Goal: Task Accomplishment & Management: Complete application form

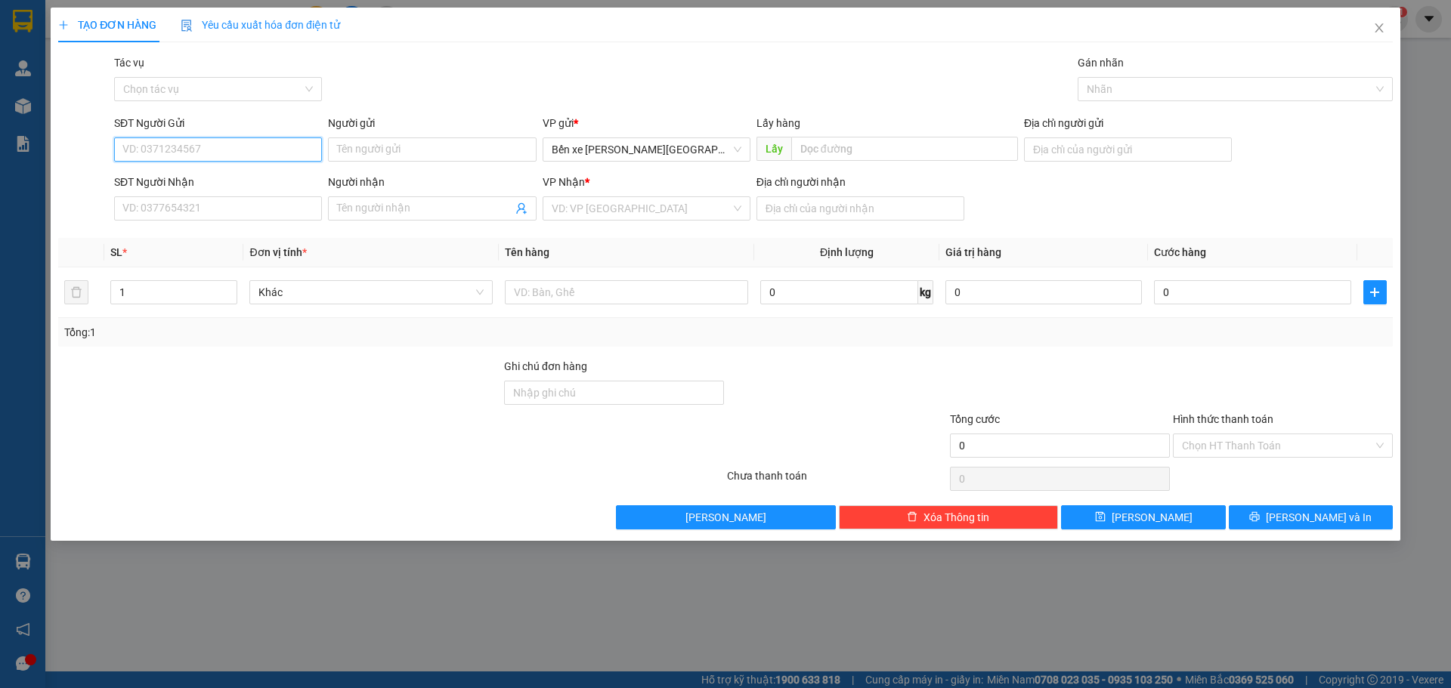
drag, startPoint x: 273, startPoint y: 143, endPoint x: 1450, endPoint y: 653, distance: 1282.9
click at [326, 181] on form "SĐT Người Gửi VD: 0371234567 Người gửi Tên người gửi VP gửi * Bến xe [GEOGRAPHI…" at bounding box center [725, 171] width 1334 height 112
click at [661, 150] on span "Bến xe [PERSON_NAME][GEOGRAPHIC_DATA][PERSON_NAME]" at bounding box center [647, 149] width 190 height 23
type input "0795502639"
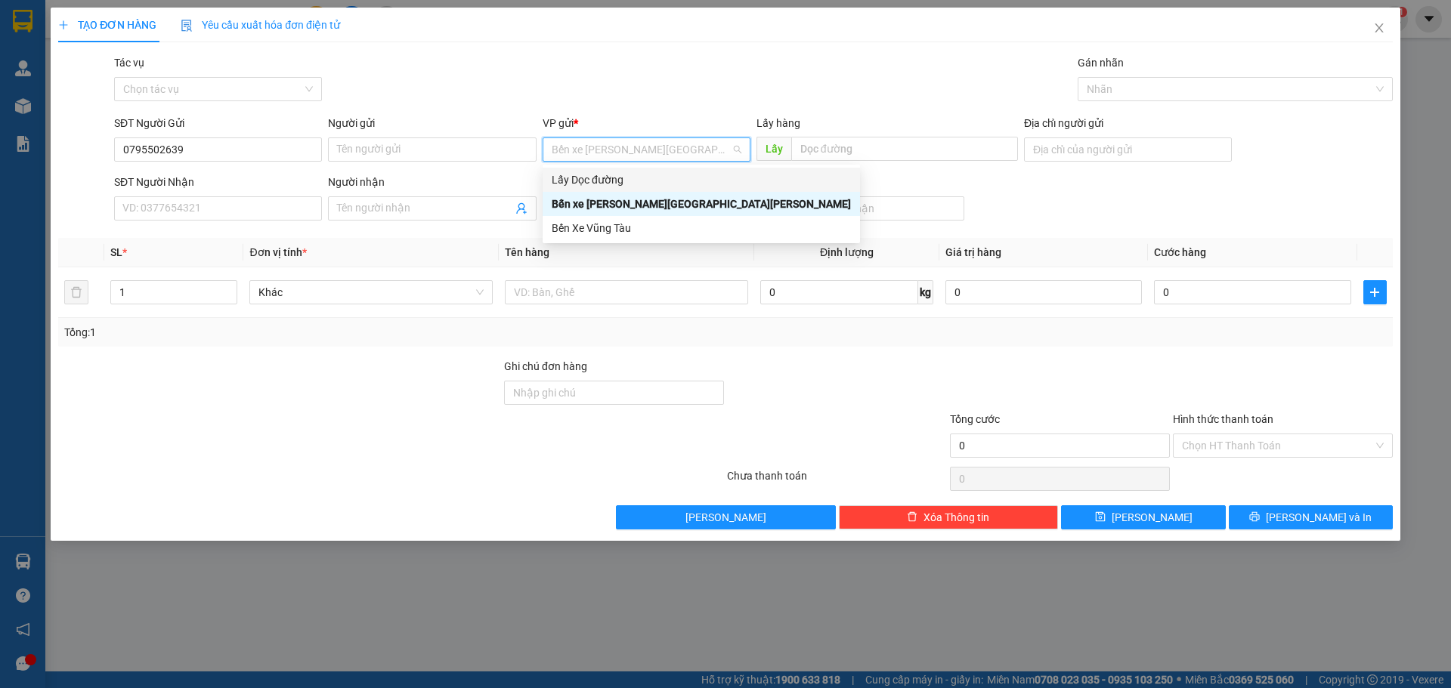
click at [605, 179] on div "Lấy Dọc đường" at bounding box center [701, 180] width 299 height 17
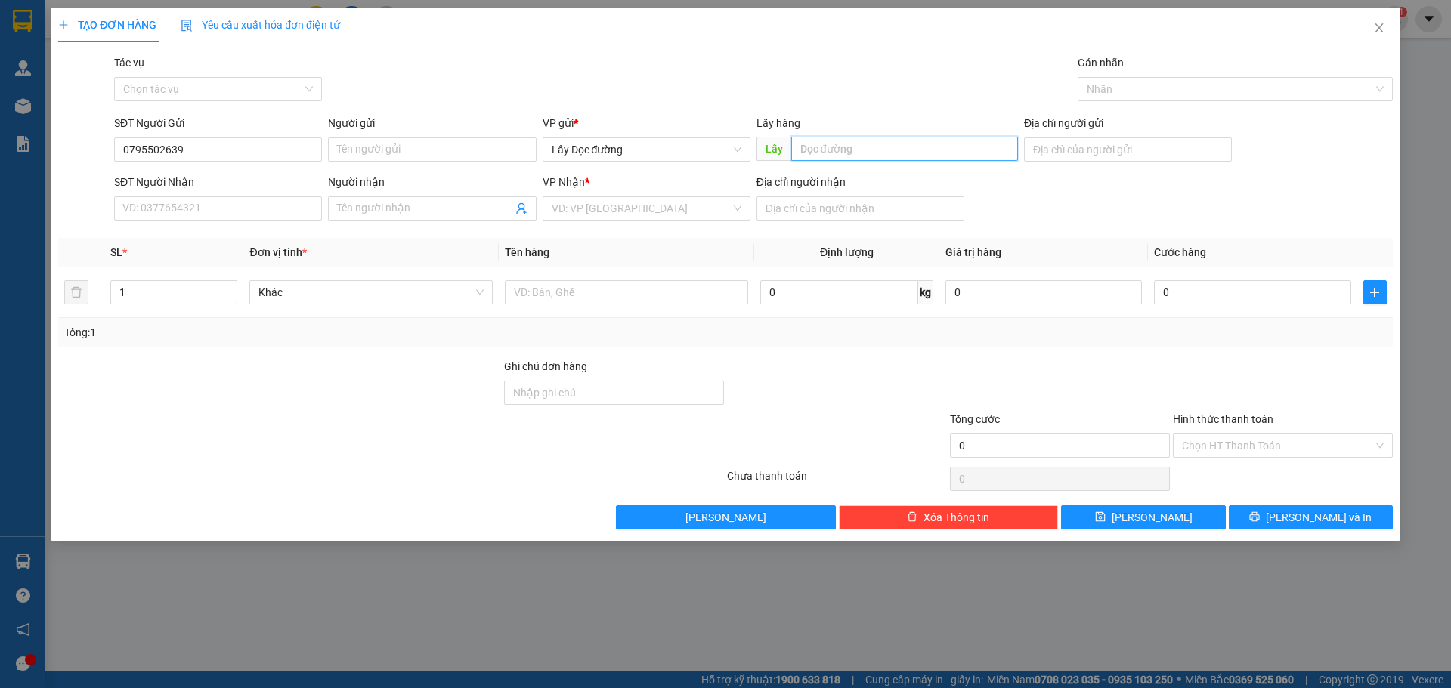
click at [815, 141] on input "text" at bounding box center [904, 149] width 227 height 24
click at [663, 220] on div "VD: VP [GEOGRAPHIC_DATA]" at bounding box center [647, 208] width 208 height 24
type input "phu yen"
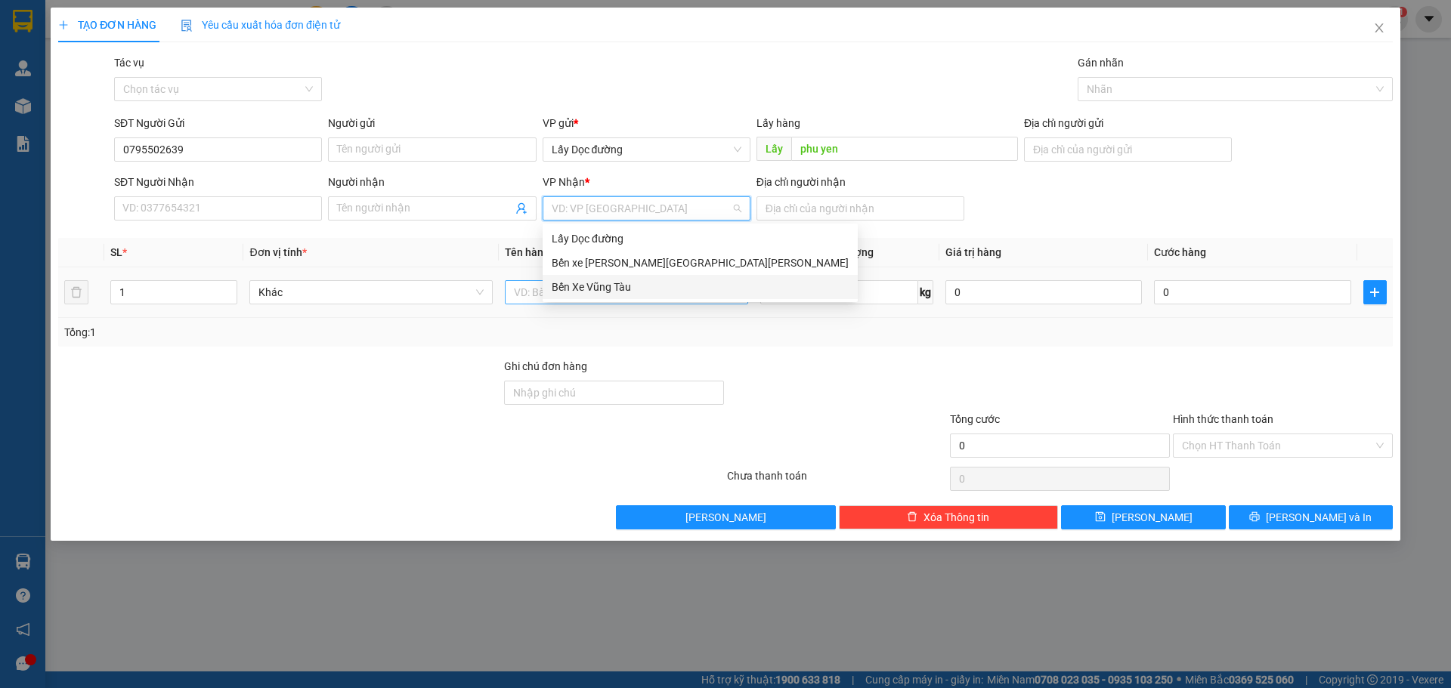
drag, startPoint x: 625, startPoint y: 291, endPoint x: 658, endPoint y: 282, distance: 34.5
click at [617, 297] on div "Bến Xe Vũng Tàu" at bounding box center [700, 287] width 315 height 24
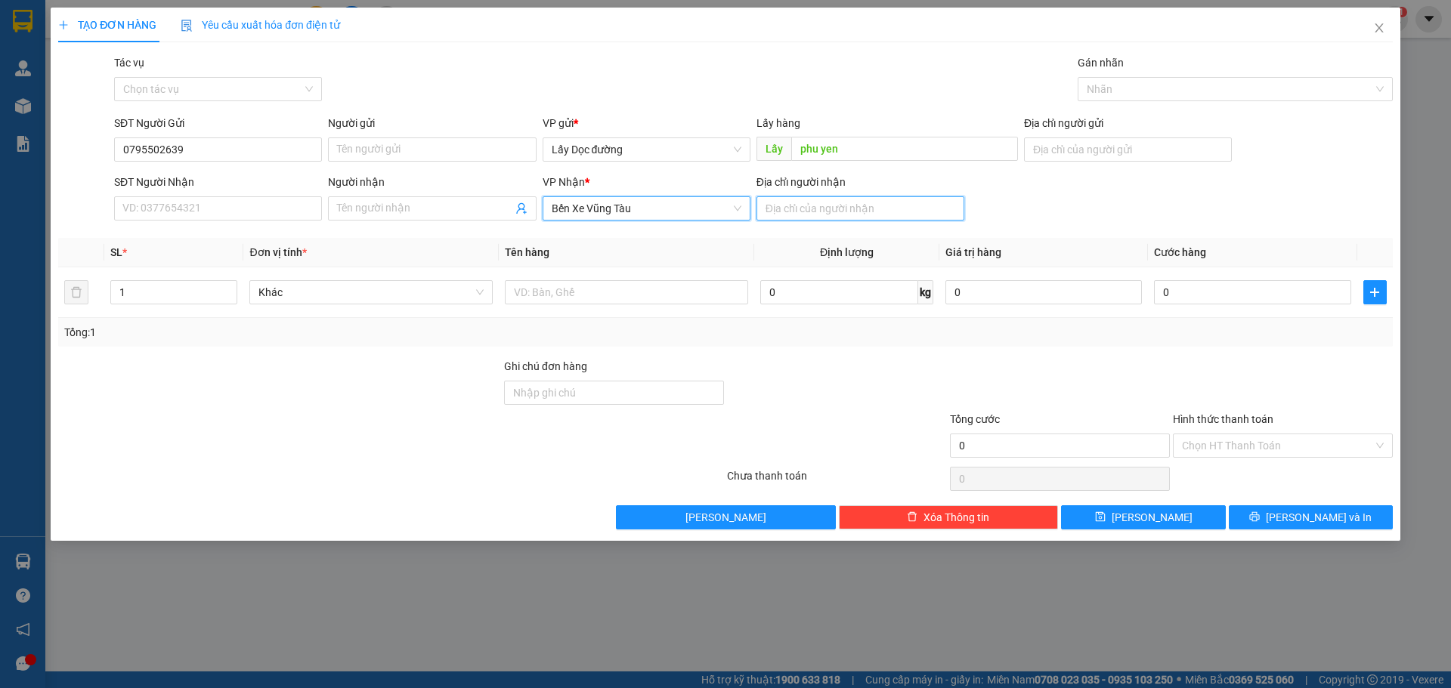
click at [855, 217] on input "Địa chỉ người nhận" at bounding box center [860, 208] width 208 height 24
type input "vũng tàu"
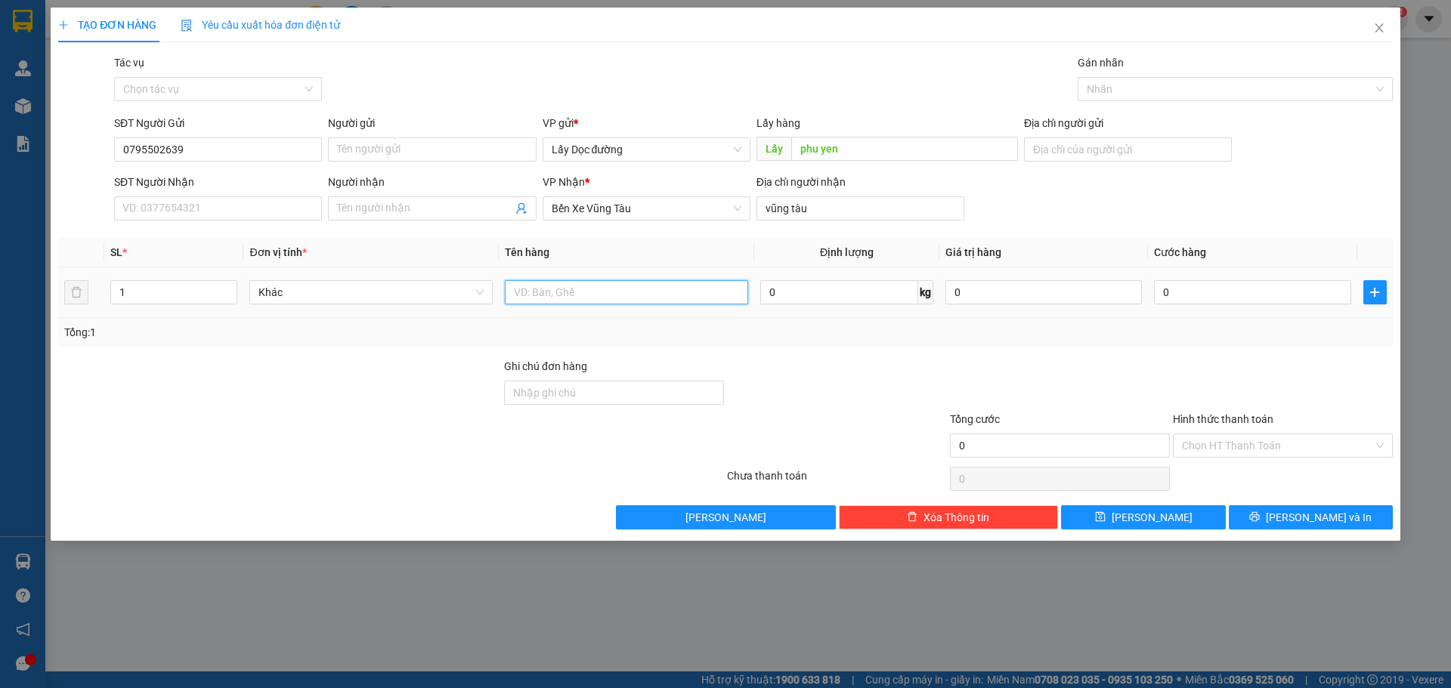
click at [691, 293] on input "text" at bounding box center [626, 292] width 243 height 24
type input "2 thùng lá é"
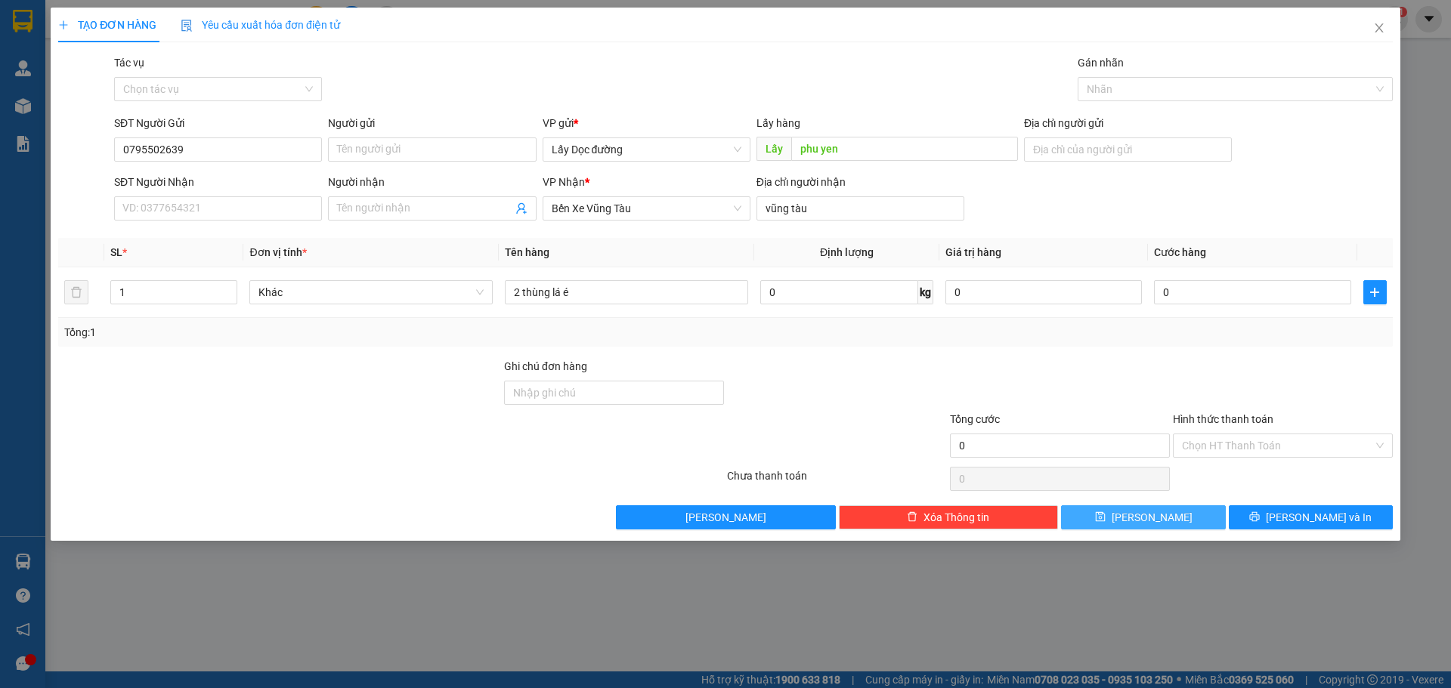
click at [1198, 516] on button "[PERSON_NAME]" at bounding box center [1143, 517] width 164 height 24
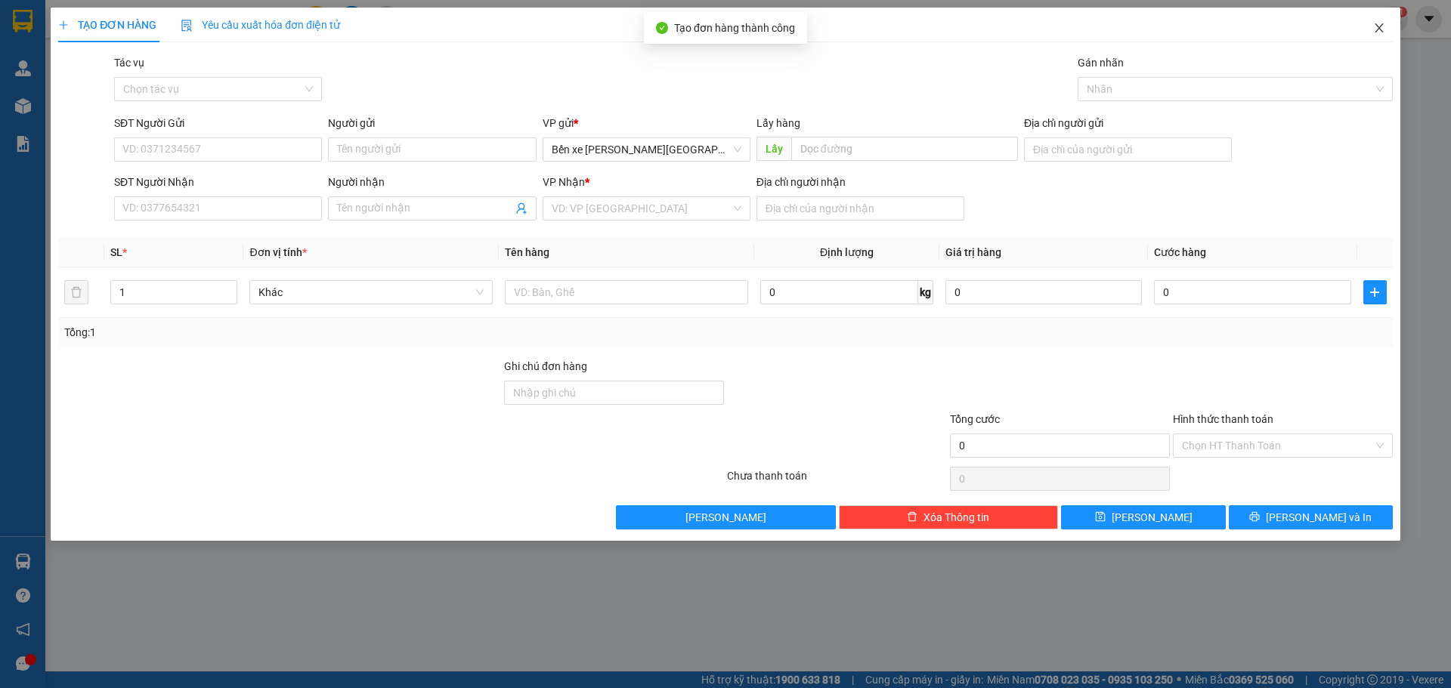
click at [1383, 25] on icon "close" at bounding box center [1379, 28] width 12 height 12
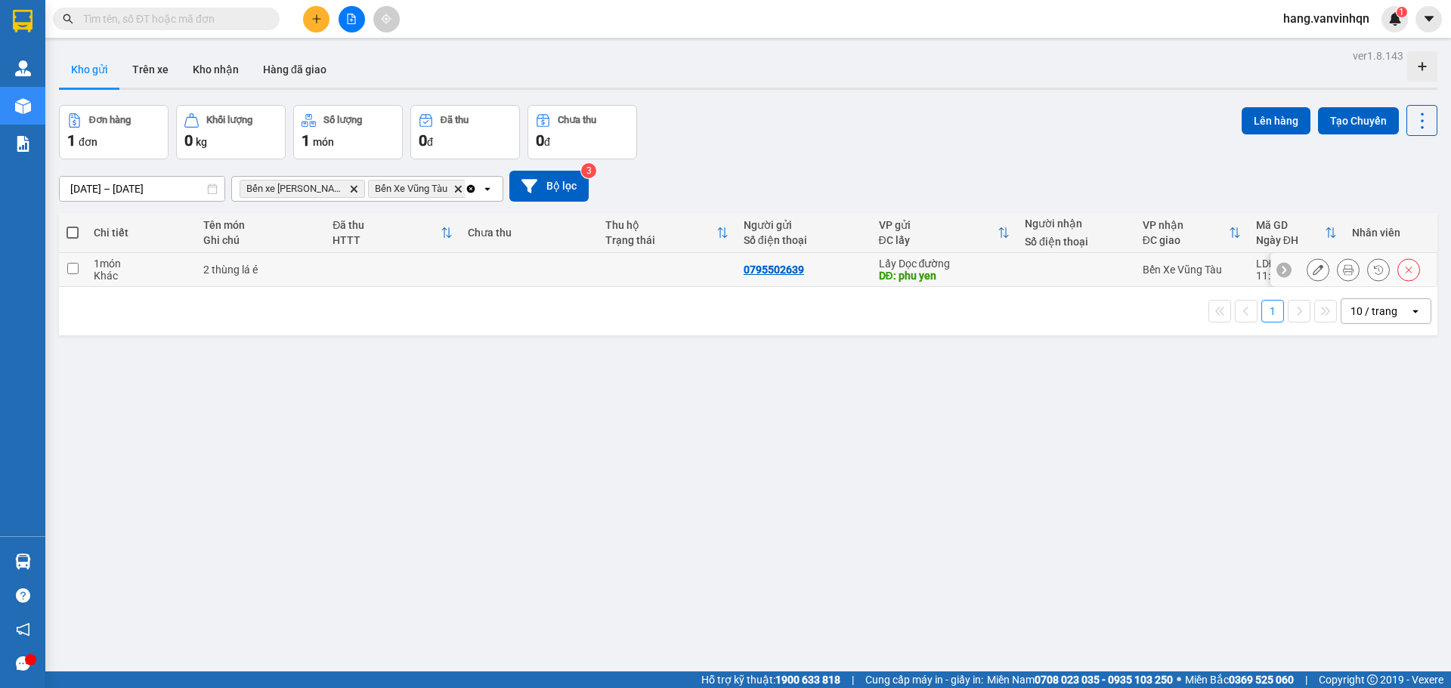
click at [813, 272] on div "0795502639" at bounding box center [803, 270] width 120 height 12
checkbox input "true"
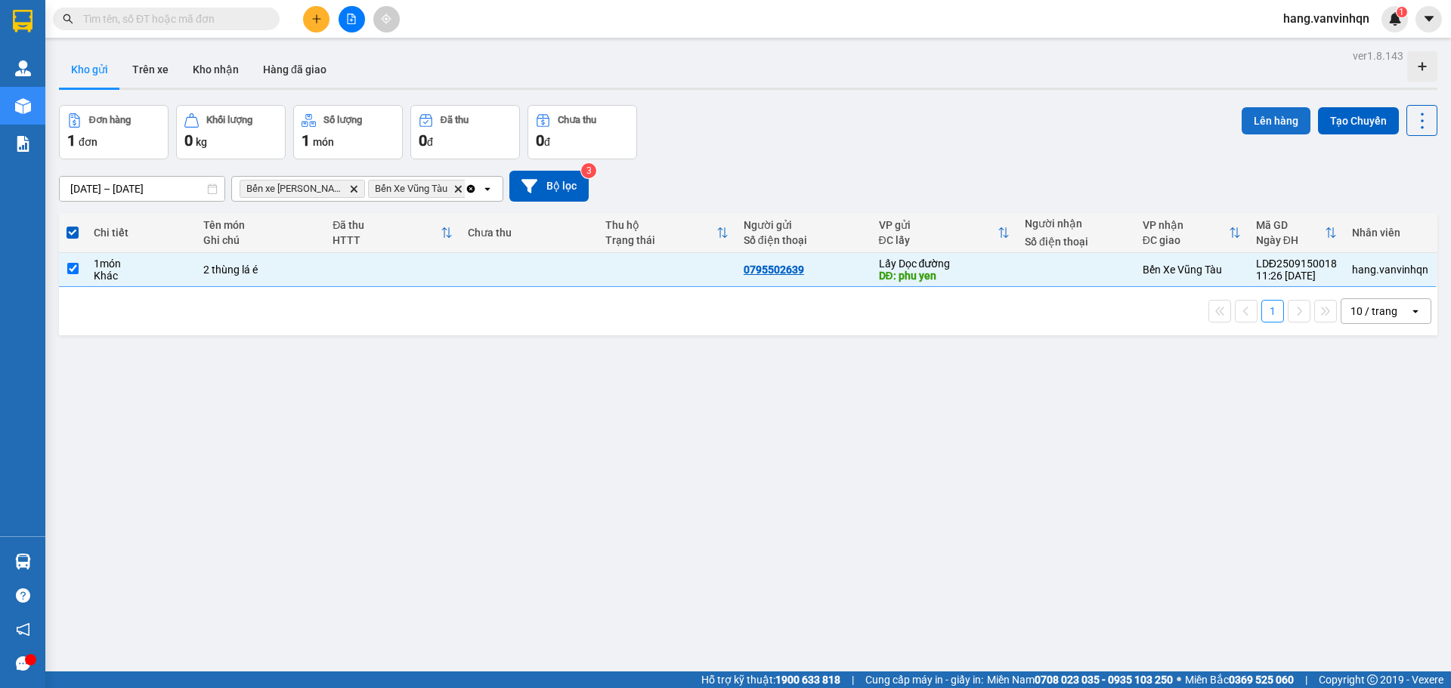
click at [1265, 125] on button "Lên hàng" at bounding box center [1275, 120] width 69 height 27
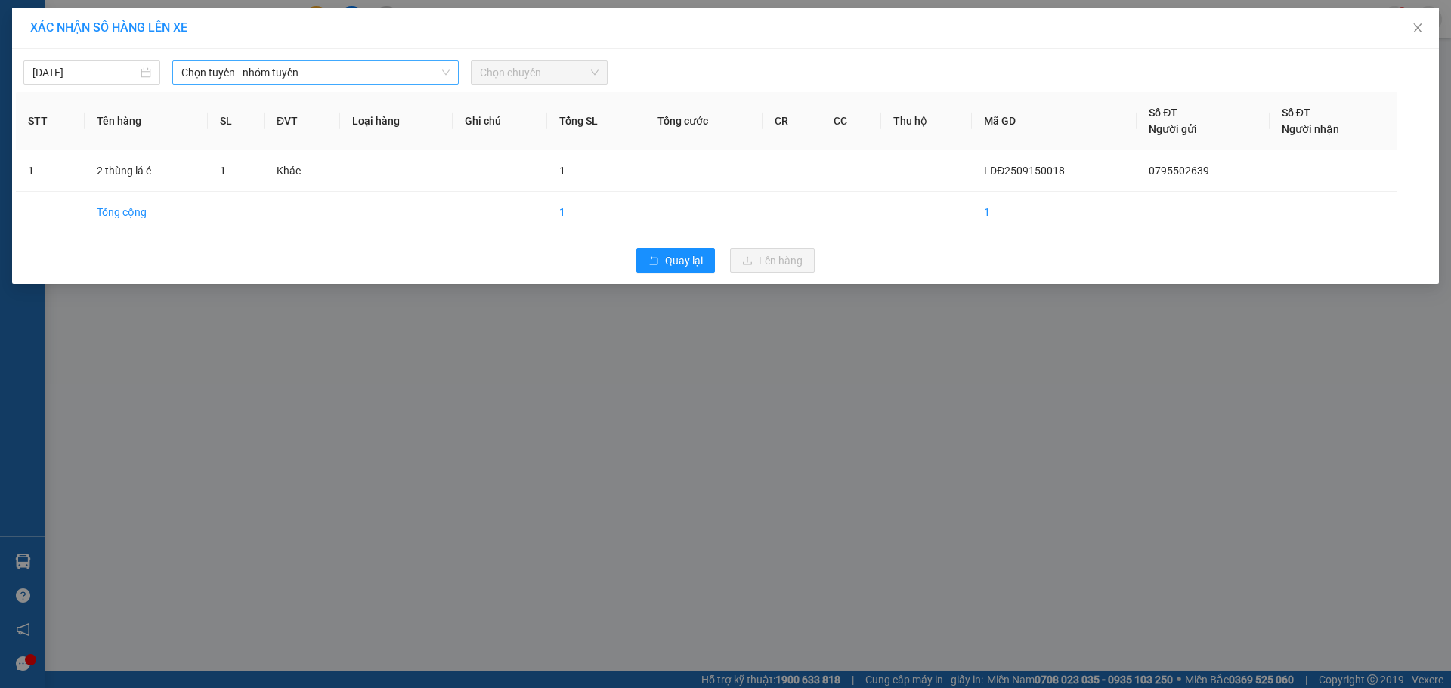
click at [326, 68] on span "Chọn tuyến - nhóm tuyến" at bounding box center [315, 72] width 268 height 23
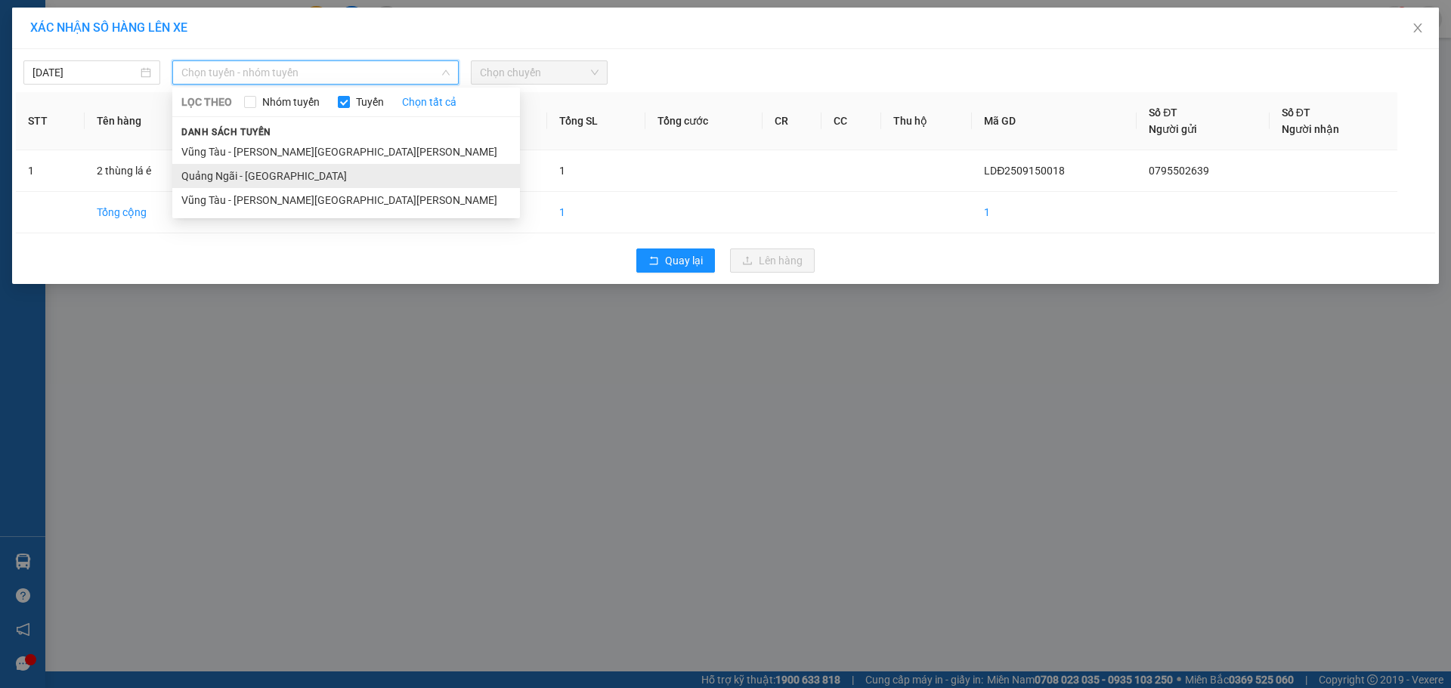
click at [267, 175] on li "Quảng Ngãi - [GEOGRAPHIC_DATA]" at bounding box center [346, 176] width 348 height 24
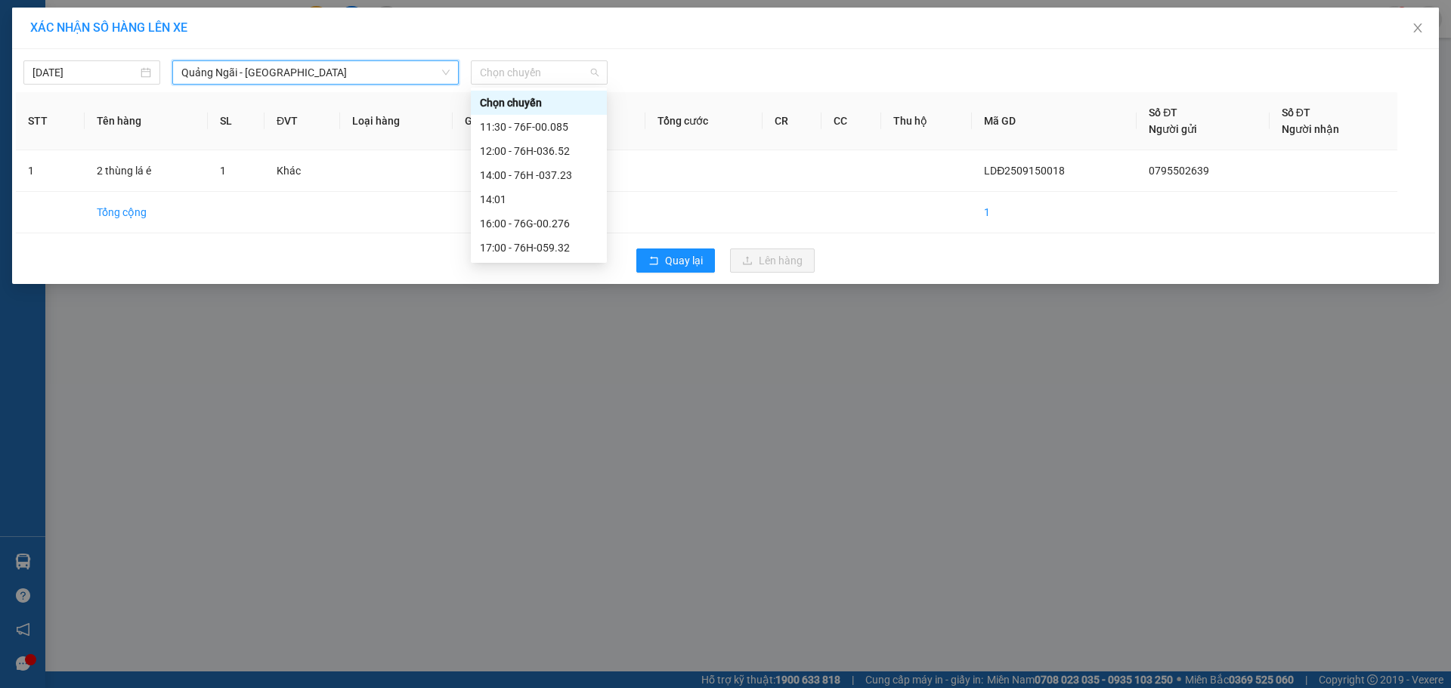
drag, startPoint x: 548, startPoint y: 67, endPoint x: 549, endPoint y: 88, distance: 20.4
click at [549, 69] on span "Chọn chuyến" at bounding box center [539, 72] width 119 height 23
click at [539, 150] on div "12:00 - 76H-036.52" at bounding box center [539, 151] width 118 height 17
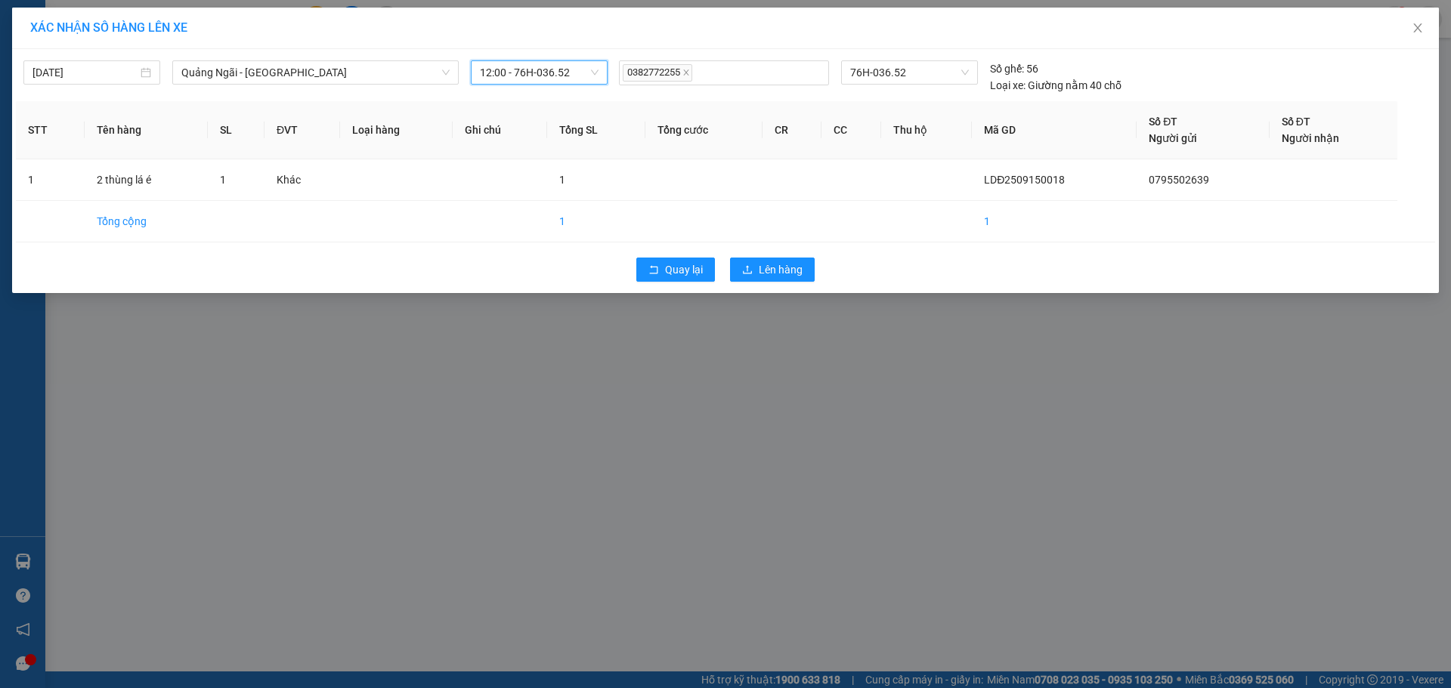
click at [567, 66] on span "12:00 - 76H-036.52" at bounding box center [539, 72] width 119 height 23
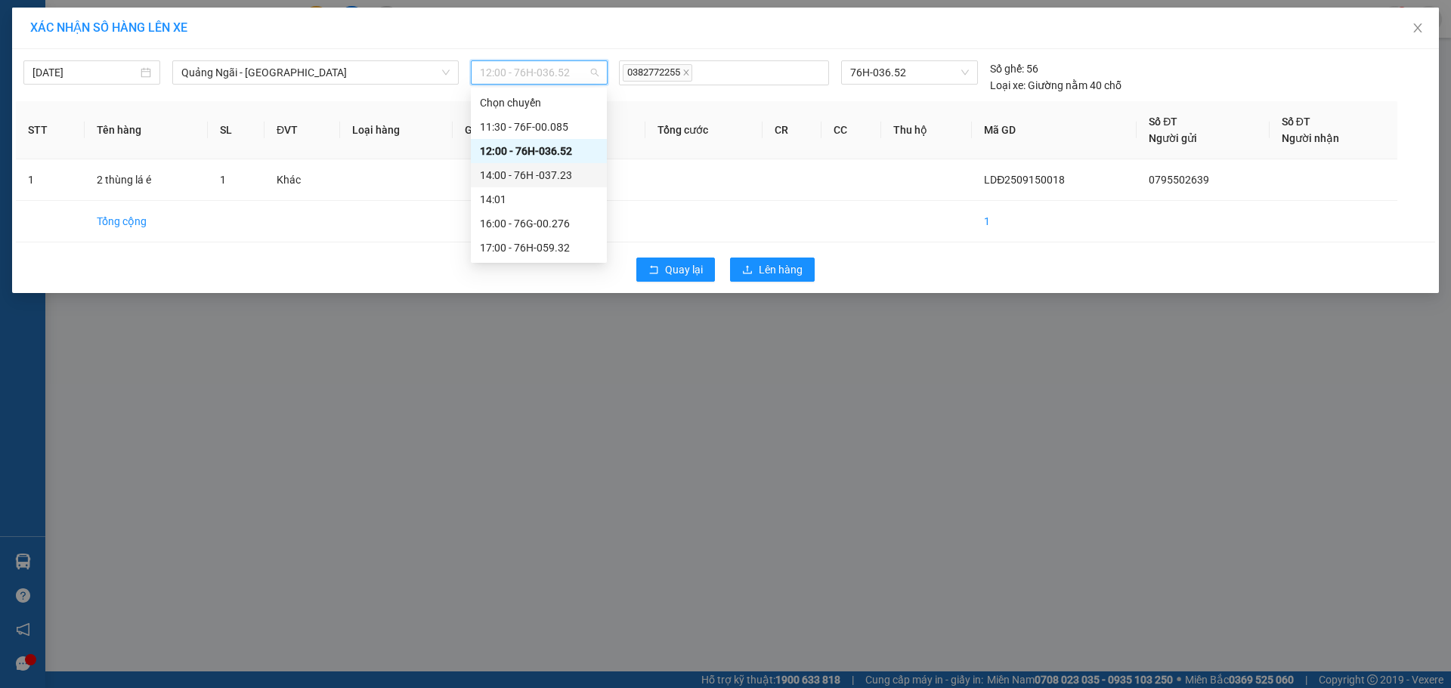
click at [562, 169] on div "14:00 - 76H -037.23" at bounding box center [539, 175] width 118 height 17
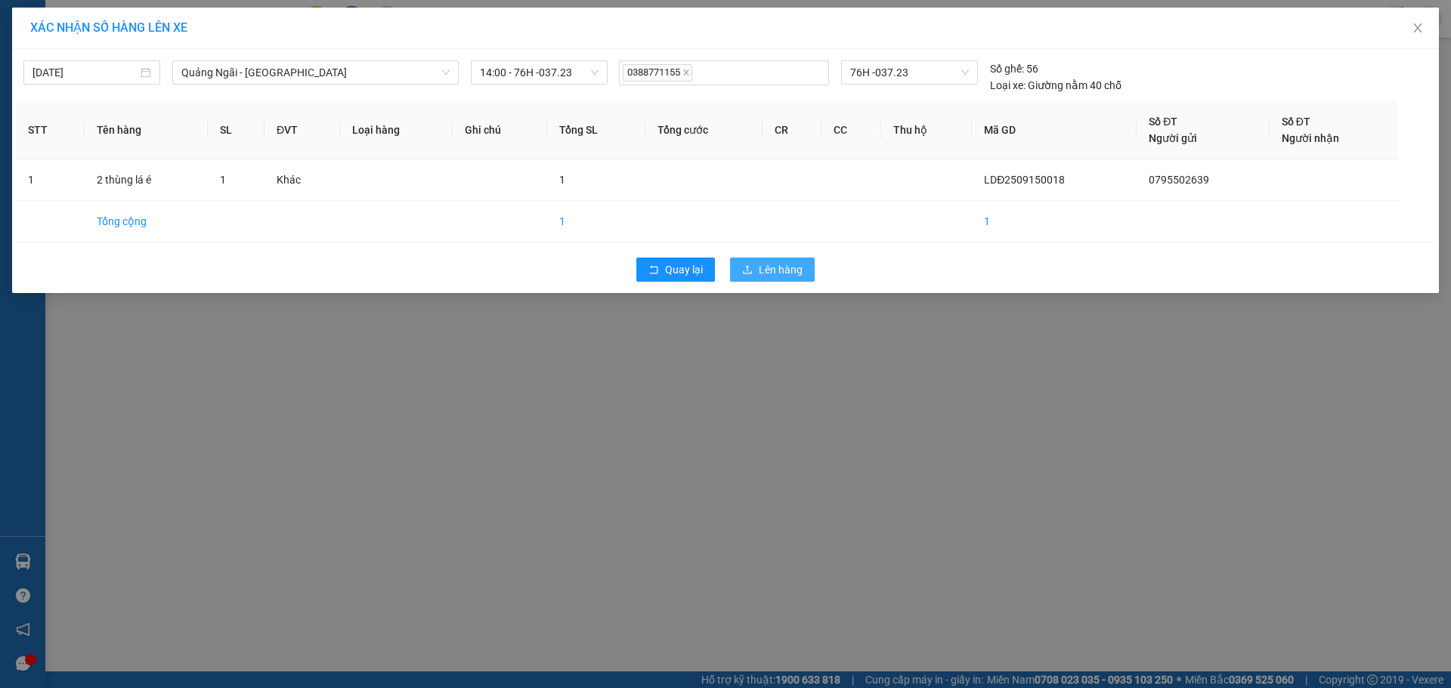
click at [771, 270] on span "Lên hàng" at bounding box center [781, 269] width 44 height 17
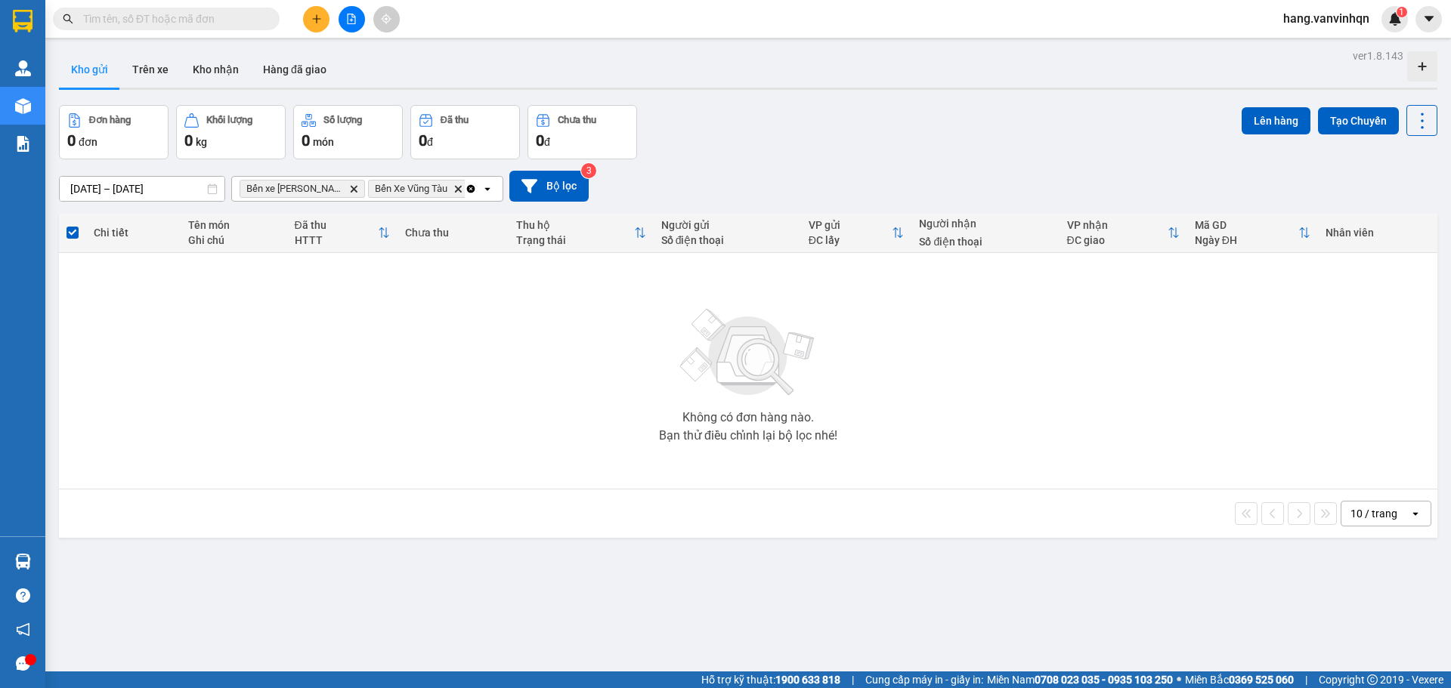
click at [350, 22] on icon "file-add" at bounding box center [351, 19] width 11 height 11
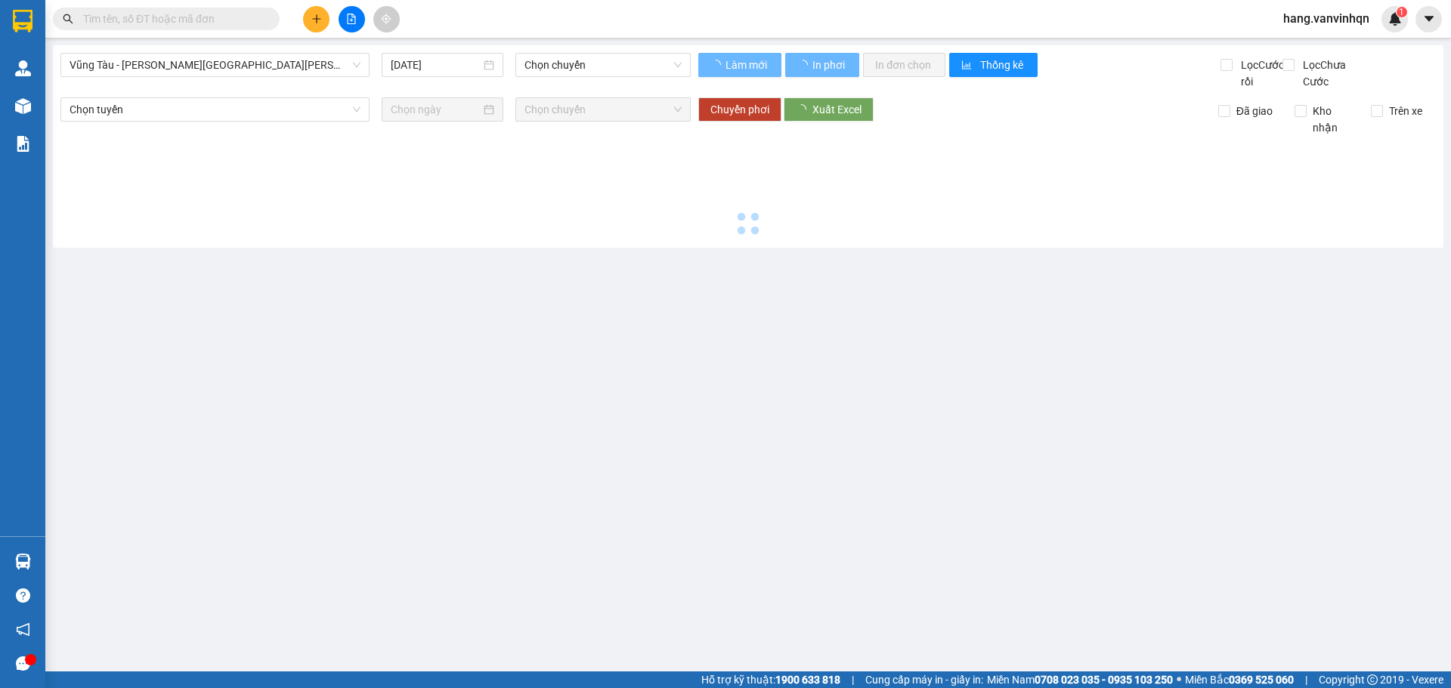
drag, startPoint x: 141, startPoint y: 65, endPoint x: 132, endPoint y: 79, distance: 16.6
click at [135, 75] on span "Vũng Tàu - [PERSON_NAME][GEOGRAPHIC_DATA][PERSON_NAME]" at bounding box center [215, 65] width 291 height 23
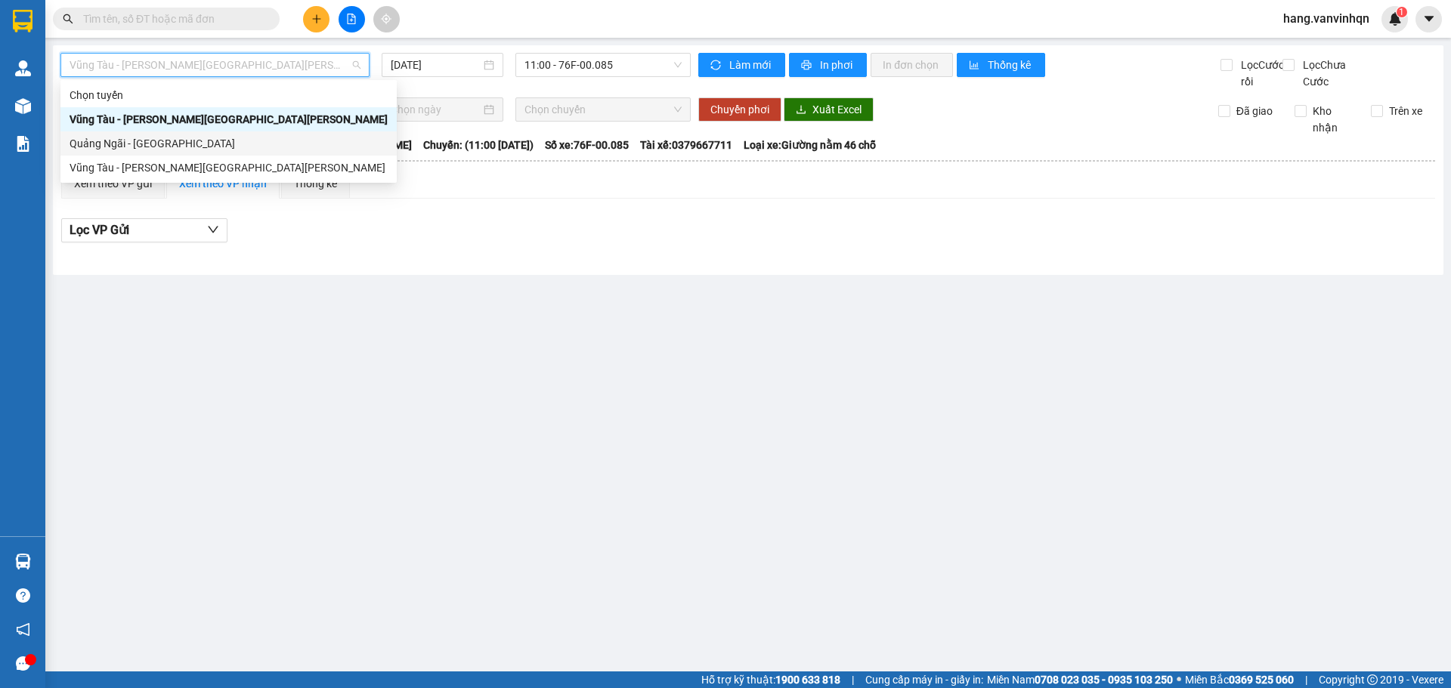
click at [110, 144] on div "Quảng Ngãi - [GEOGRAPHIC_DATA]" at bounding box center [229, 143] width 318 height 17
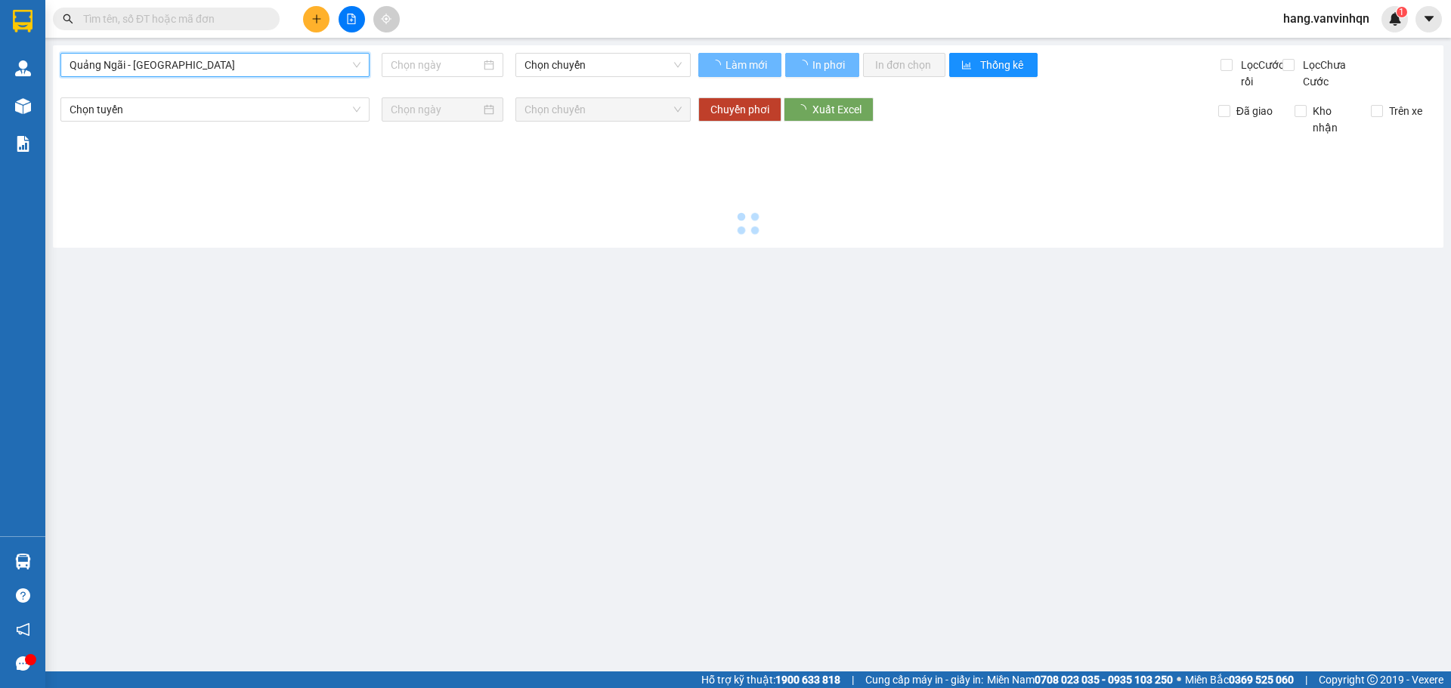
type input "[DATE]"
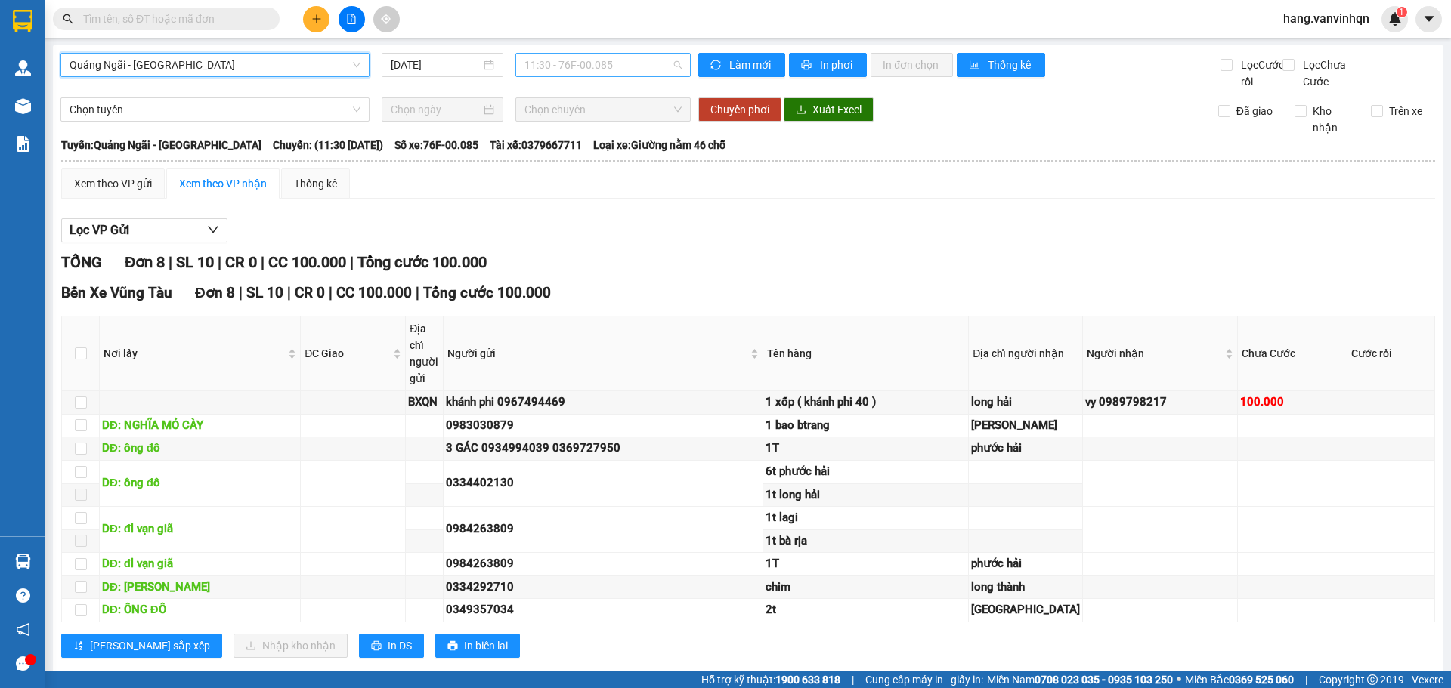
click at [611, 67] on span "11:30 - 76F-00.085" at bounding box center [602, 65] width 157 height 23
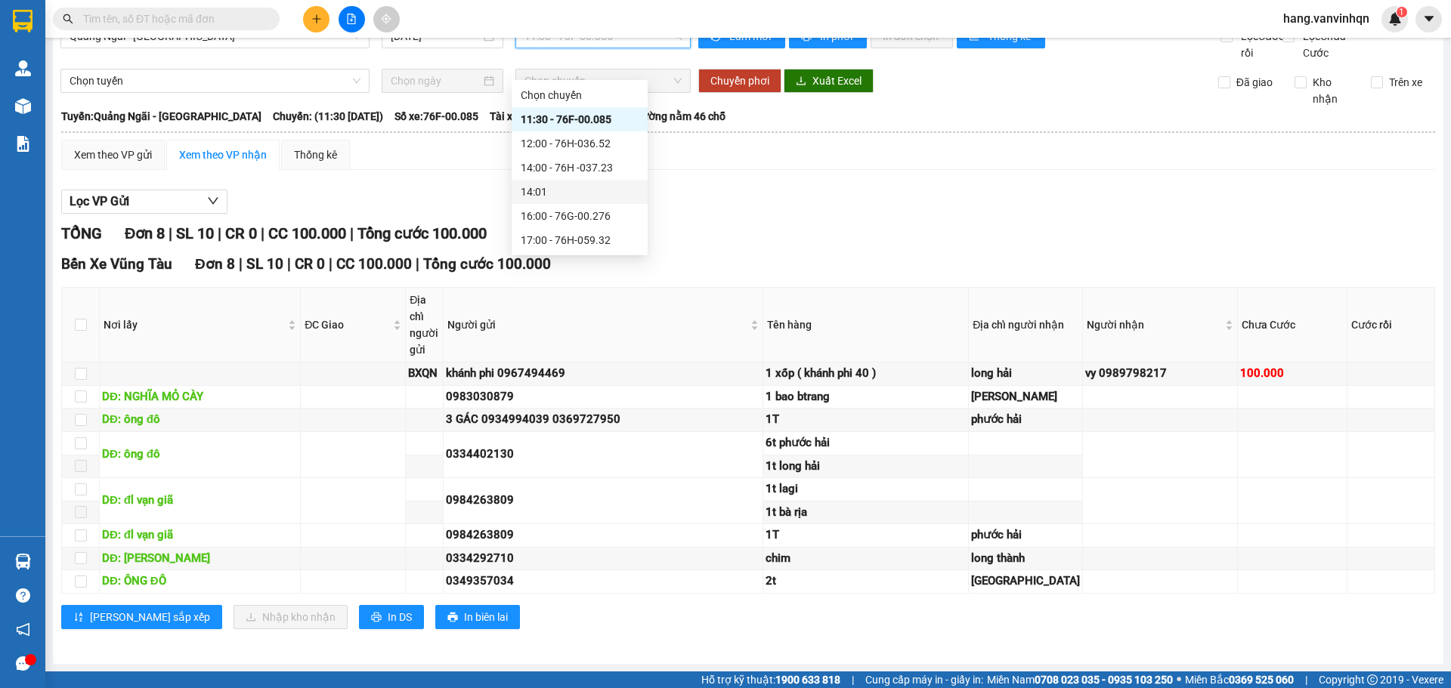
scroll to position [170, 0]
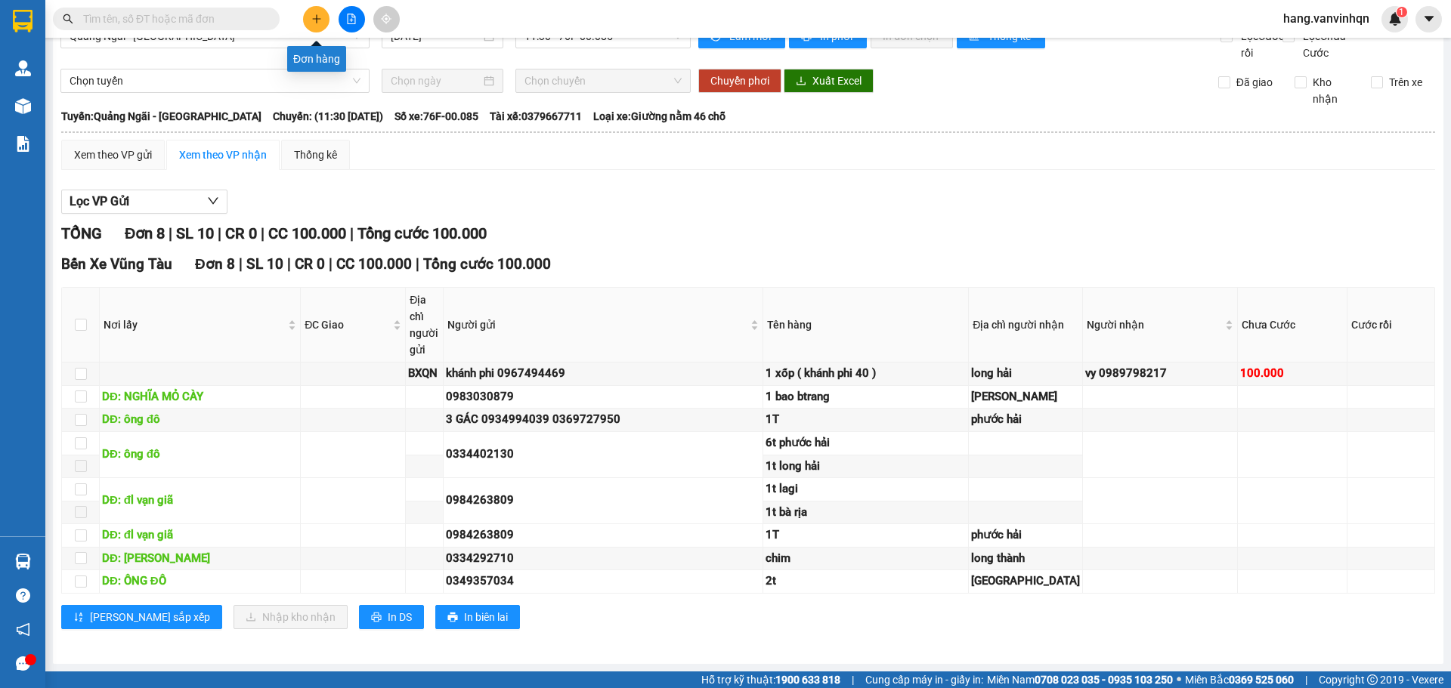
click at [323, 10] on button at bounding box center [316, 19] width 26 height 26
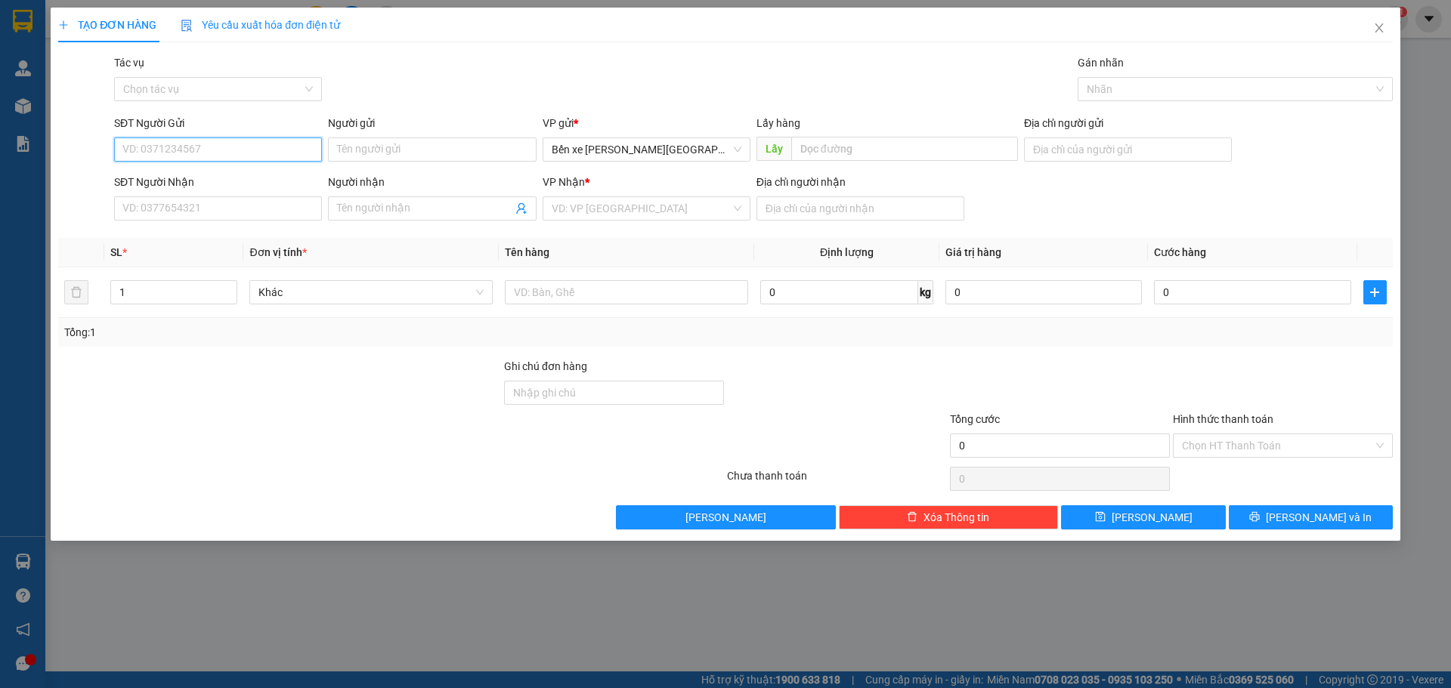
click at [271, 147] on input "SĐT Người Gửi" at bounding box center [218, 150] width 208 height 24
click at [280, 133] on div "SĐT Người Gửi" at bounding box center [218, 126] width 208 height 23
click at [270, 148] on input "SĐT Người Gửi" at bounding box center [218, 150] width 208 height 24
type input "0982021592"
click at [200, 205] on input "SĐT Người Nhận" at bounding box center [218, 208] width 208 height 24
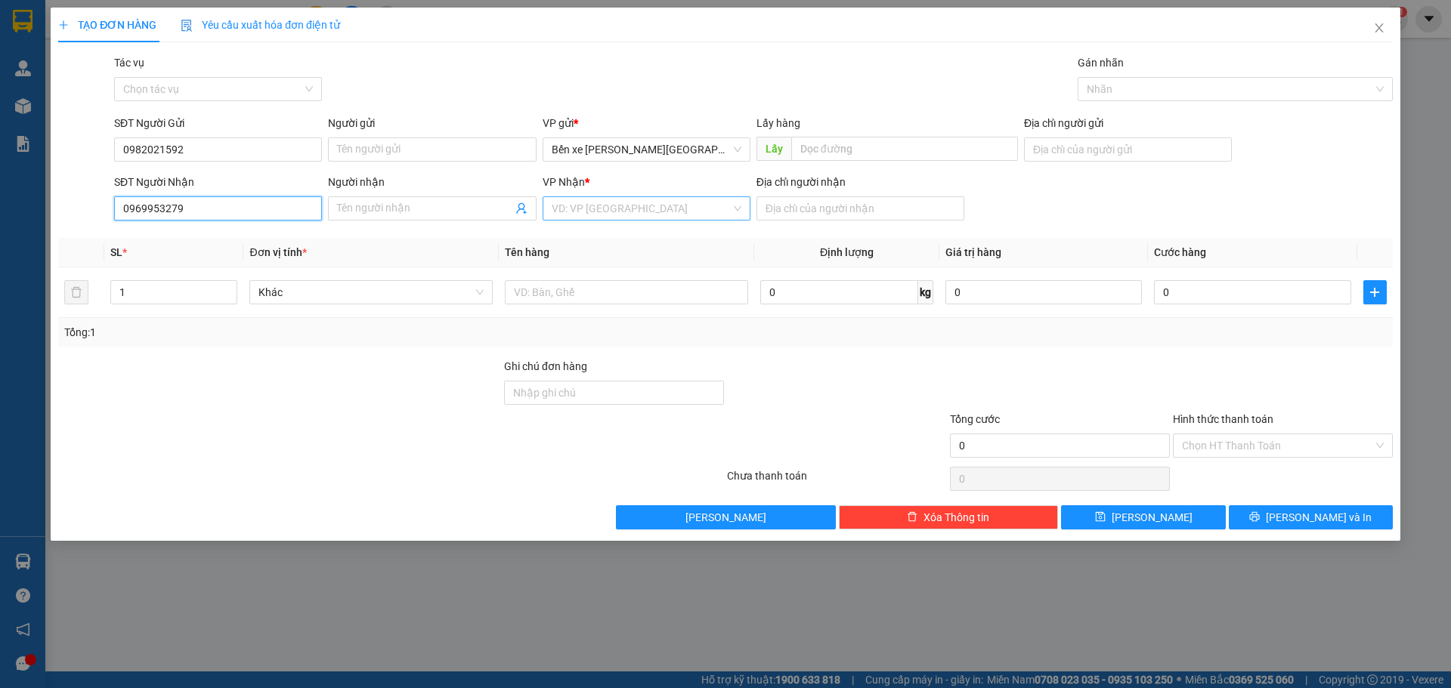
type input "0969953279"
click at [592, 199] on input "search" at bounding box center [641, 208] width 179 height 23
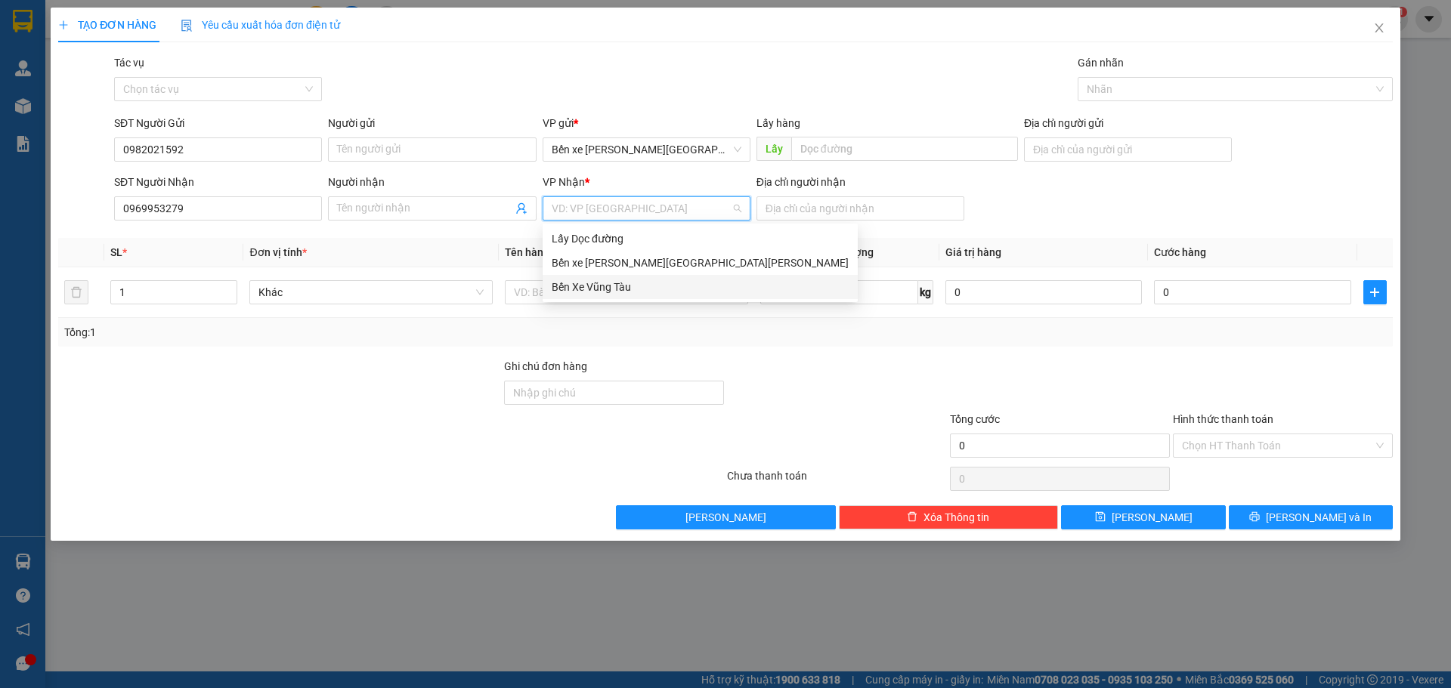
click at [604, 286] on div "Bến Xe Vũng Tàu" at bounding box center [700, 287] width 297 height 17
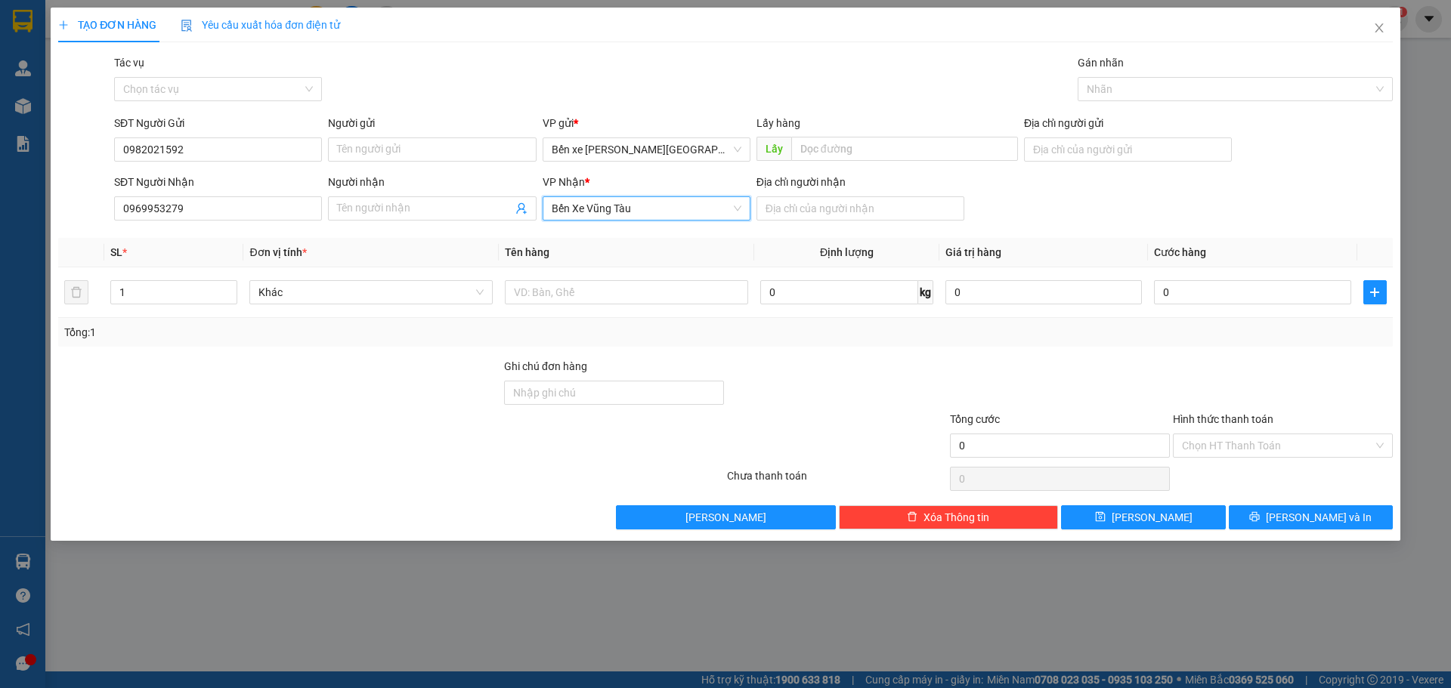
click at [810, 224] on div "Địa chỉ người nhận" at bounding box center [860, 200] width 208 height 53
click at [816, 203] on input "Địa chỉ người nhận" at bounding box center [860, 208] width 208 height 24
type input "vũng tàu"
drag, startPoint x: 897, startPoint y: 141, endPoint x: 986, endPoint y: 154, distance: 90.2
click at [926, 154] on input "text" at bounding box center [904, 149] width 227 height 24
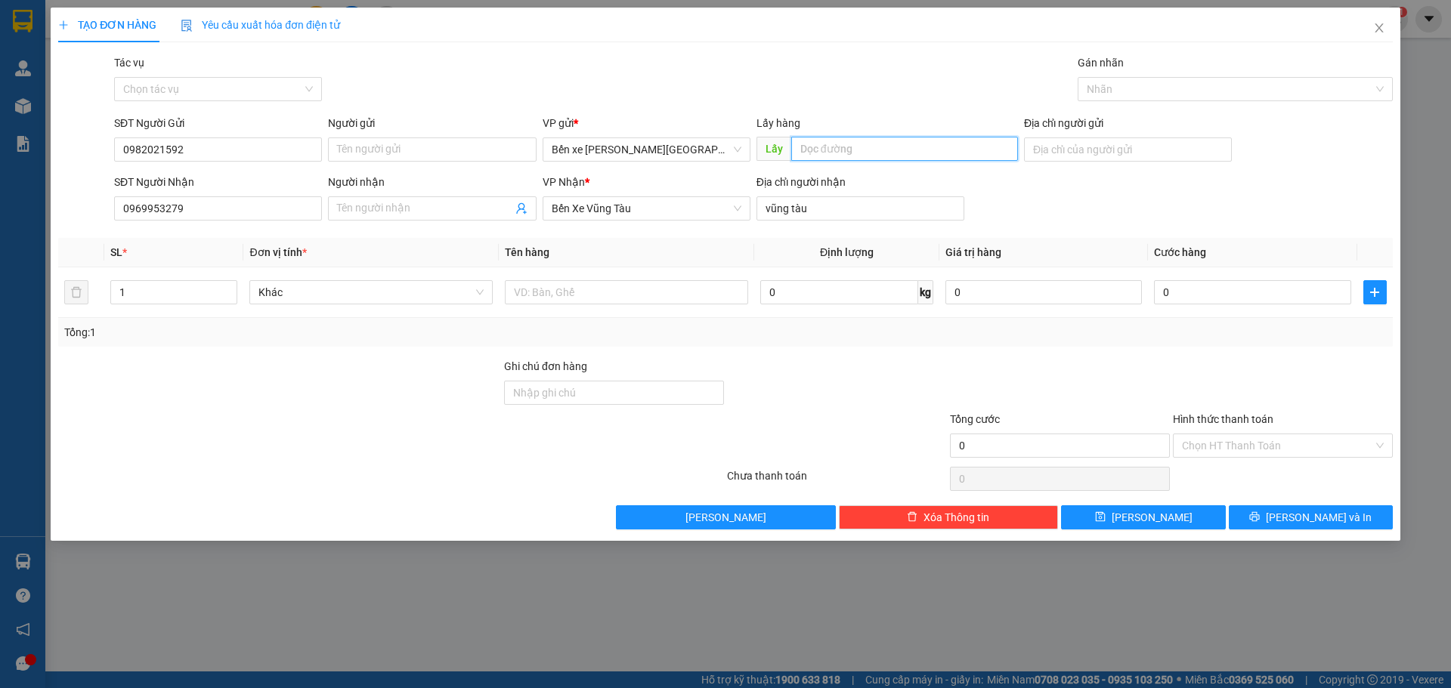
click at [1002, 149] on input "text" at bounding box center [904, 149] width 227 height 24
drag, startPoint x: 1121, startPoint y: 137, endPoint x: 1117, endPoint y: 148, distance: 11.7
click at [1121, 138] on div "Địa chỉ người gửi" at bounding box center [1128, 141] width 208 height 53
drag, startPoint x: 1119, startPoint y: 149, endPoint x: 1122, endPoint y: 161, distance: 12.5
click at [1119, 151] on input "Địa chỉ người gửi" at bounding box center [1128, 150] width 208 height 24
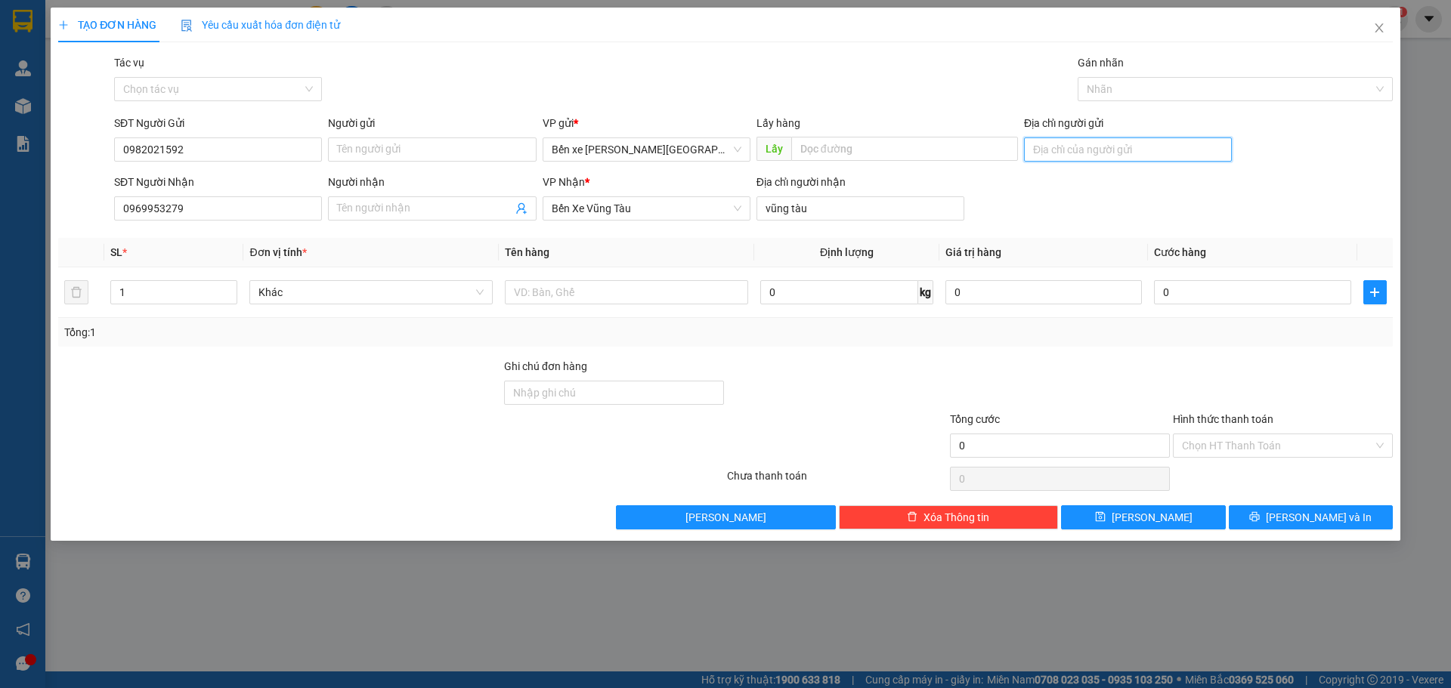
type input "bxe"
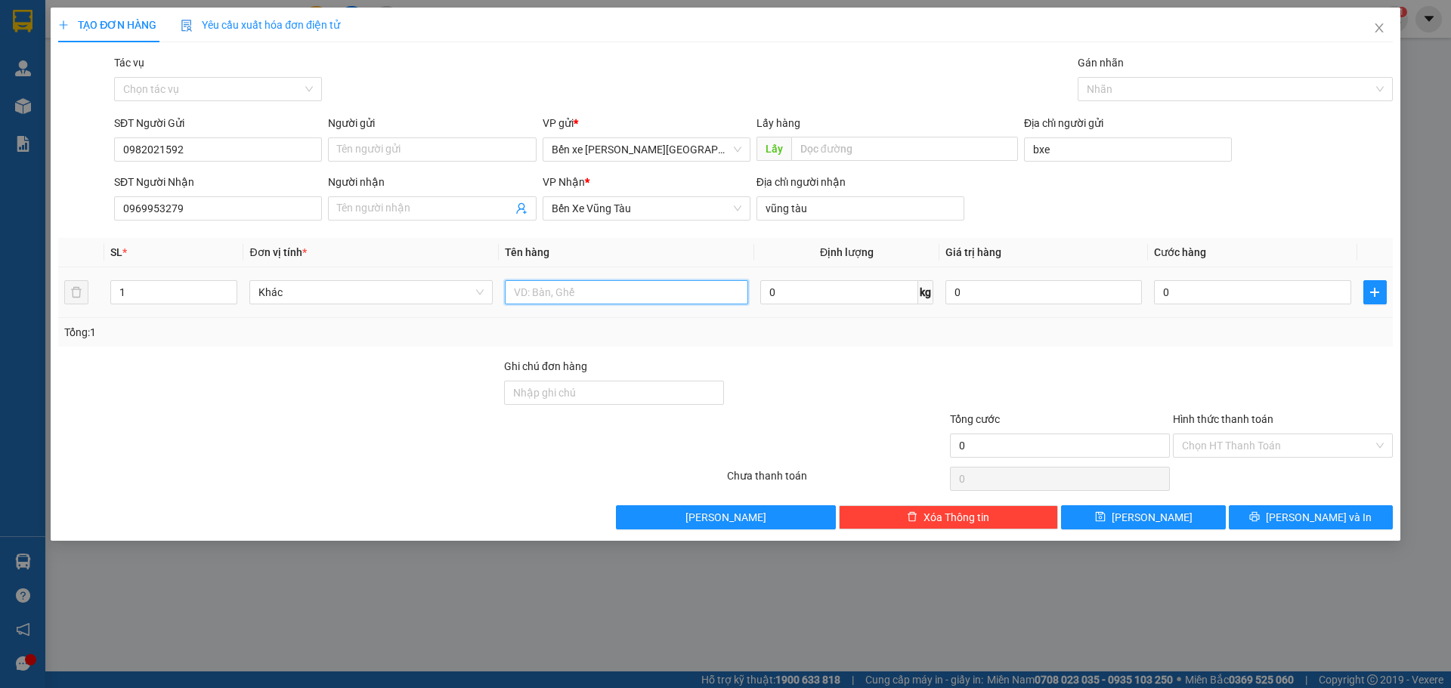
click at [677, 301] on input "text" at bounding box center [626, 292] width 243 height 24
type input "hộp giấy"
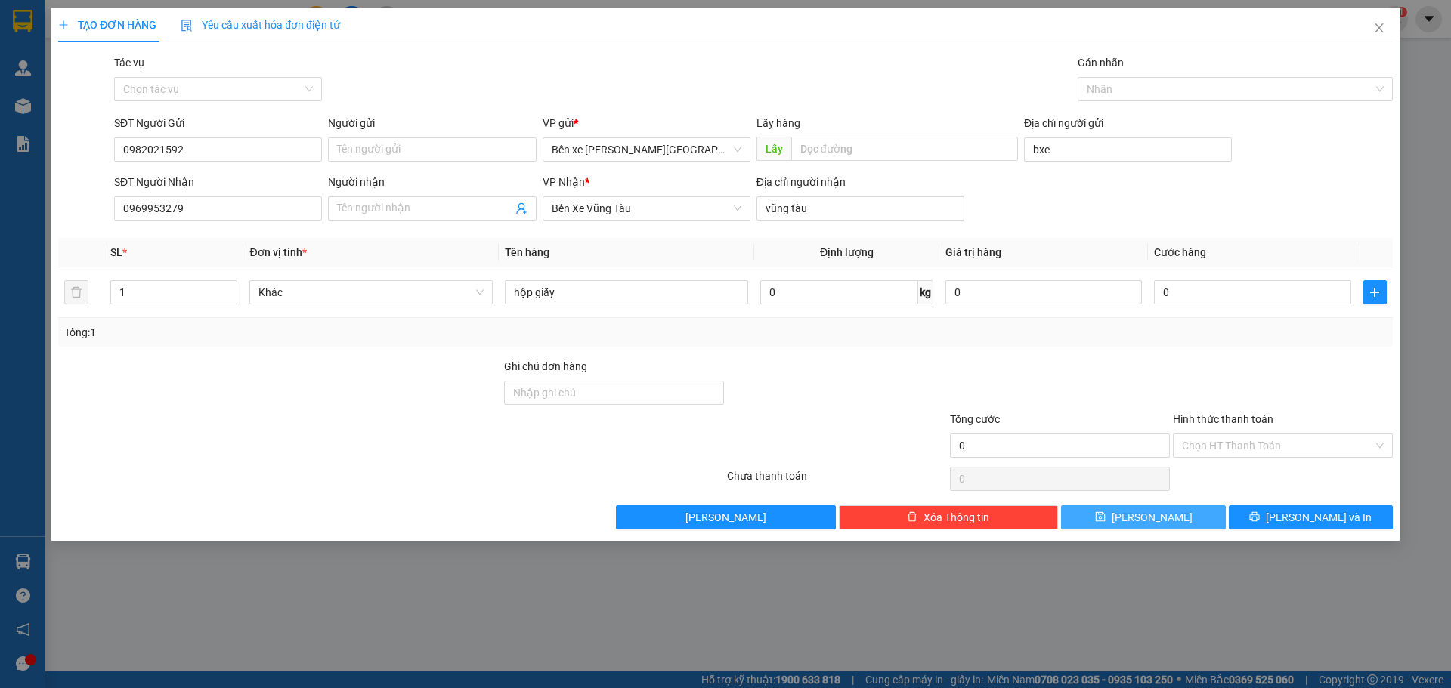
click at [1170, 521] on button "[PERSON_NAME]" at bounding box center [1143, 517] width 164 height 24
drag, startPoint x: 1376, startPoint y: 39, endPoint x: 1350, endPoint y: 60, distance: 32.8
click at [1364, 56] on div "TẠO ĐƠN HÀNG Yêu cầu xuất [PERSON_NAME] điện tử Transit Pickup Surcharge Ids Tr…" at bounding box center [725, 274] width 1349 height 533
click at [1386, 26] on span "Close" at bounding box center [1379, 29] width 42 height 42
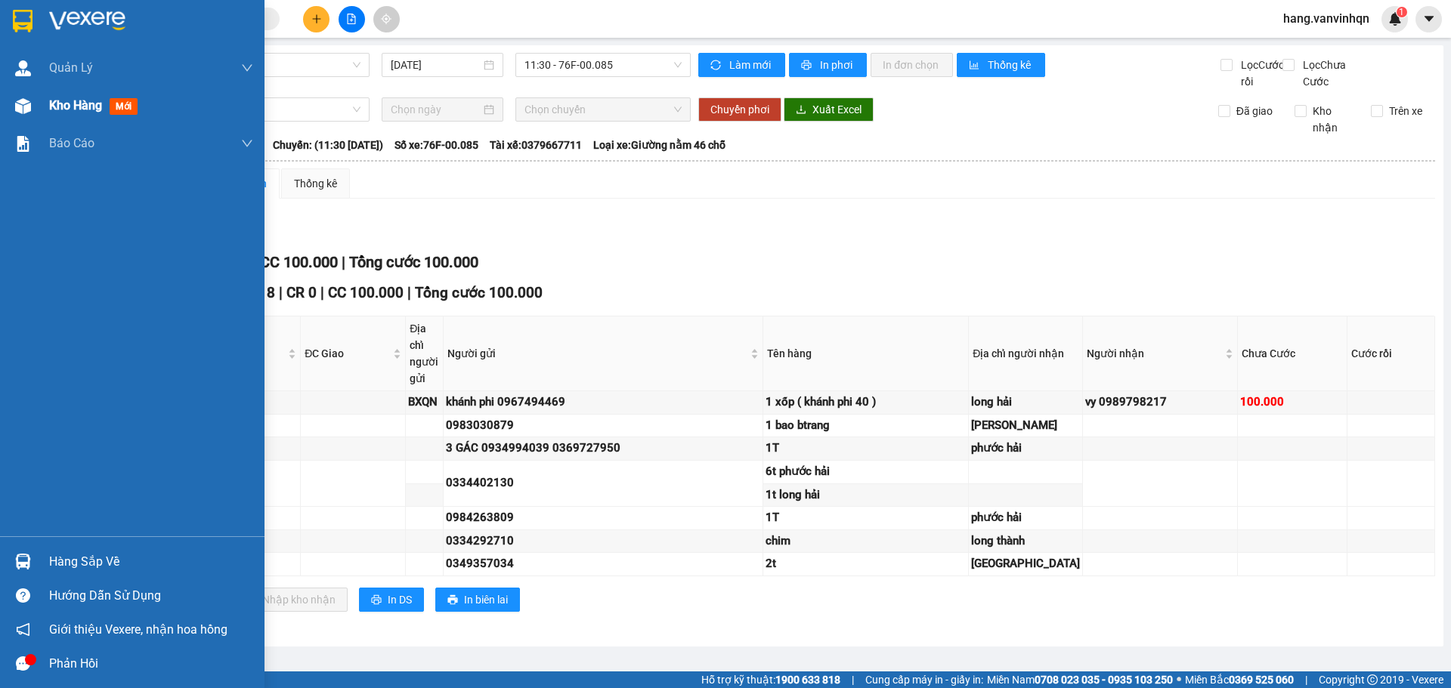
click at [43, 105] on div "Kho hàng mới" at bounding box center [132, 106] width 264 height 38
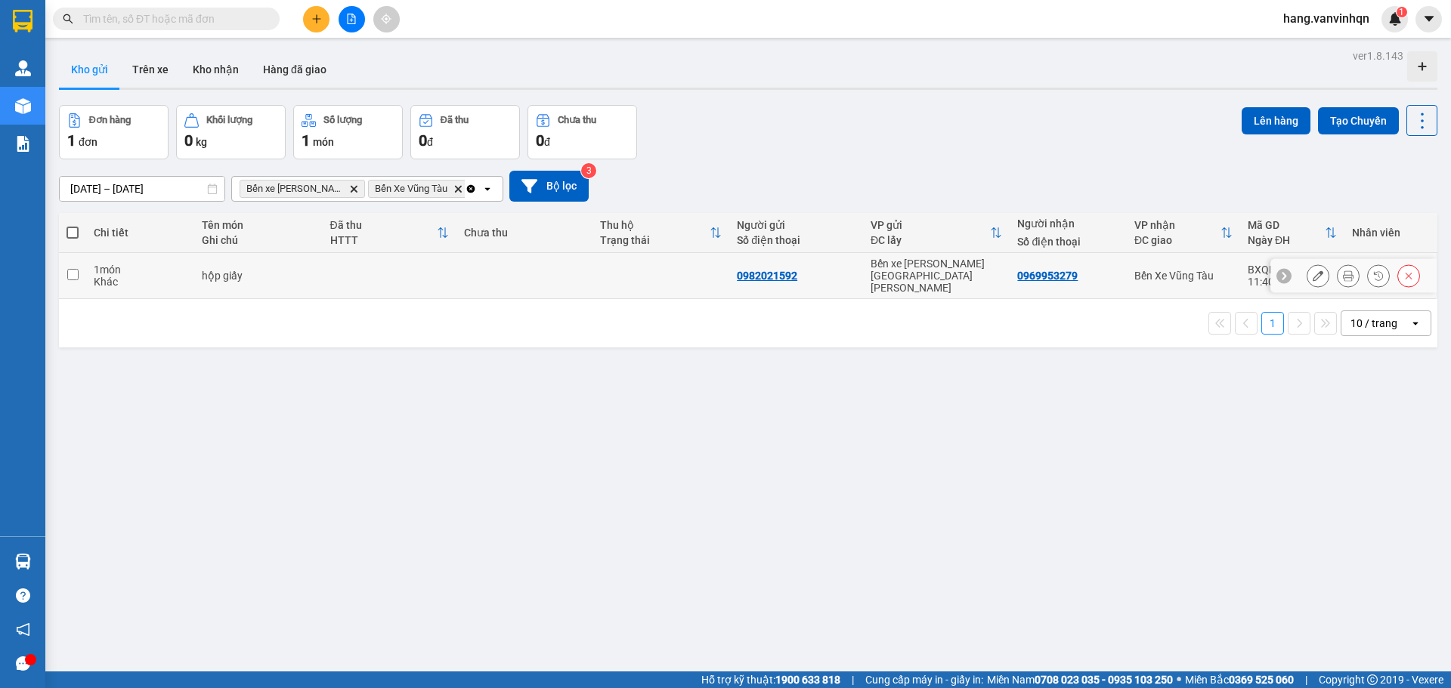
click at [613, 270] on td at bounding box center [660, 276] width 137 height 46
checkbox input "true"
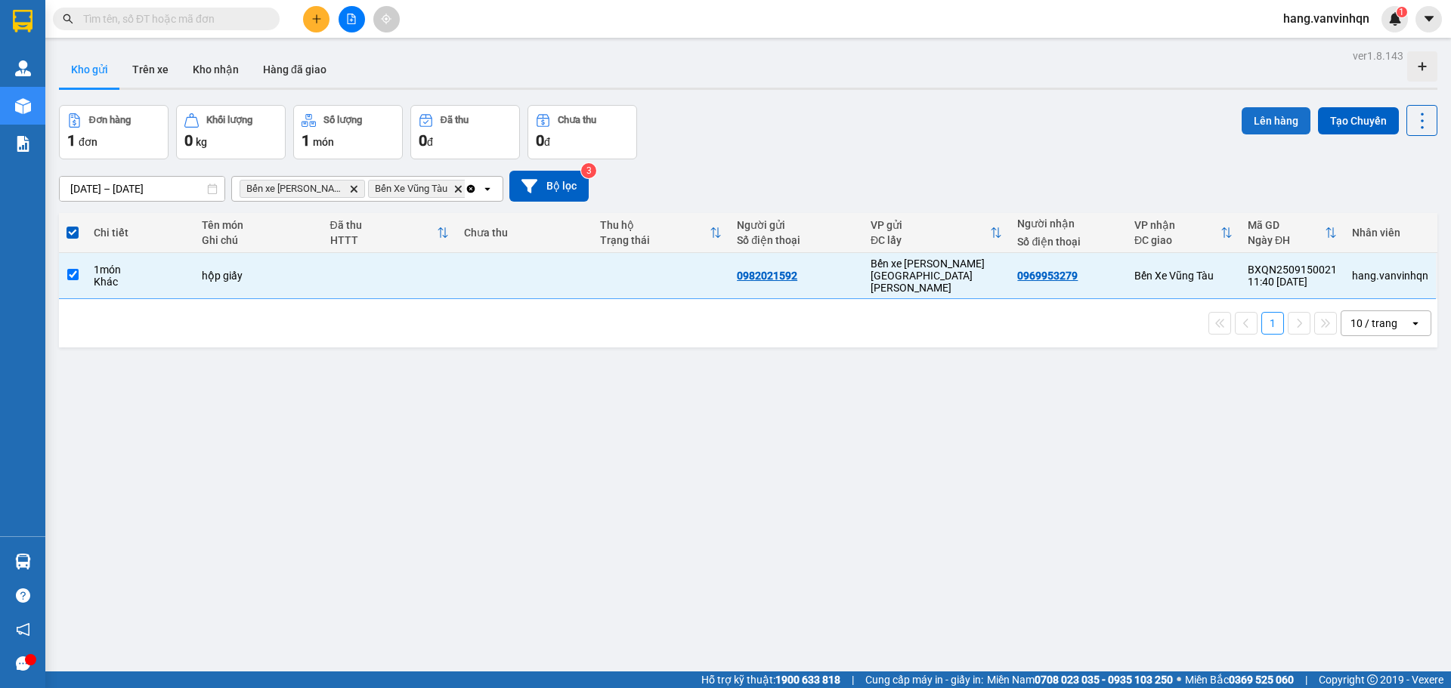
click at [1267, 122] on button "Lên hàng" at bounding box center [1275, 120] width 69 height 27
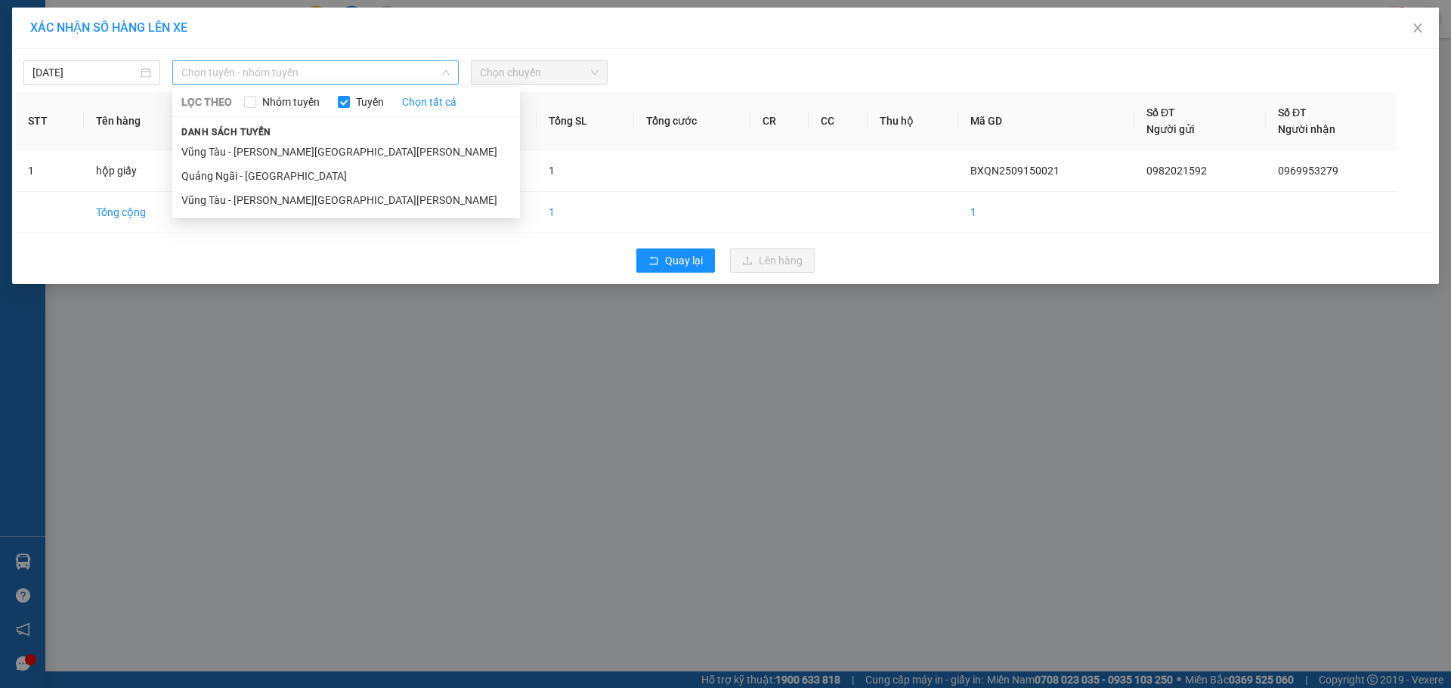
click at [301, 68] on span "Chọn tuyến - nhóm tuyến" at bounding box center [315, 72] width 268 height 23
drag, startPoint x: 271, startPoint y: 177, endPoint x: 440, endPoint y: 177, distance: 169.2
click at [272, 177] on li "Quảng Ngãi - [GEOGRAPHIC_DATA]" at bounding box center [346, 176] width 348 height 24
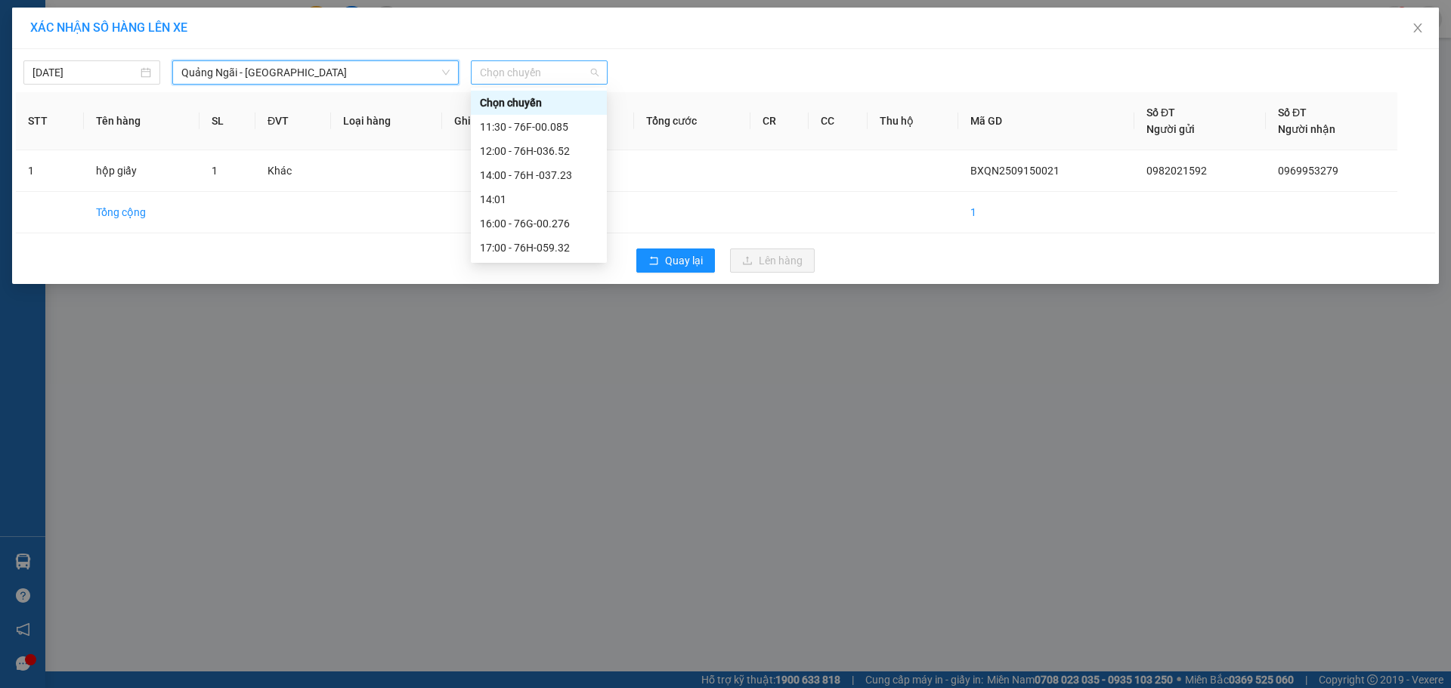
click at [539, 84] on div "Chọn chuyến" at bounding box center [539, 72] width 137 height 24
click at [557, 173] on div "14:00 - 76H -037.23" at bounding box center [539, 175] width 118 height 17
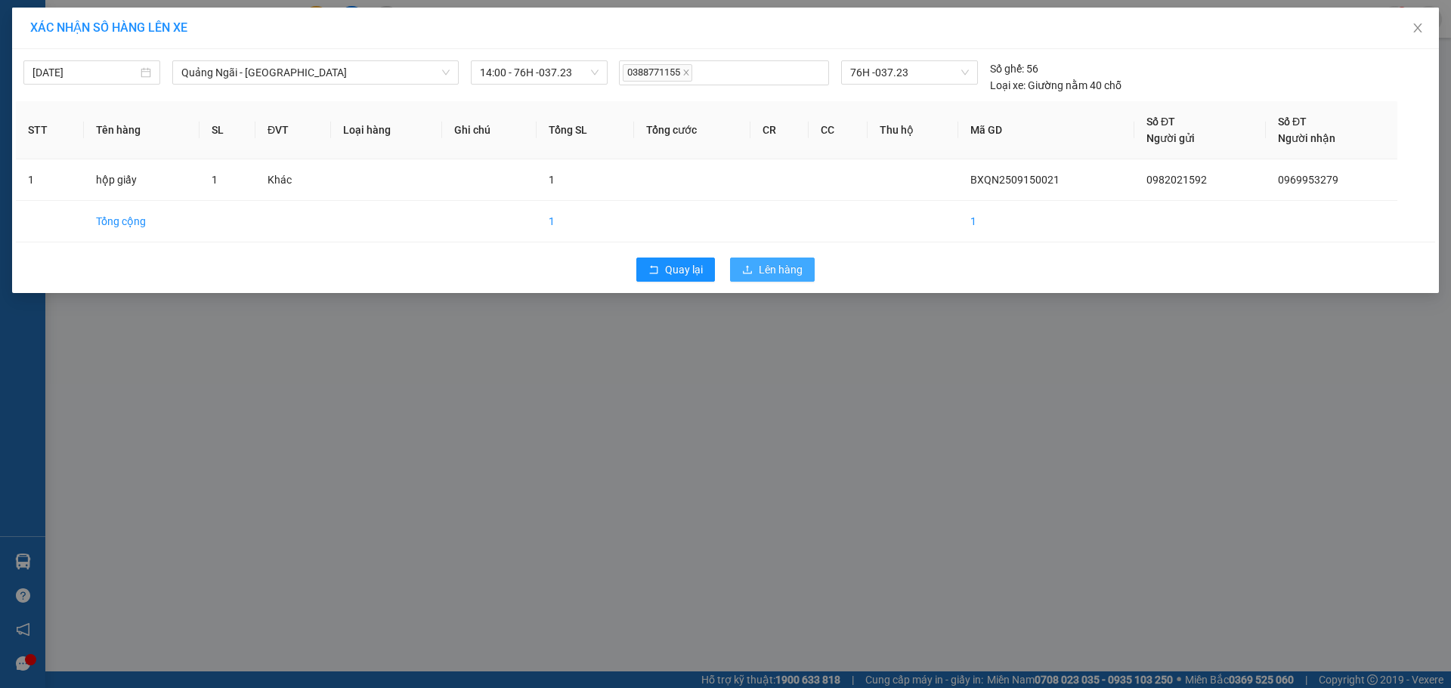
click at [761, 260] on button "Lên hàng" at bounding box center [772, 270] width 85 height 24
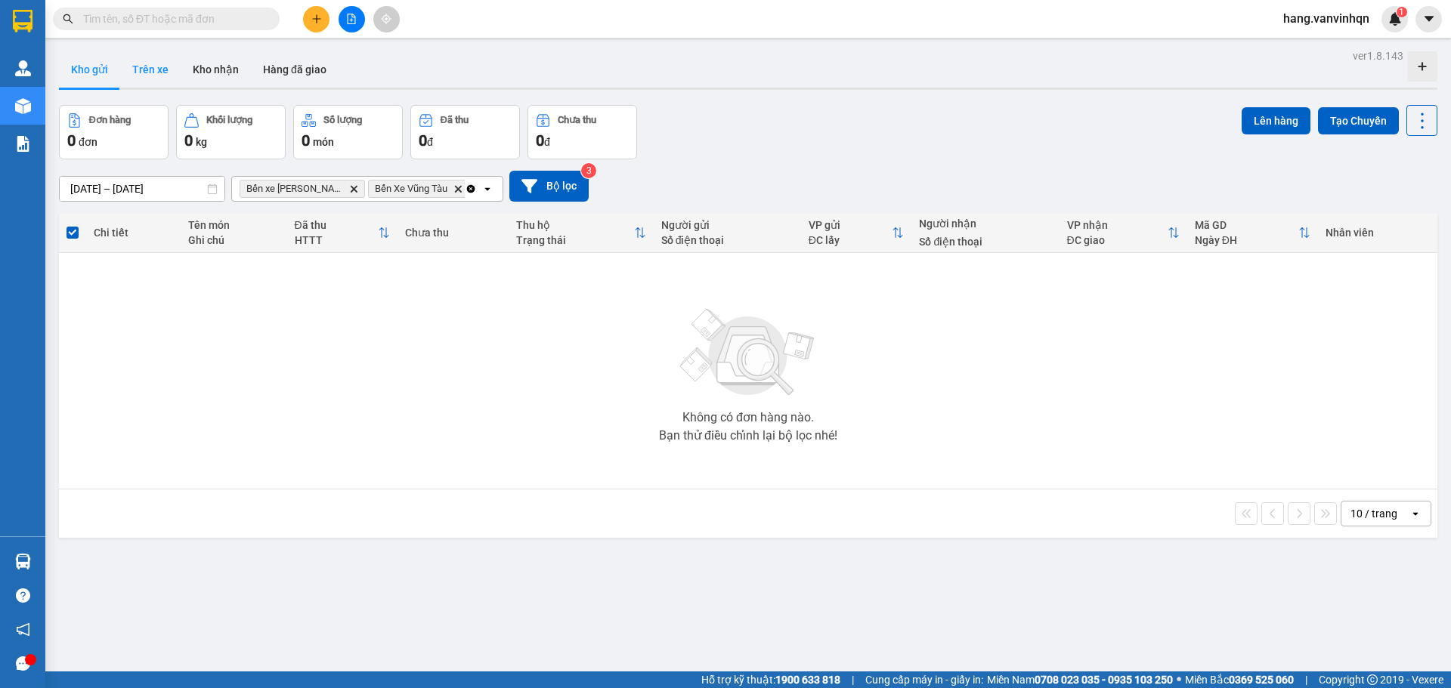
click at [142, 73] on button "Trên xe" at bounding box center [150, 69] width 60 height 36
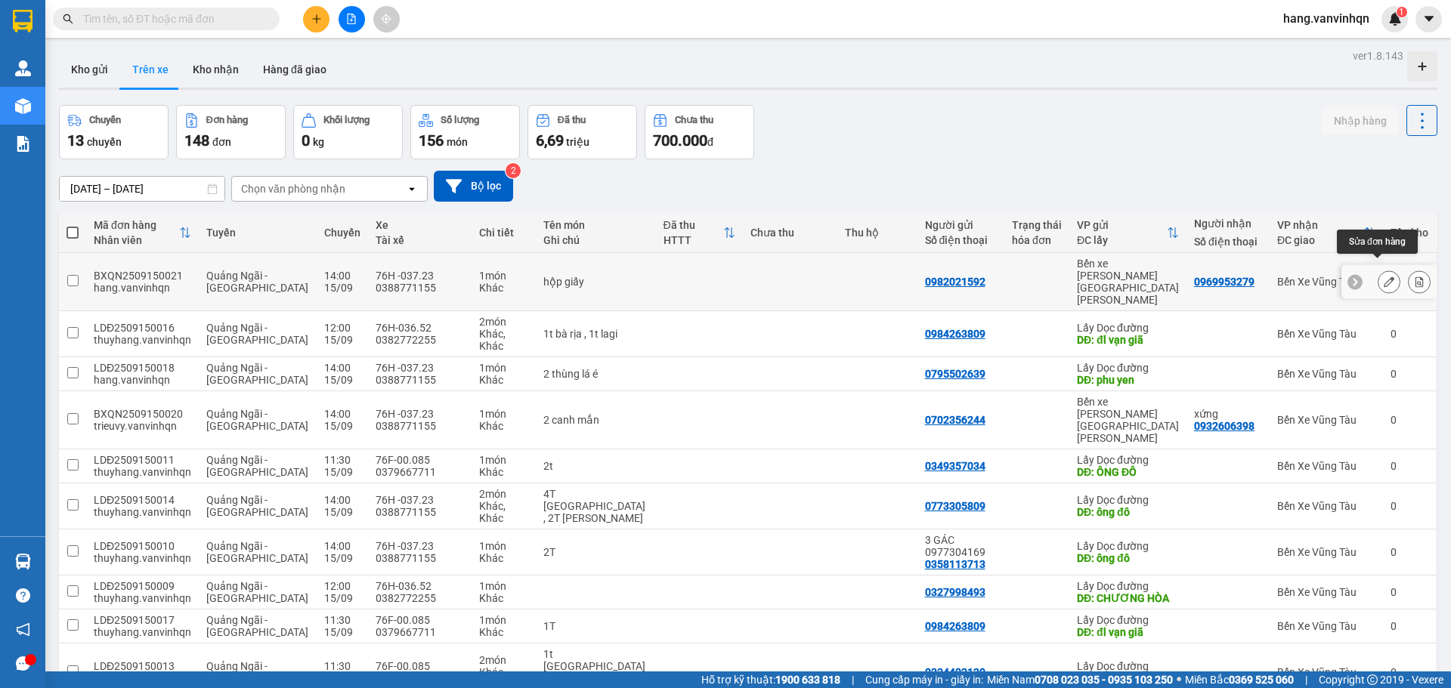
click at [1378, 275] on button at bounding box center [1388, 282] width 21 height 26
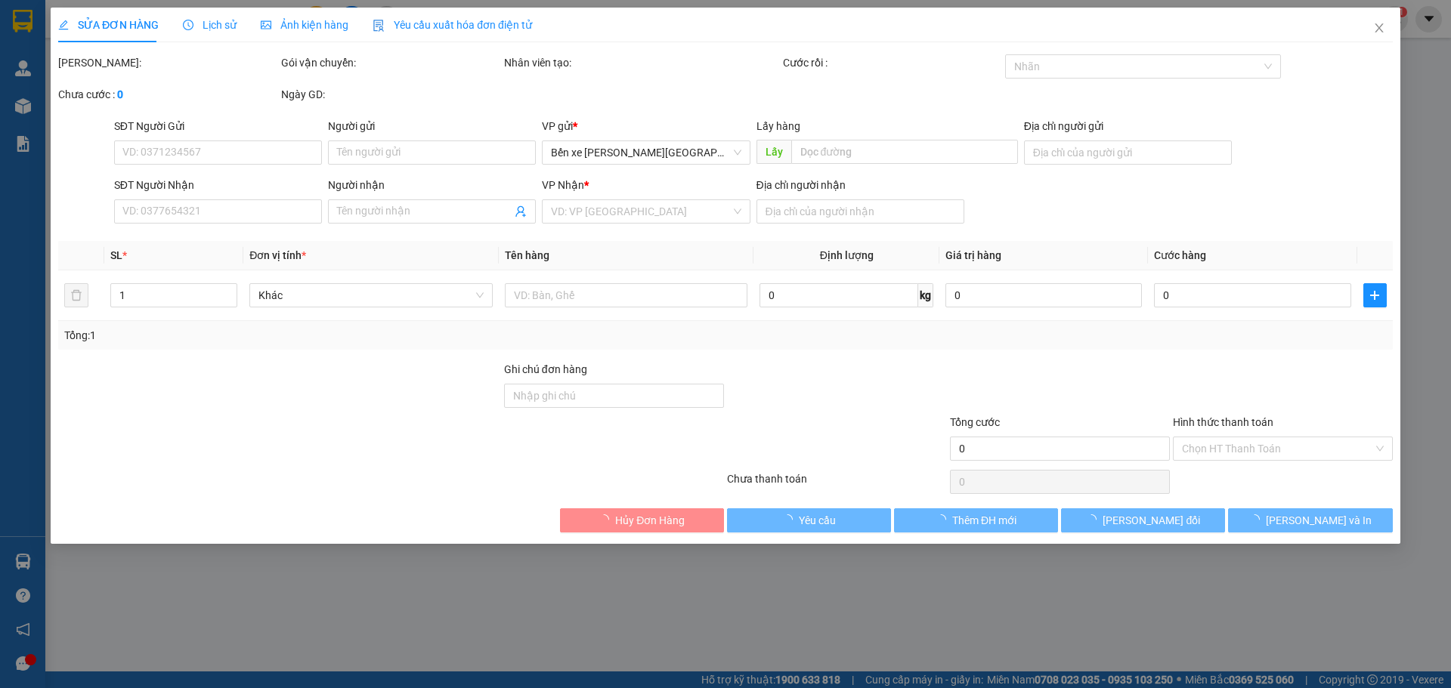
type input "0982021592"
type input "bxe"
type input "0969953279"
type input "vũng tàu"
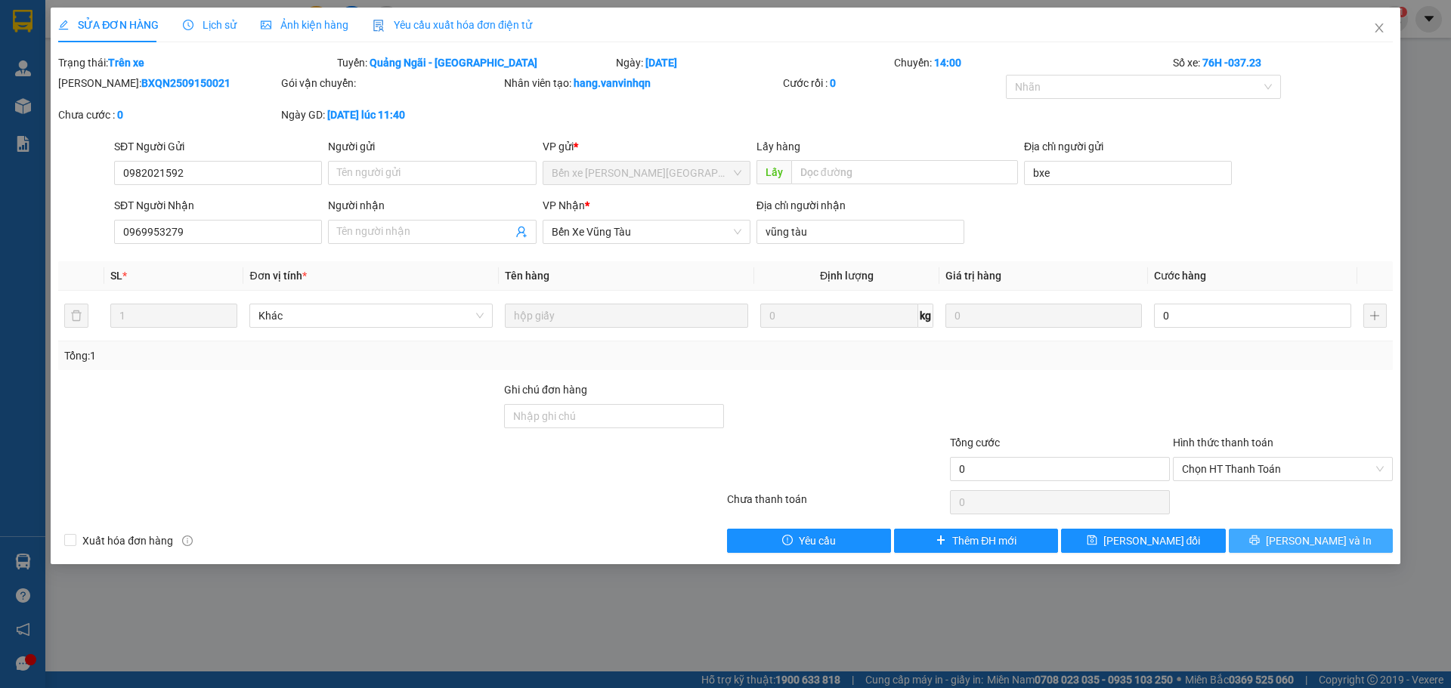
click at [1260, 543] on icon "printer" at bounding box center [1255, 541] width 10 height 10
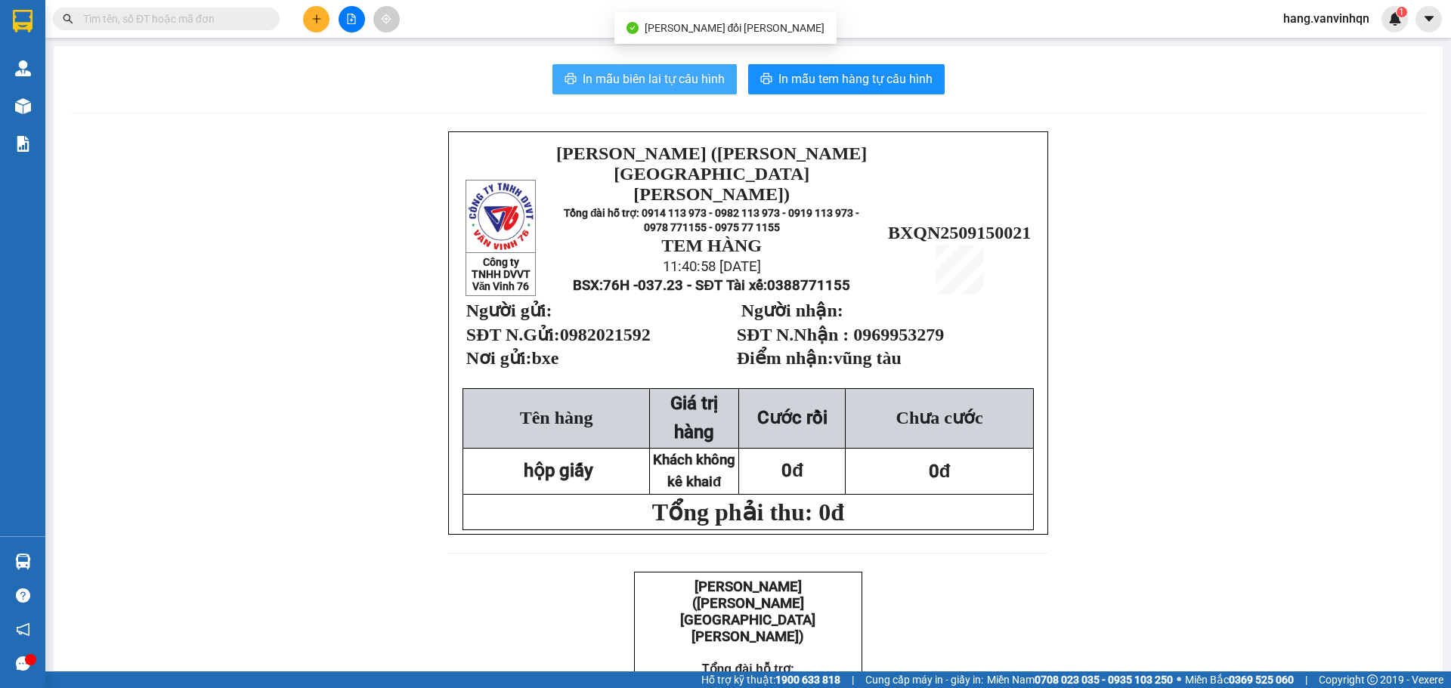
drag, startPoint x: 648, startPoint y: 104, endPoint x: 659, endPoint y: 83, distance: 23.7
click at [659, 83] on span "In mẫu biên lai tự cấu hình" at bounding box center [654, 79] width 142 height 19
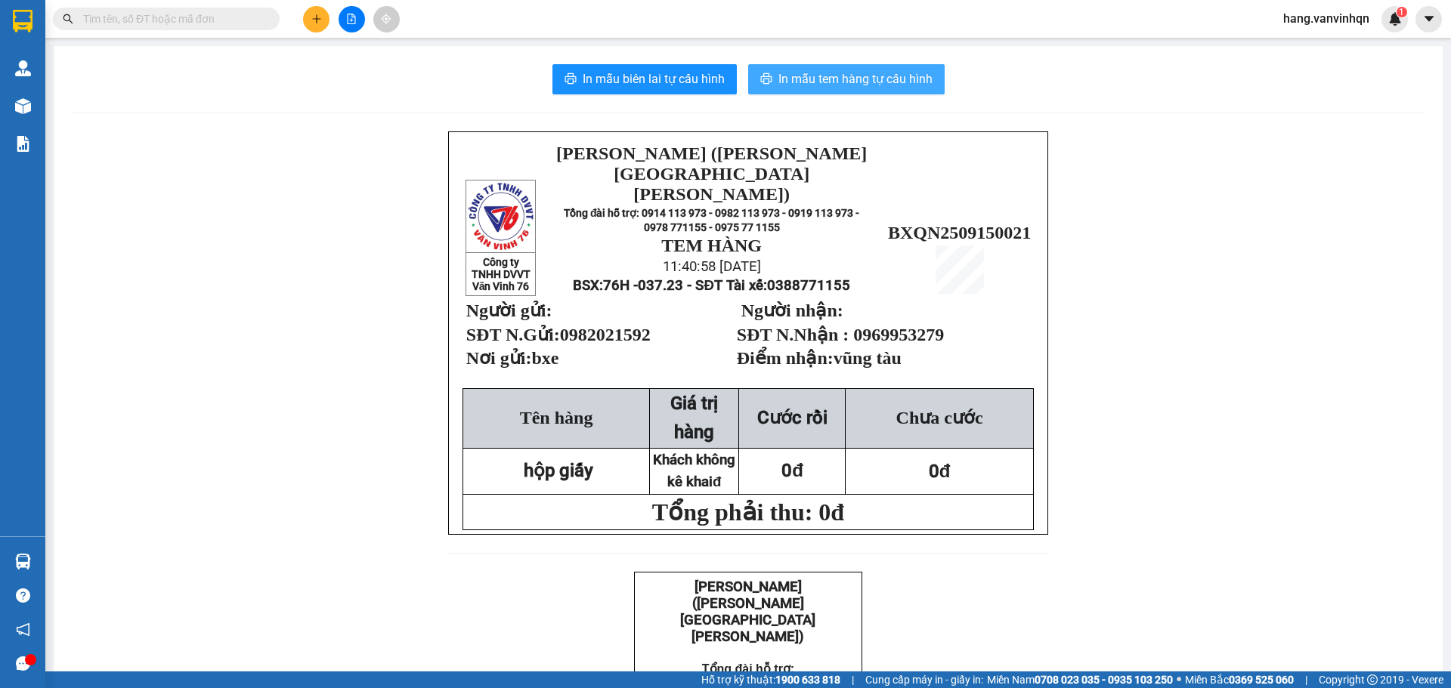
click at [892, 82] on span "In mẫu tem hàng tự cấu hình" at bounding box center [855, 79] width 154 height 19
click at [315, 20] on icon "plus" at bounding box center [316, 19] width 11 height 11
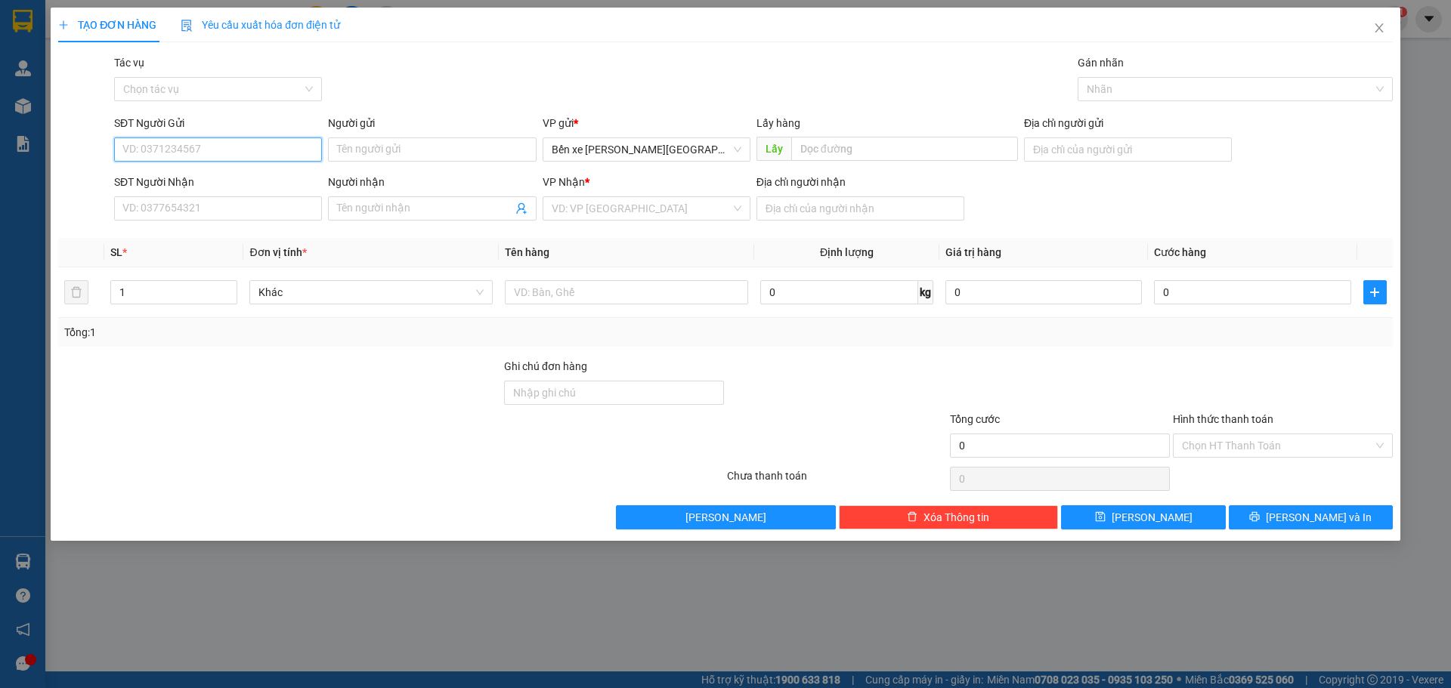
click at [174, 148] on input "SĐT Người Gửi" at bounding box center [218, 150] width 208 height 24
type input "0963961291"
click at [196, 187] on div "0963961291 - phượng" at bounding box center [218, 180] width 190 height 17
type input "phượng"
type input "bxqn"
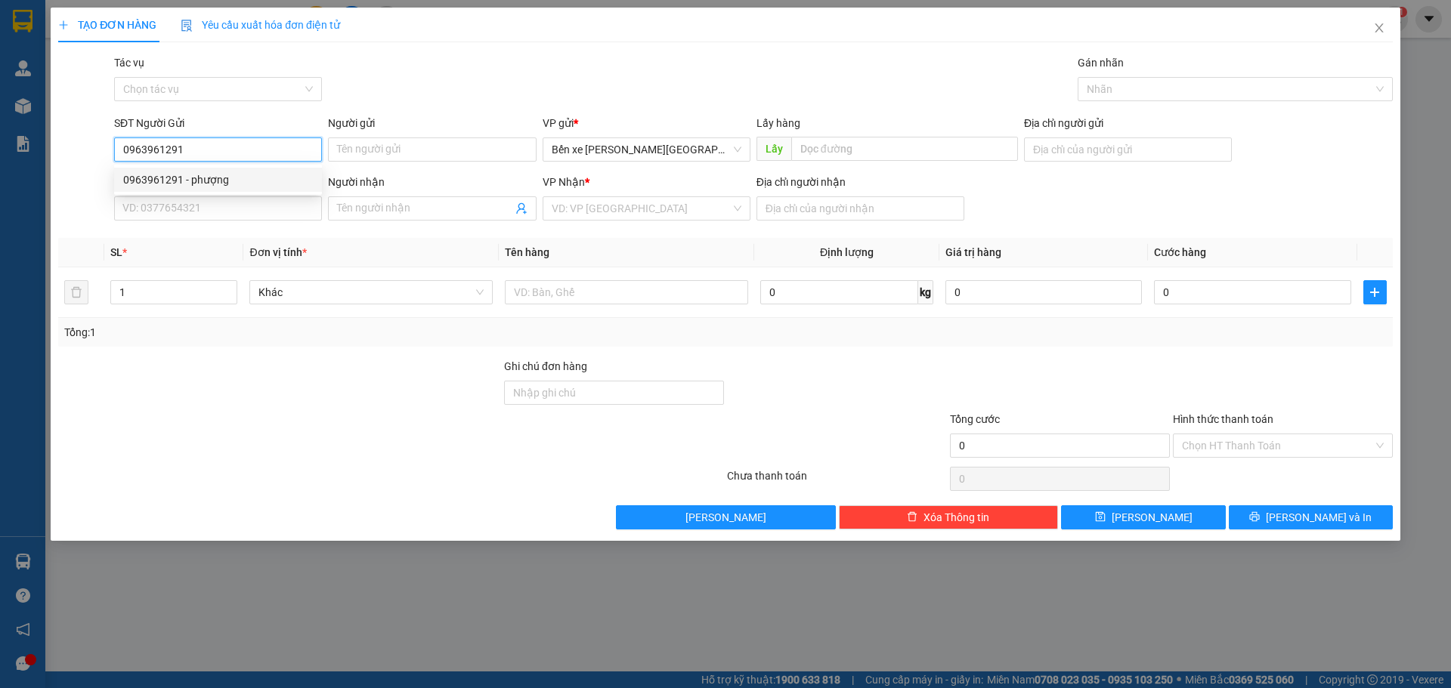
type input "0399522022"
type input "đất đỏ"
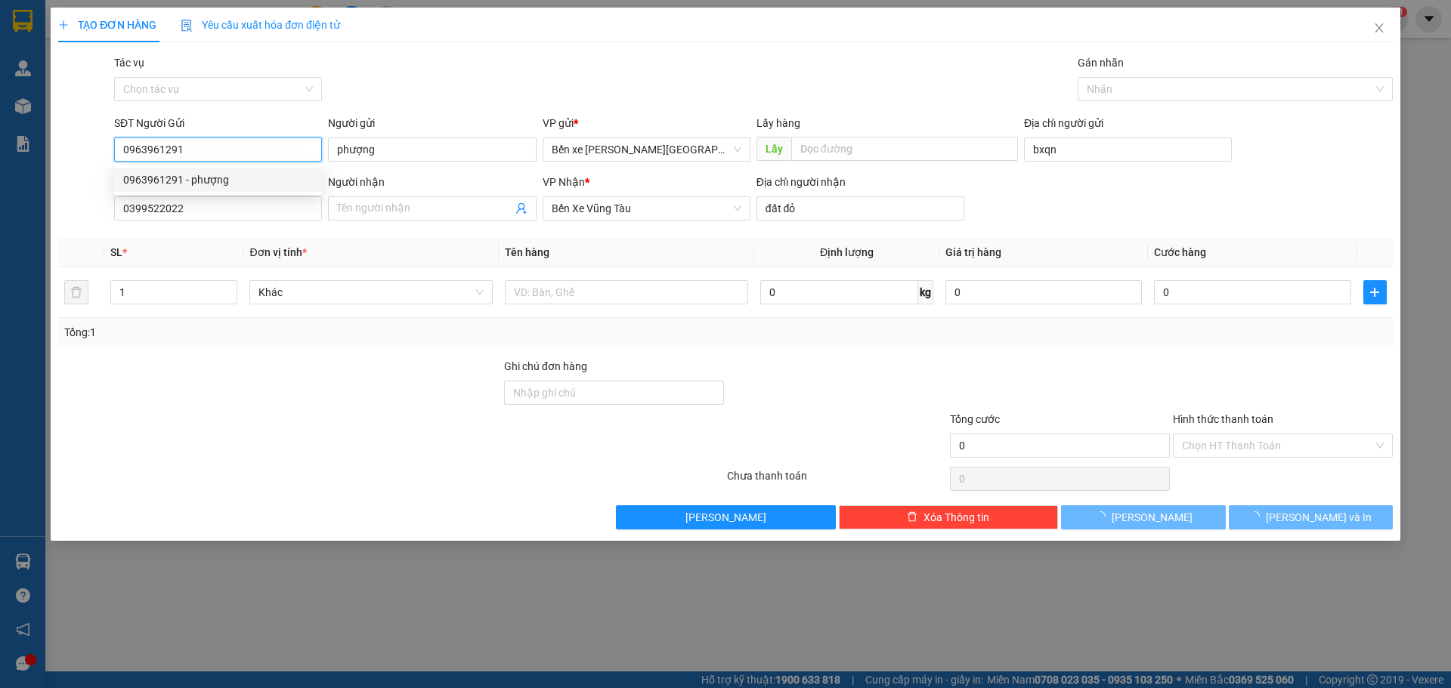
type input "250.000"
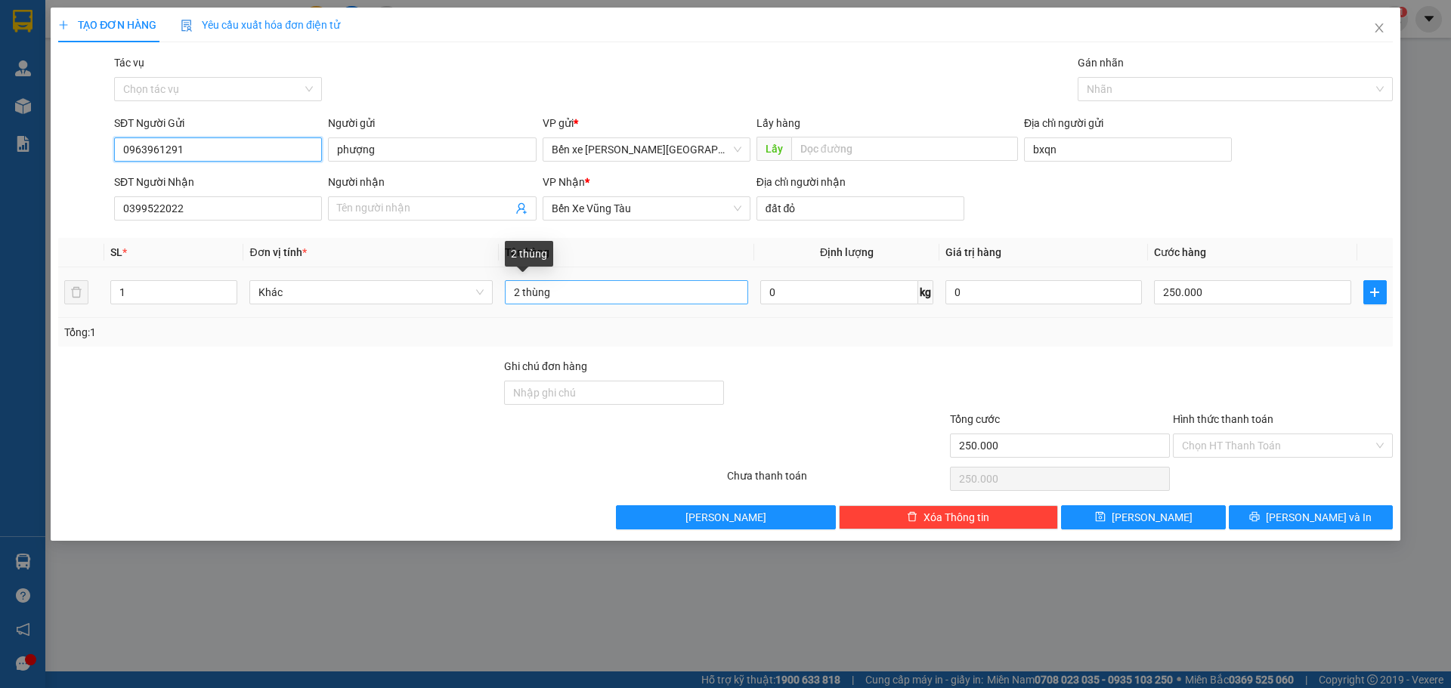
type input "0963961291"
click at [663, 291] on input "2 thùng" at bounding box center [626, 292] width 243 height 24
type input "2"
type input "1 thùng"
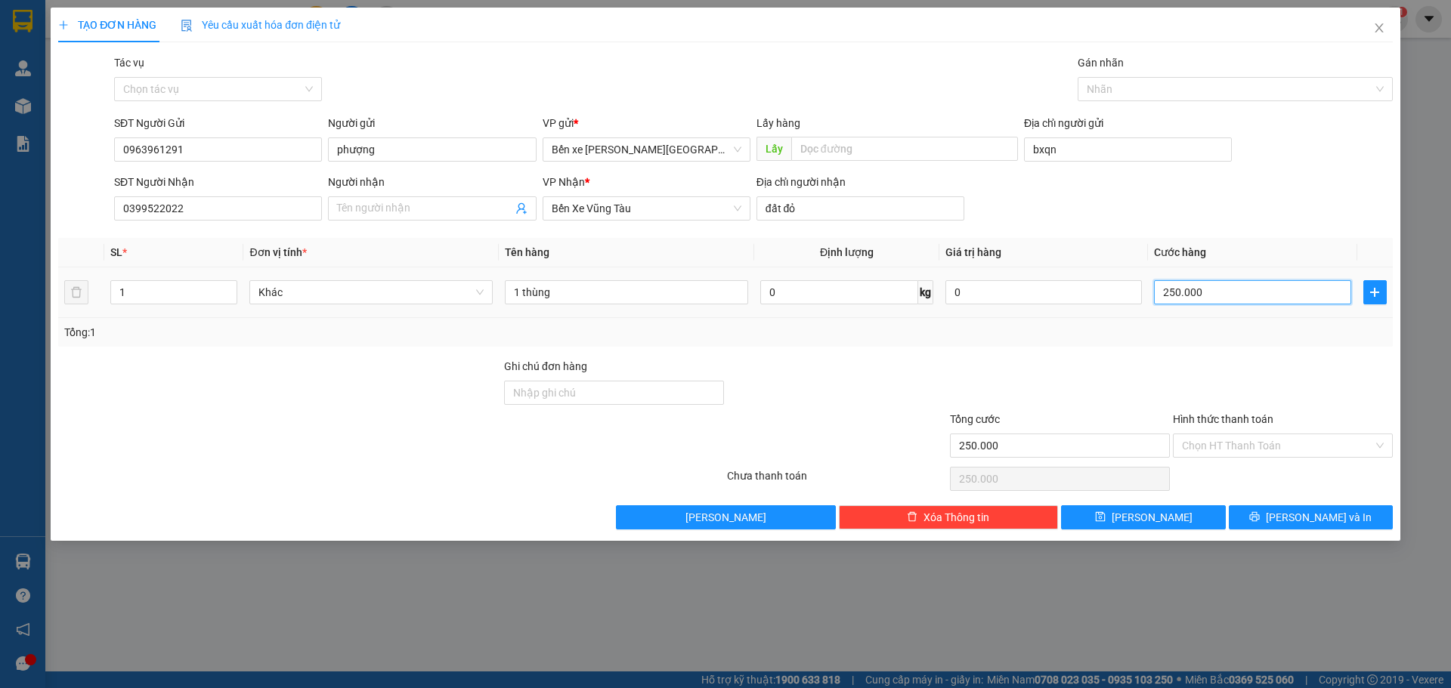
click at [1258, 295] on input "250.000" at bounding box center [1252, 292] width 196 height 24
type input "1"
type input "12"
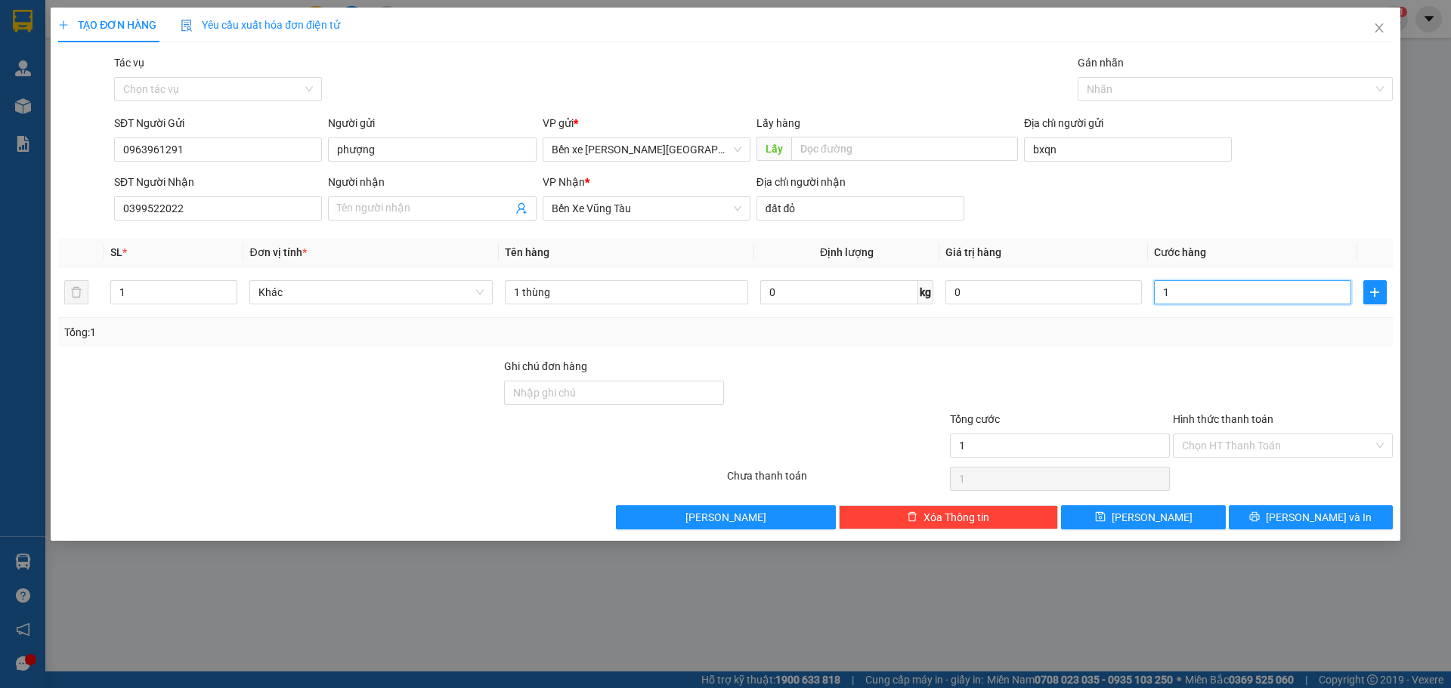
type input "12"
type input "120"
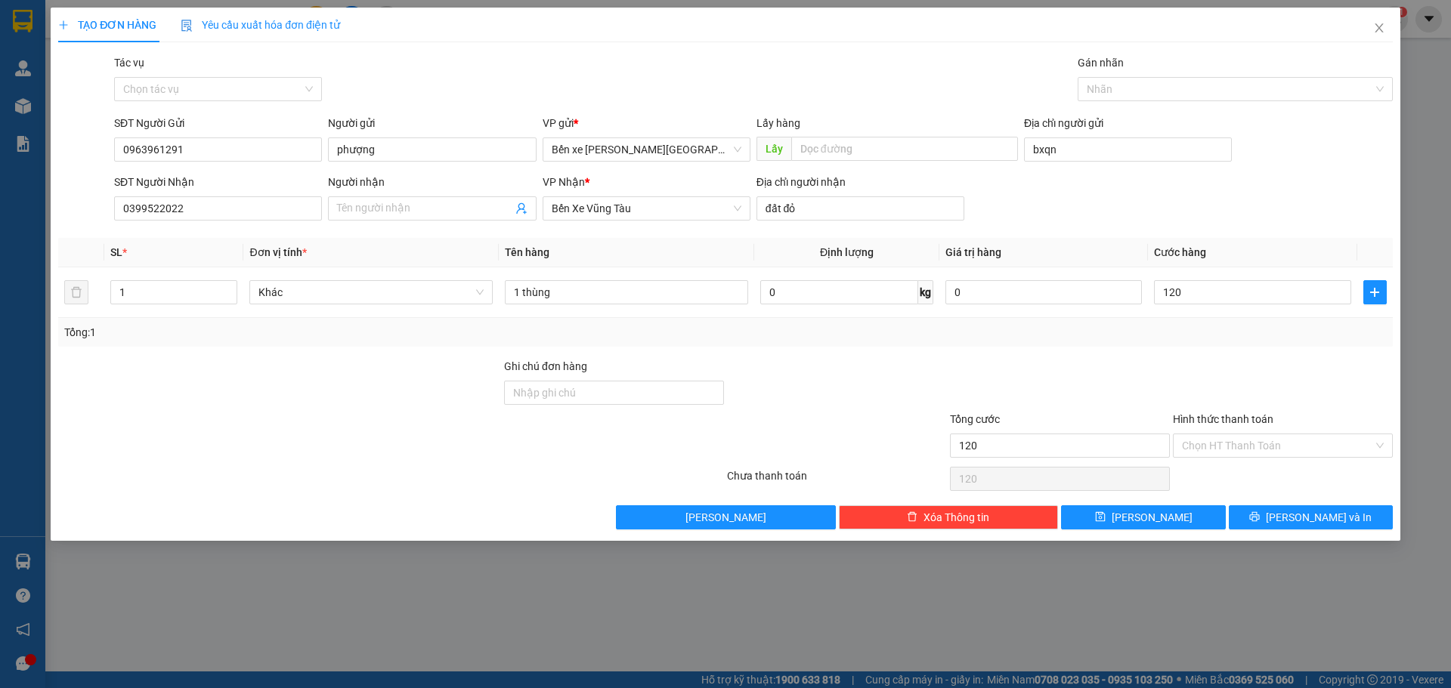
type input "120.000"
click at [1072, 348] on div "Transit Pickup Surcharge Ids Transit Deliver Surcharge Ids Transit Deliver Surc…" at bounding box center [725, 291] width 1334 height 475
click at [1246, 439] on input "Hình thức thanh toán" at bounding box center [1277, 445] width 191 height 23
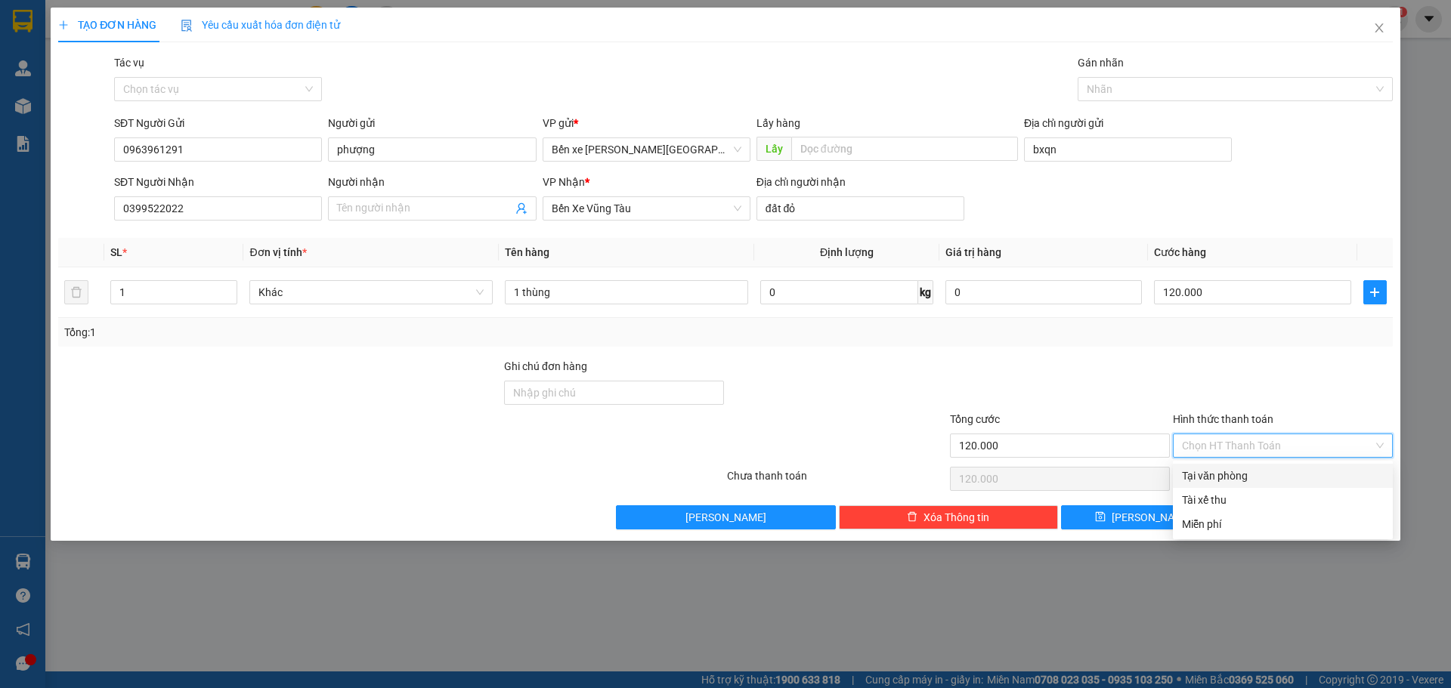
click at [1248, 479] on div "Tại văn phòng" at bounding box center [1283, 476] width 202 height 17
type input "0"
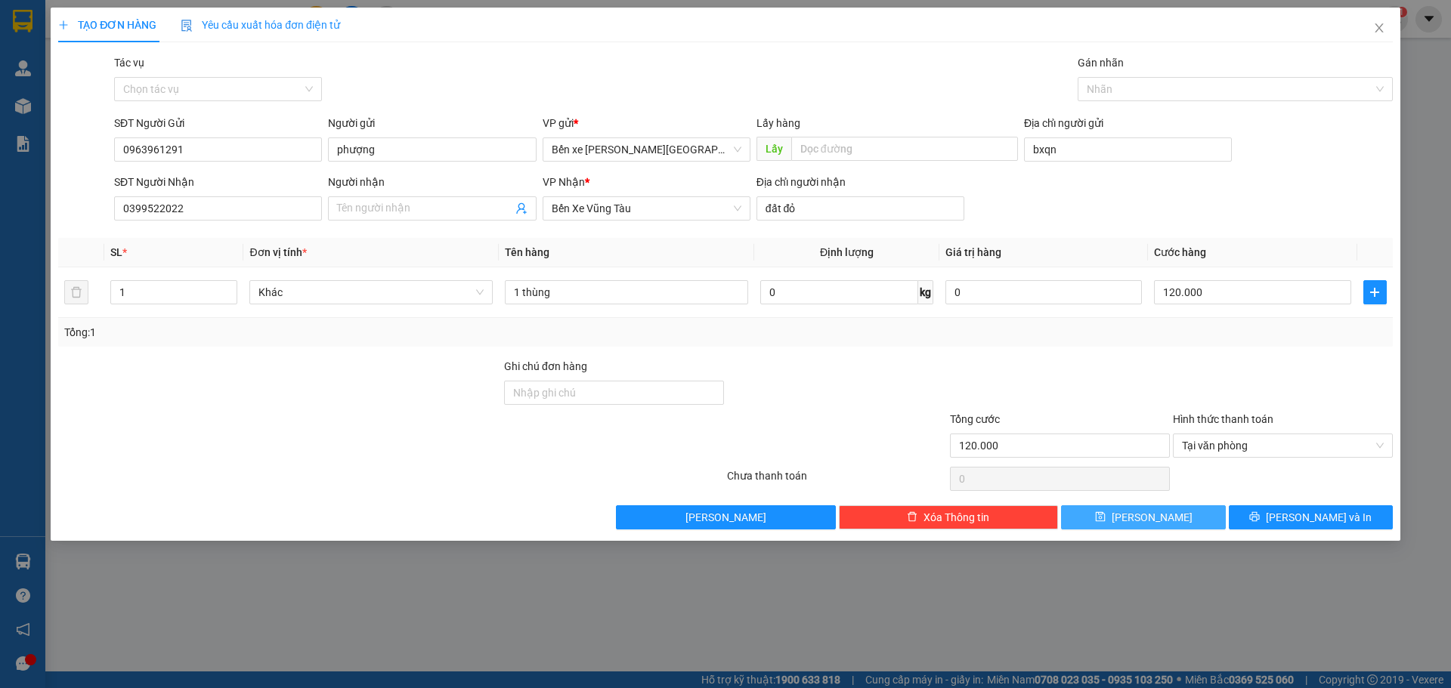
drag, startPoint x: 1172, startPoint y: 536, endPoint x: 1182, endPoint y: 517, distance: 21.6
click at [1182, 517] on div "TẠO ĐƠN HÀNG Yêu cầu xuất [PERSON_NAME] điện tử Transit Pickup Surcharge Ids Tr…" at bounding box center [725, 274] width 1349 height 533
click at [1176, 516] on button "[PERSON_NAME]" at bounding box center [1143, 517] width 164 height 24
type input "0"
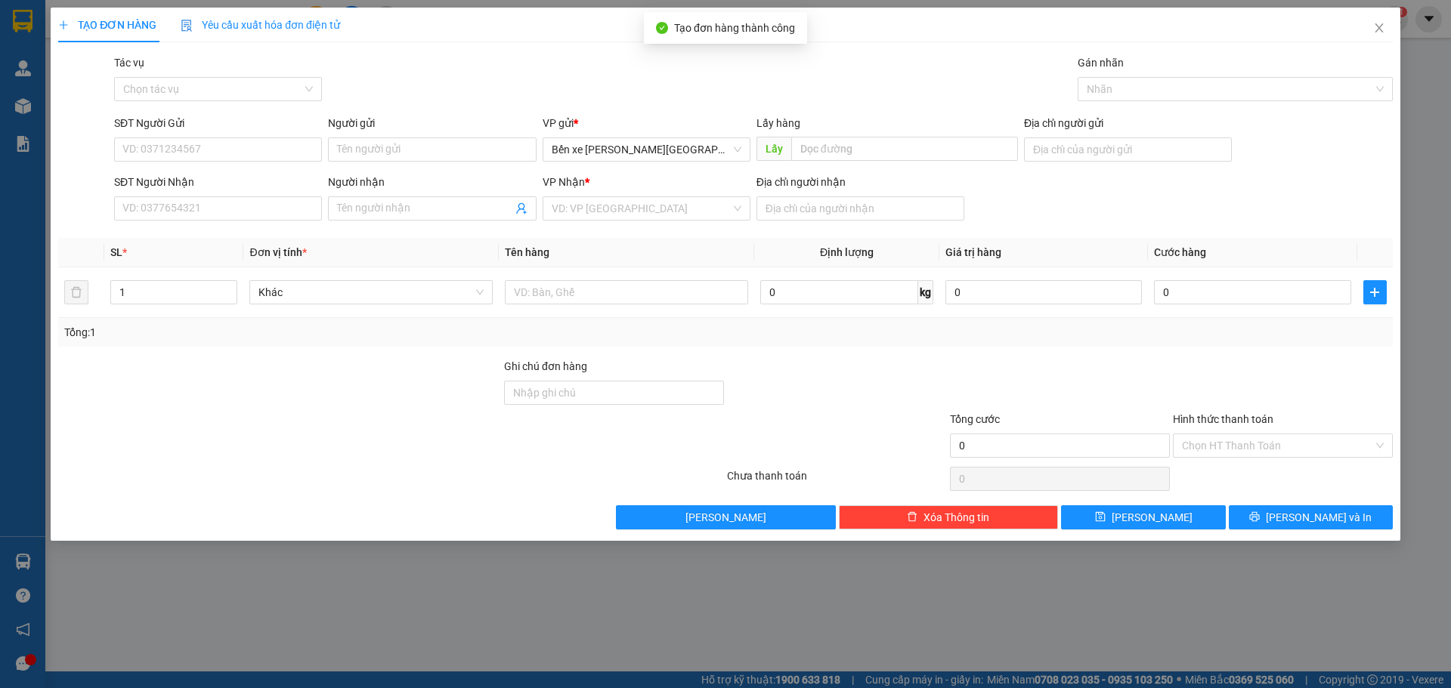
click at [31, 154] on div "TẠO ĐƠN HÀNG Yêu cầu xuất [PERSON_NAME] điện tử Transit Pickup Surcharge Ids Tr…" at bounding box center [725, 344] width 1451 height 688
click at [1371, 29] on span "Close" at bounding box center [1379, 29] width 42 height 42
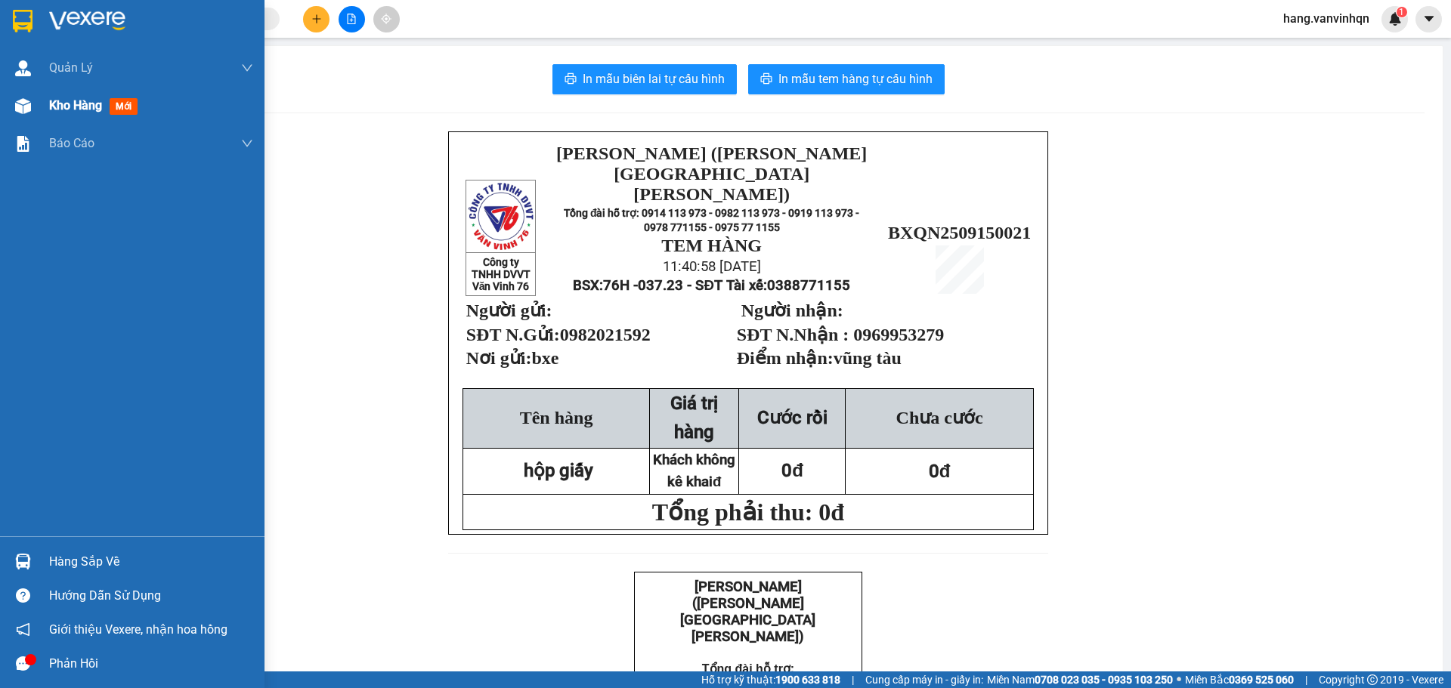
click at [41, 101] on div "Kho hàng mới" at bounding box center [132, 106] width 264 height 38
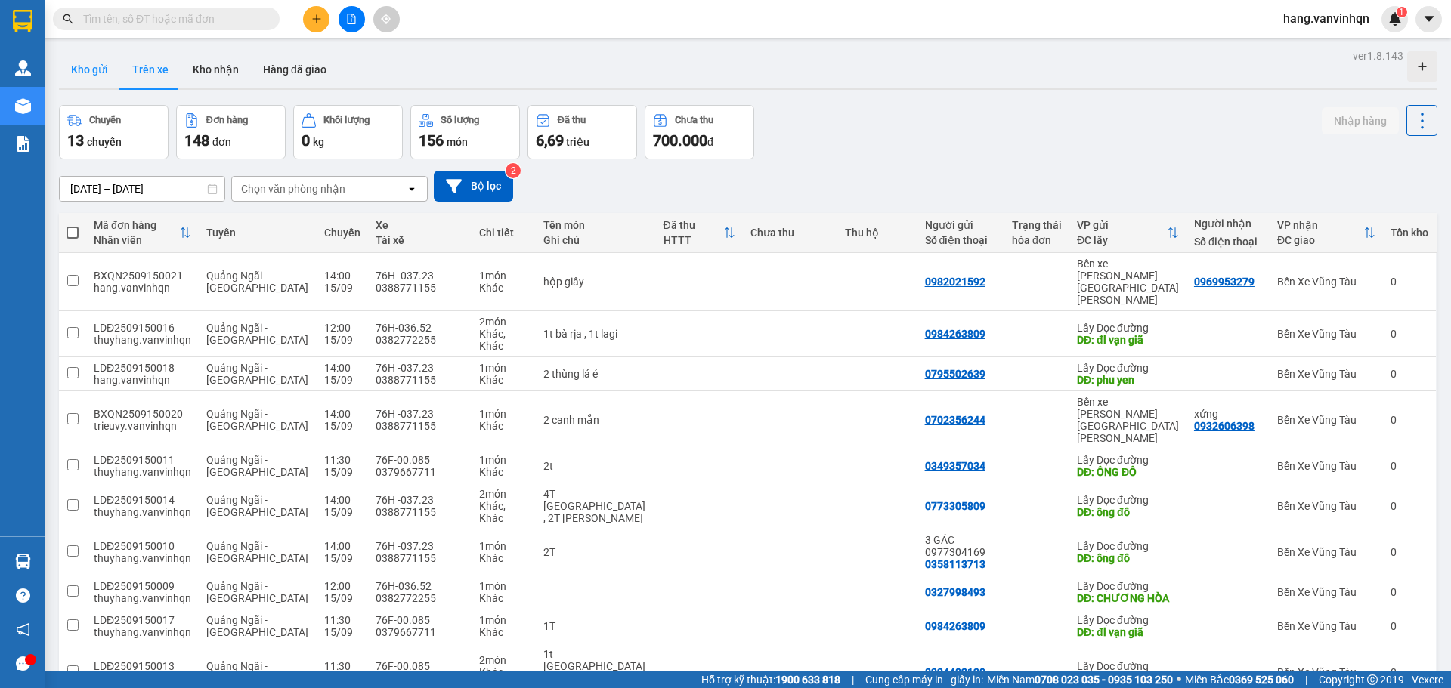
click at [88, 70] on button "Kho gửi" at bounding box center [89, 69] width 61 height 36
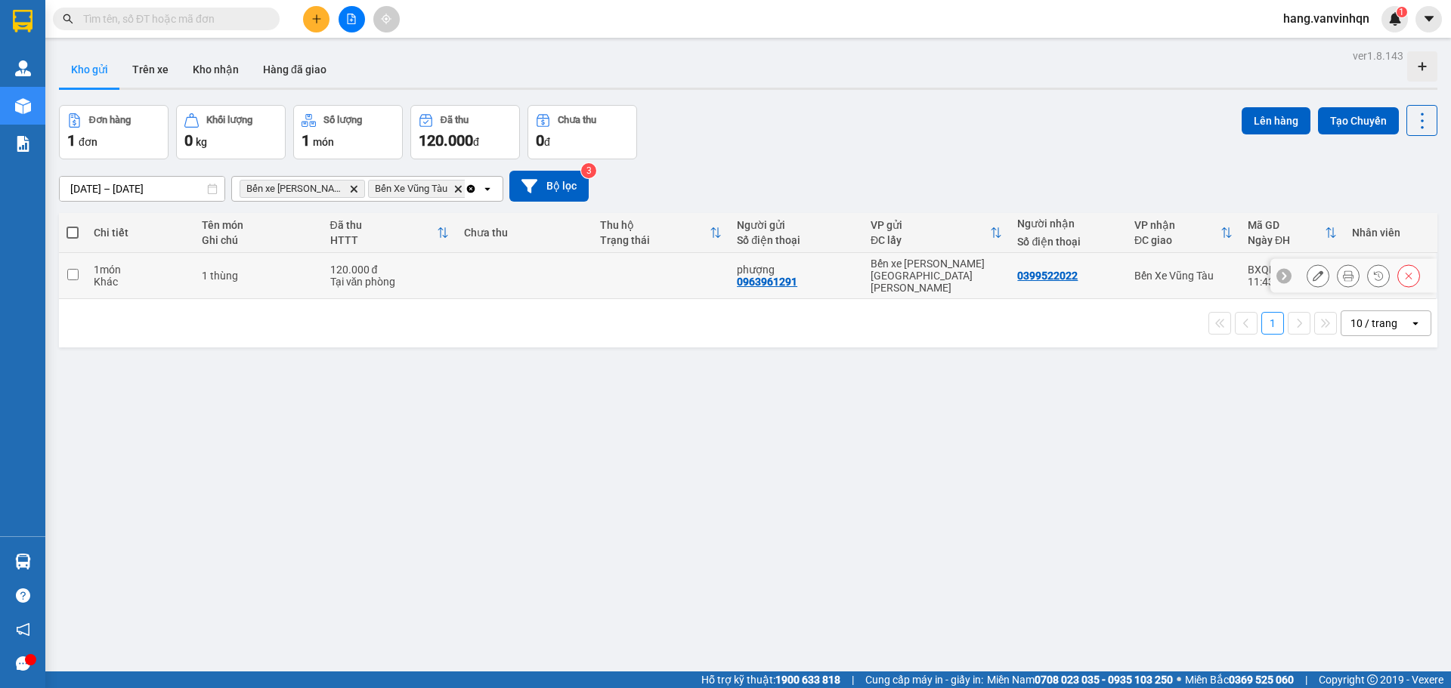
click at [928, 259] on td "Bến xe [PERSON_NAME][GEOGRAPHIC_DATA][PERSON_NAME]" at bounding box center [936, 276] width 147 height 46
checkbox input "true"
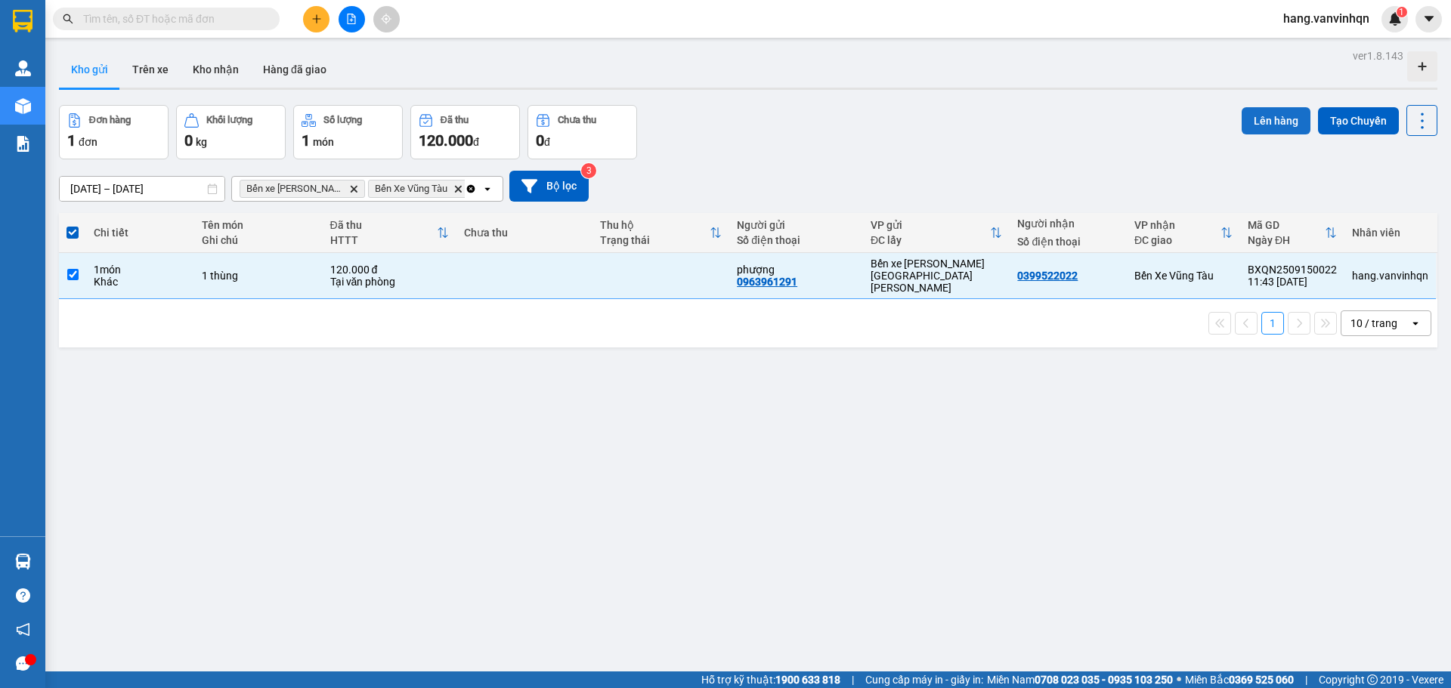
click at [1241, 124] on button "Lên hàng" at bounding box center [1275, 120] width 69 height 27
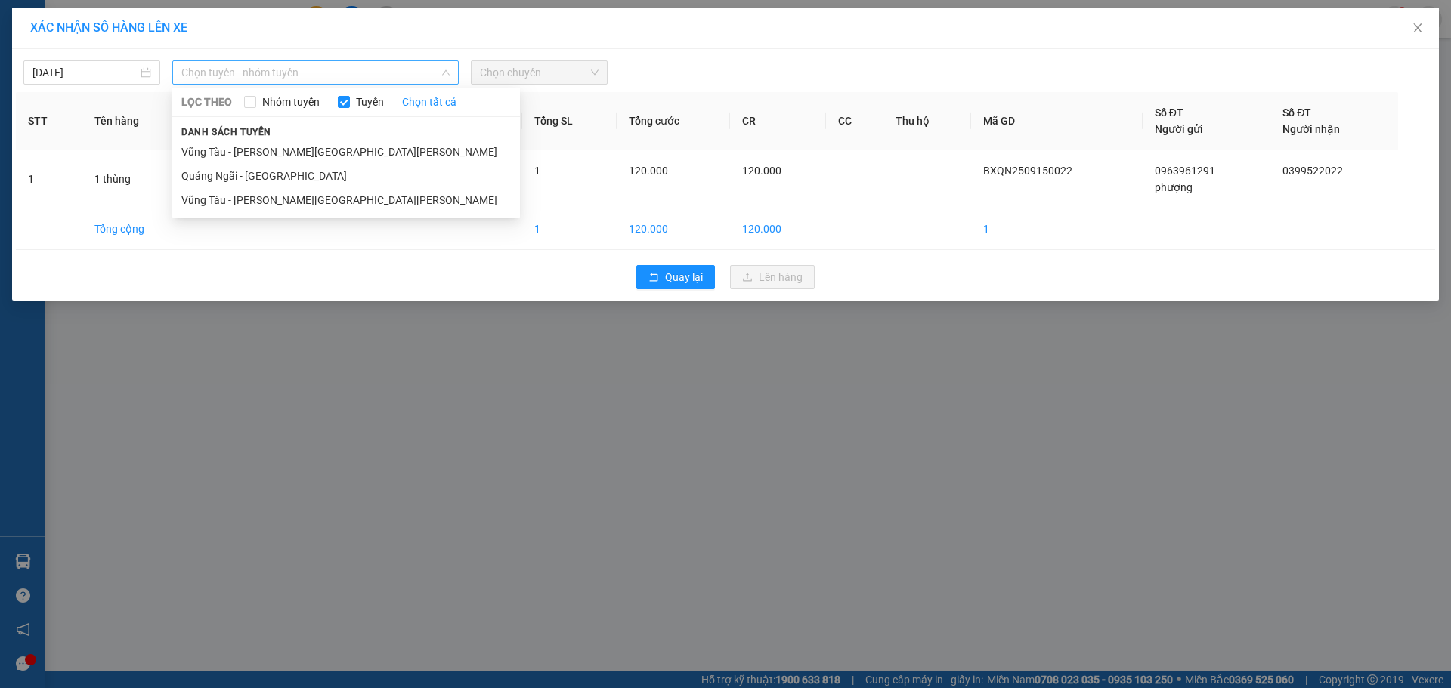
click at [337, 70] on span "Chọn tuyến - nhóm tuyến" at bounding box center [315, 72] width 268 height 23
click at [274, 171] on li "Quảng Ngãi - [GEOGRAPHIC_DATA]" at bounding box center [346, 176] width 348 height 24
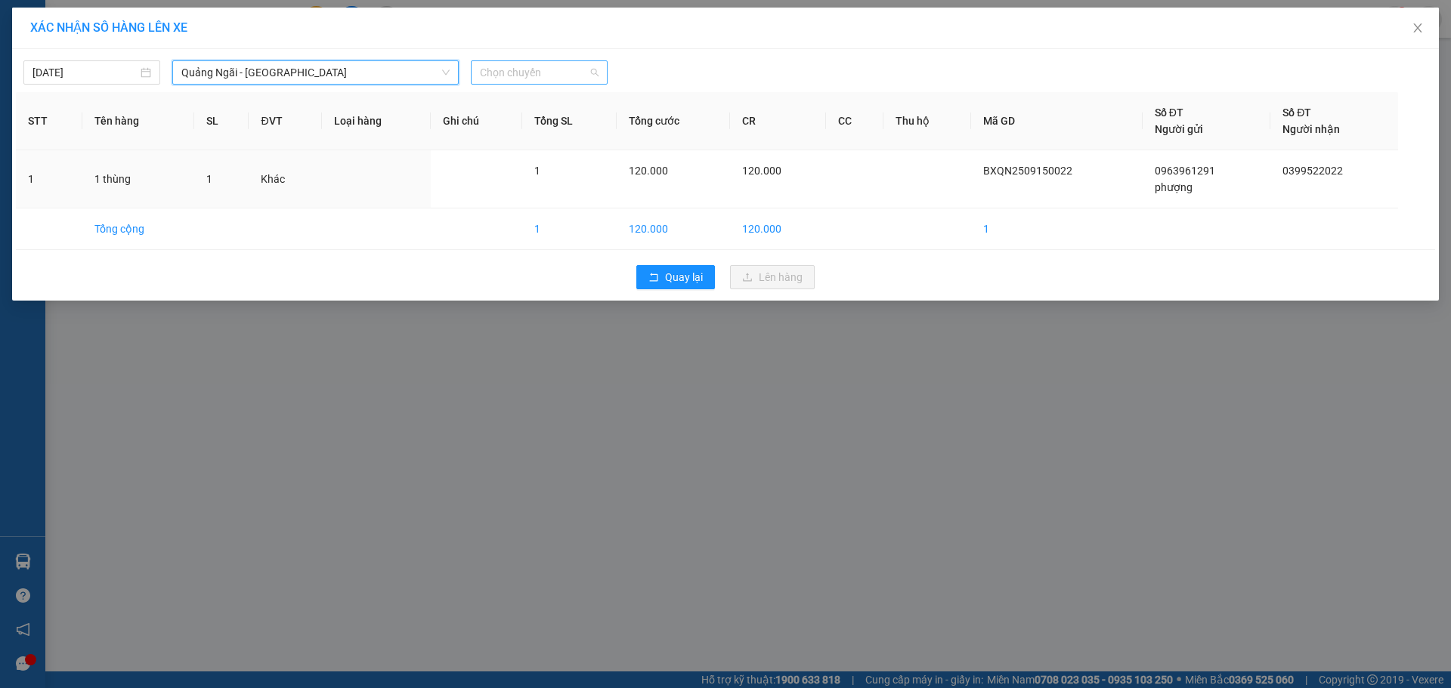
click at [514, 79] on span "Chọn chuyến" at bounding box center [539, 72] width 119 height 23
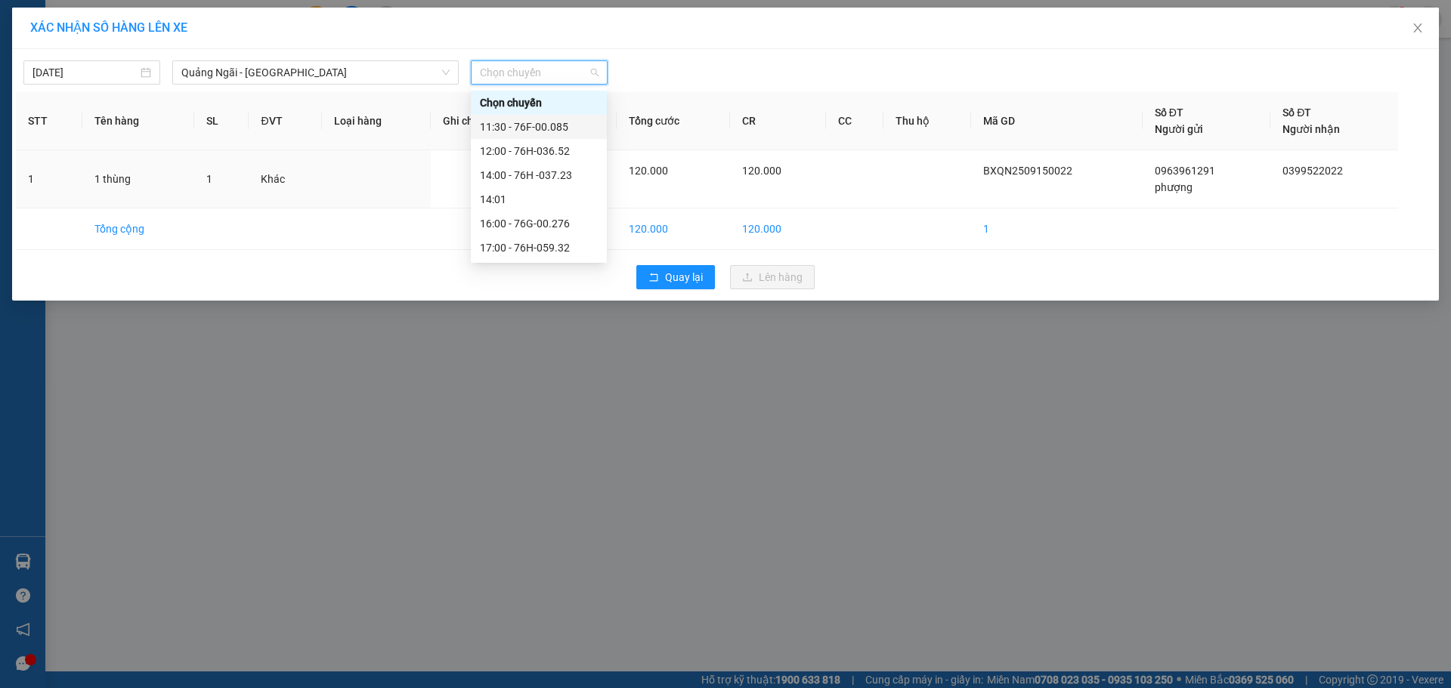
click at [550, 129] on div "11:30 - 76F-00.085" at bounding box center [539, 127] width 118 height 17
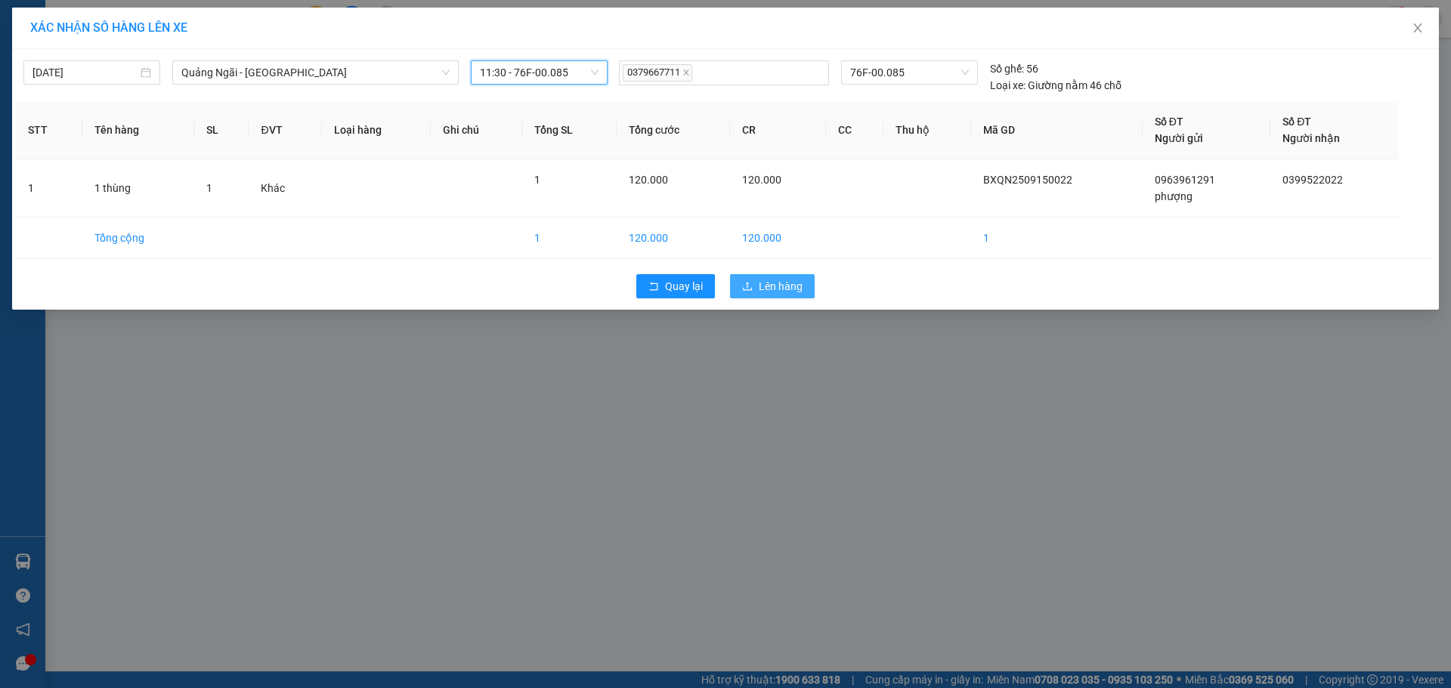
click at [765, 284] on span "Lên hàng" at bounding box center [781, 286] width 44 height 17
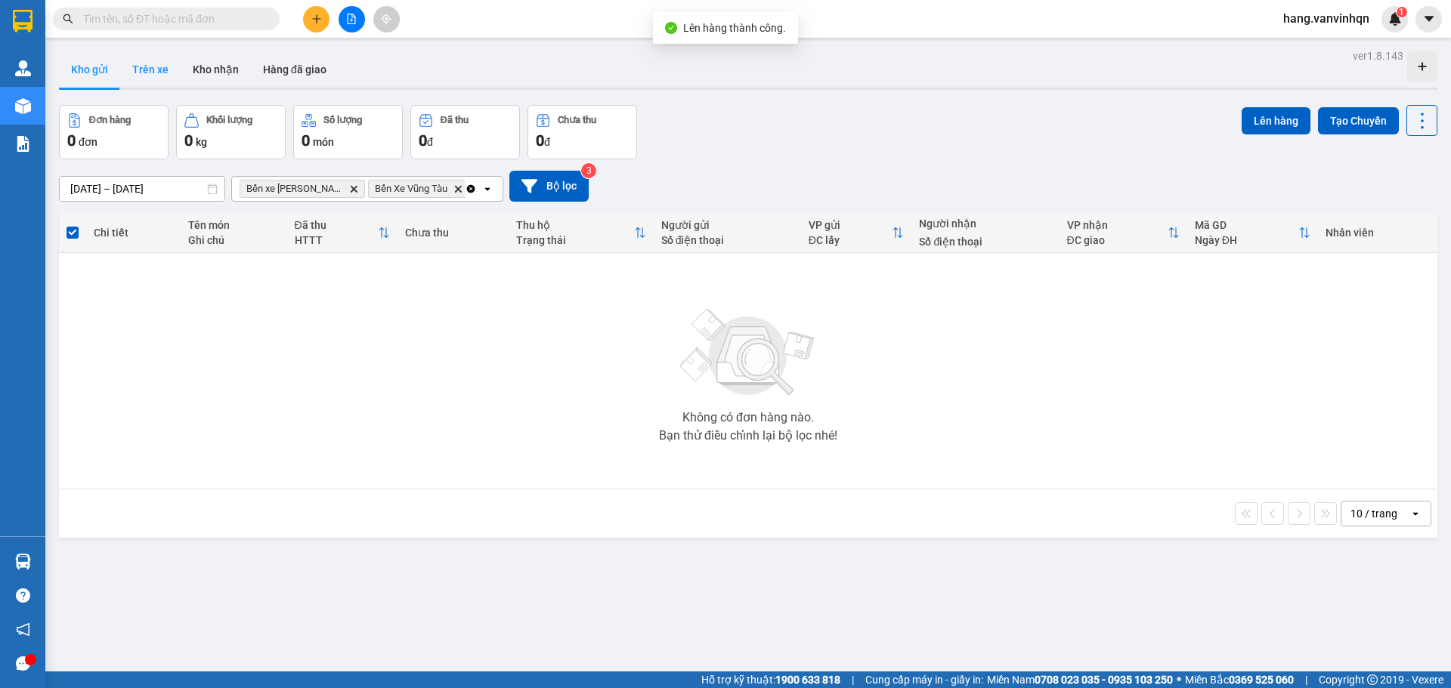
click at [153, 71] on button "Trên xe" at bounding box center [150, 69] width 60 height 36
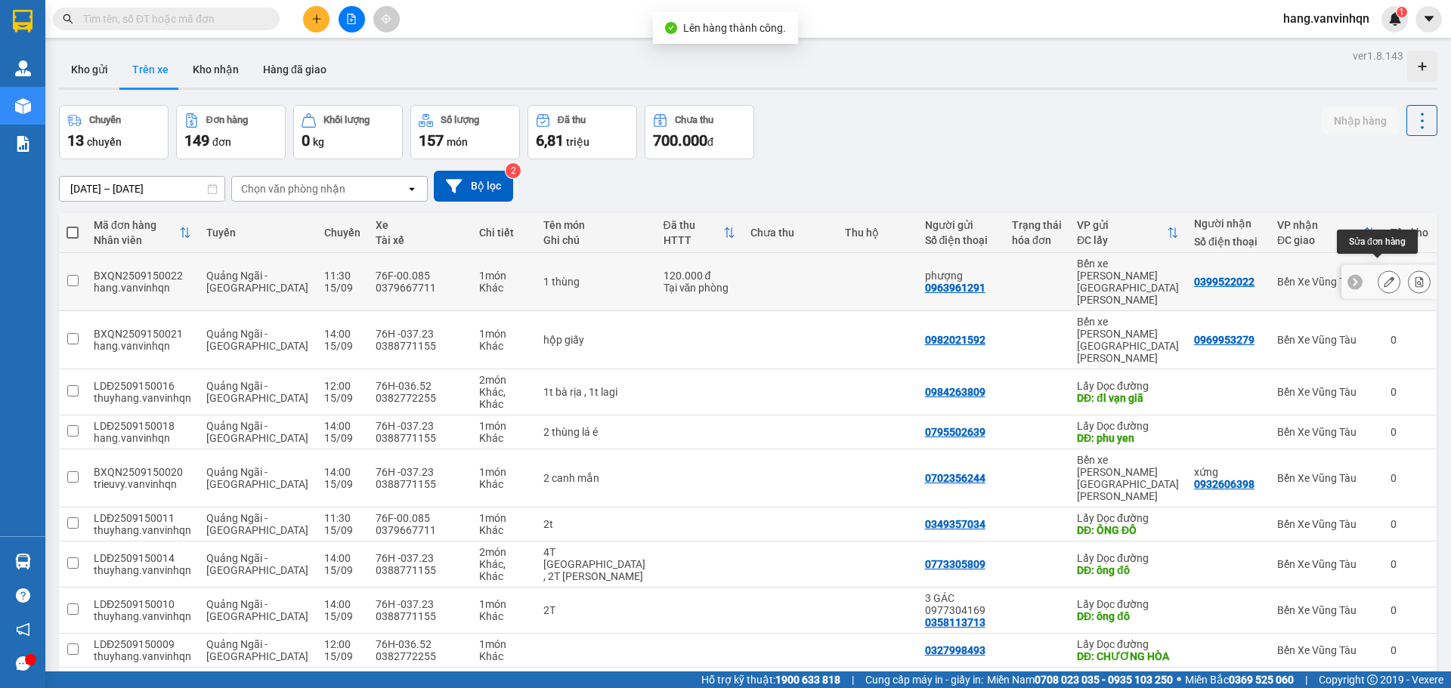
click at [1383, 277] on icon at bounding box center [1388, 282] width 11 height 11
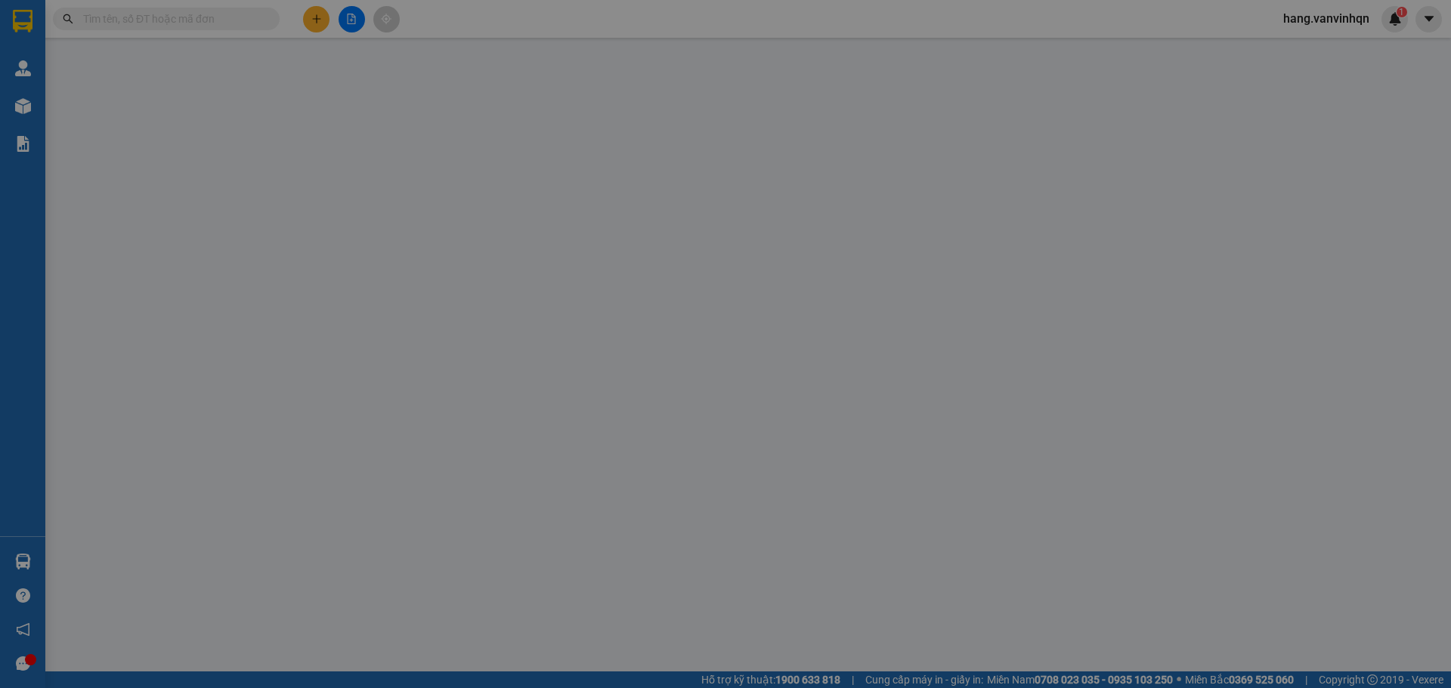
type input "0963961291"
type input "phượng"
type input "bxqn"
type input "0399522022"
type input "đất đỏ"
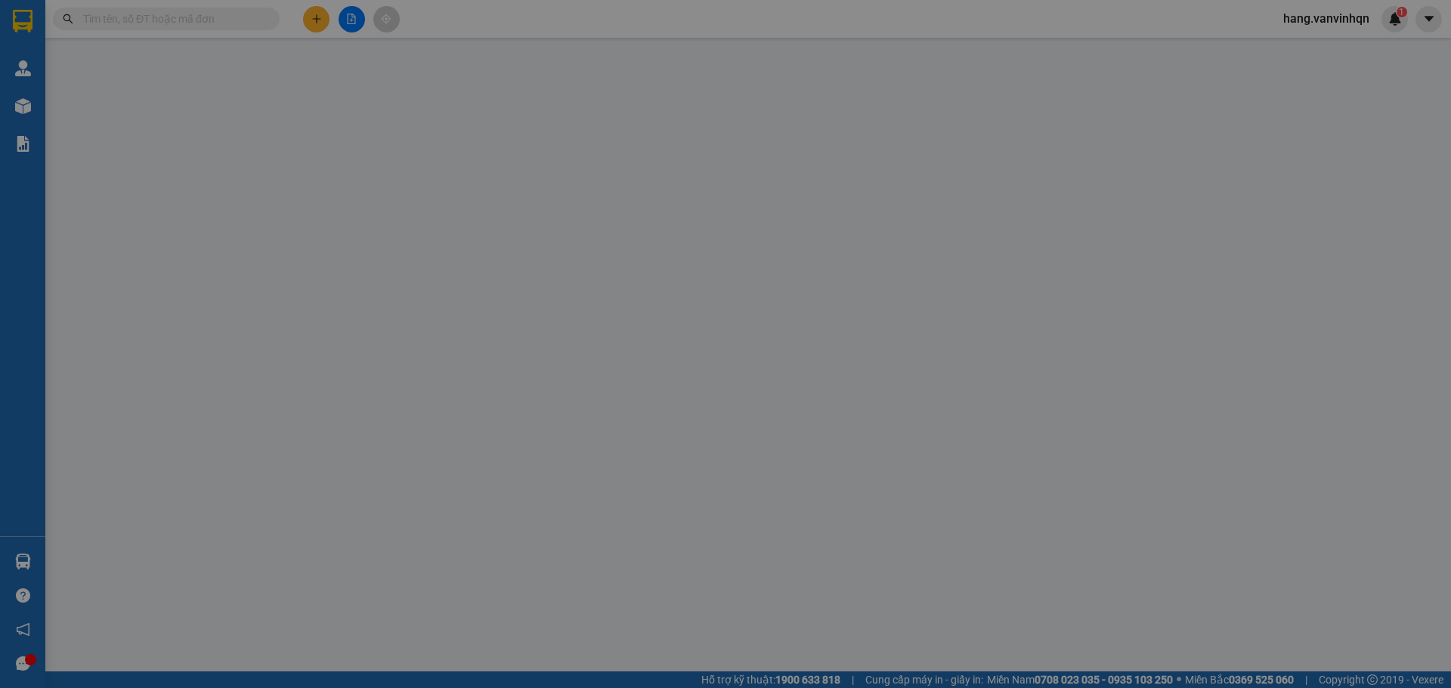
type input "120.000"
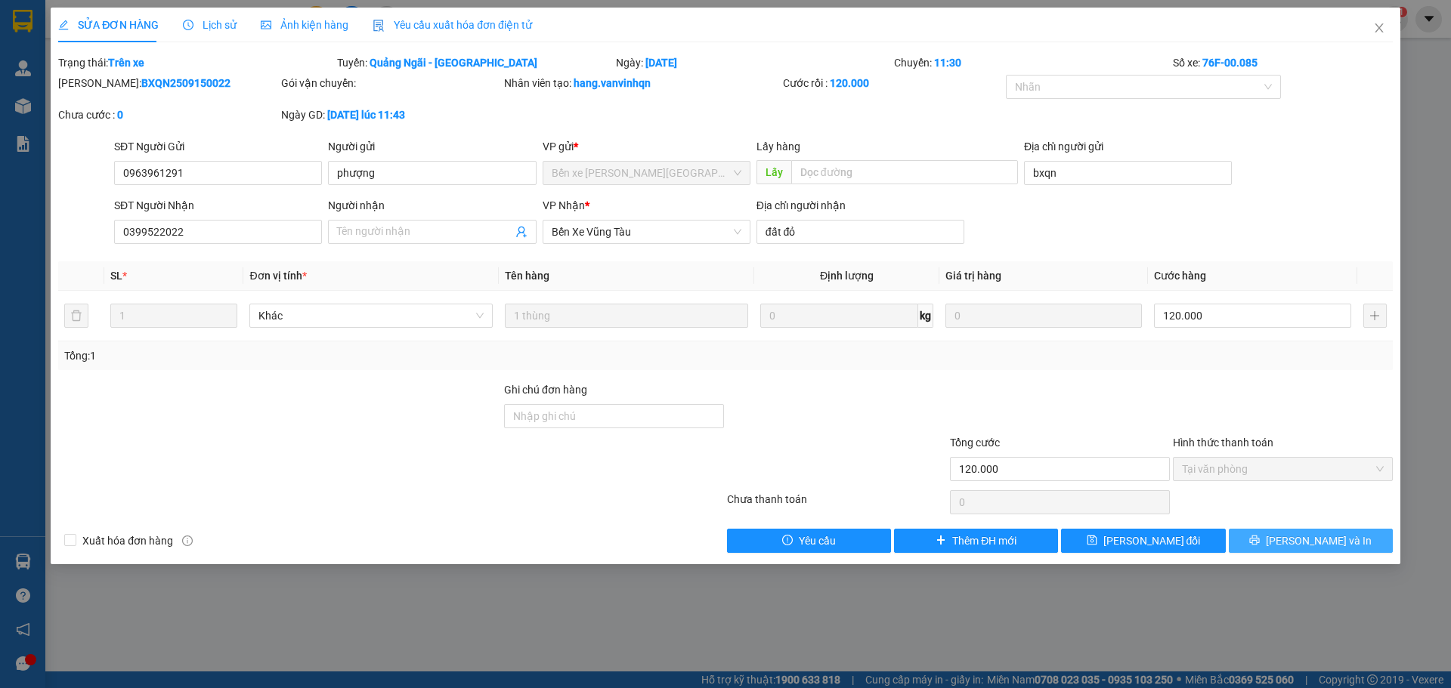
click at [1260, 536] on icon "printer" at bounding box center [1255, 541] width 10 height 10
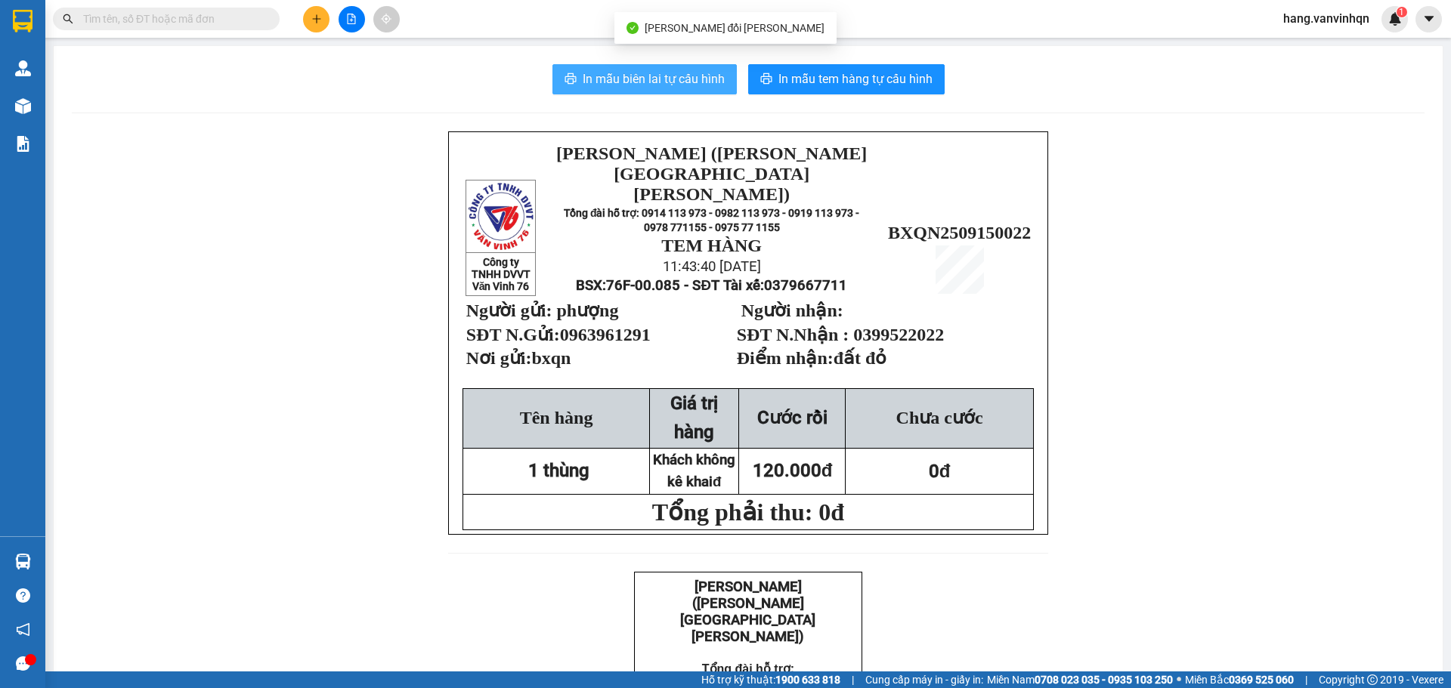
click at [641, 87] on span "In mẫu biên lai tự cấu hình" at bounding box center [654, 79] width 142 height 19
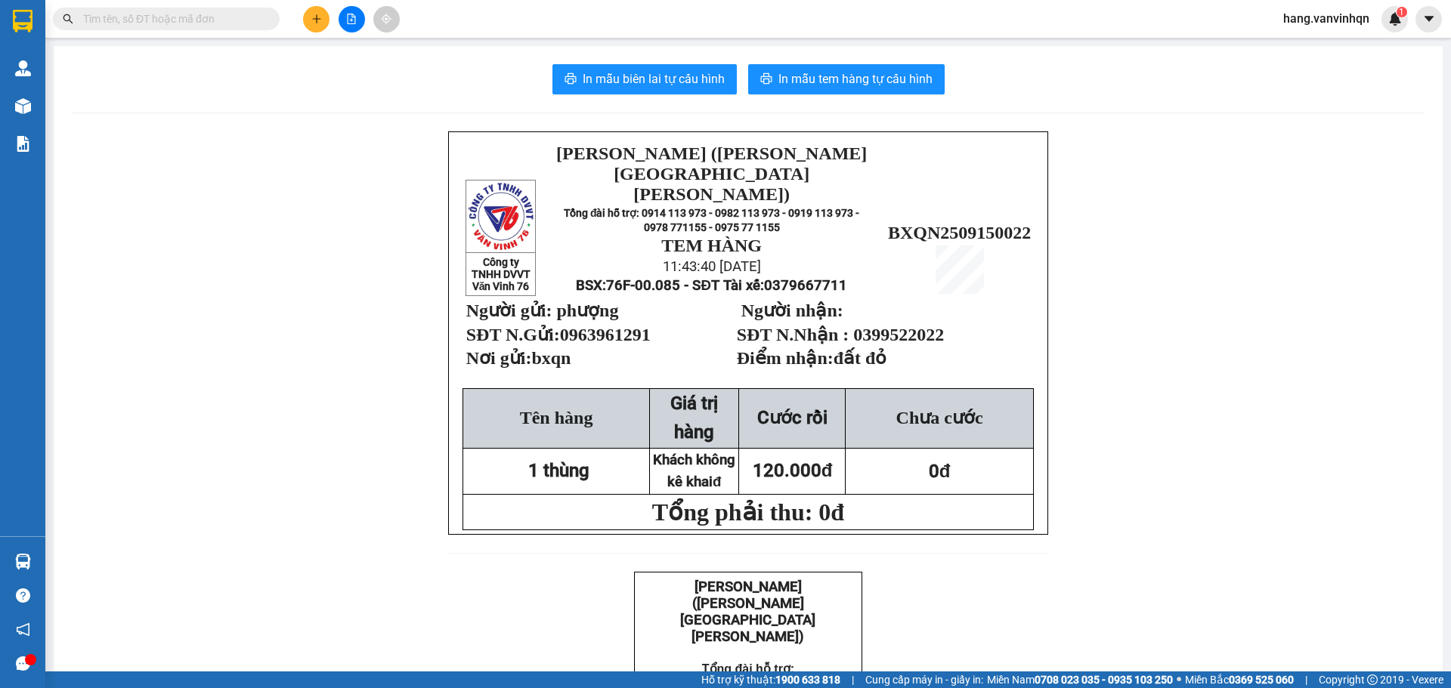
click at [824, 85] on span "In mẫu tem hàng tự cấu hình" at bounding box center [855, 79] width 154 height 19
